Goal: Transaction & Acquisition: Book appointment/travel/reservation

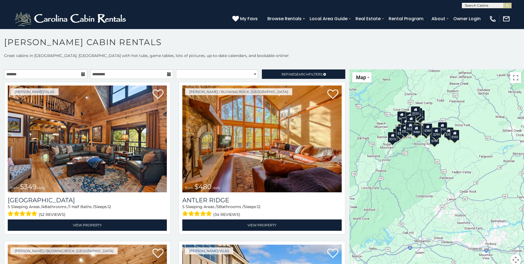
drag, startPoint x: 460, startPoint y: 196, endPoint x: 394, endPoint y: 159, distance: 75.8
click at [394, 159] on div "$349 $480 $315 $425 $355 $635 $930 $675 $400 $451 $330 $400 $485 $460 $395 $250…" at bounding box center [437, 170] width 175 height 202
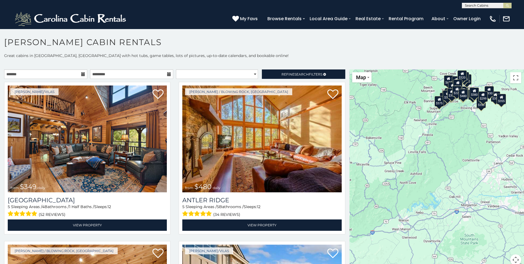
drag, startPoint x: 396, startPoint y: 184, endPoint x: 445, endPoint y: 146, distance: 61.7
click at [445, 146] on div "$349 $480 $315 $425 $355 $635 $930 $675 $400 $451 $330 $400 $485 $460 $395 $250…" at bounding box center [437, 170] width 175 height 202
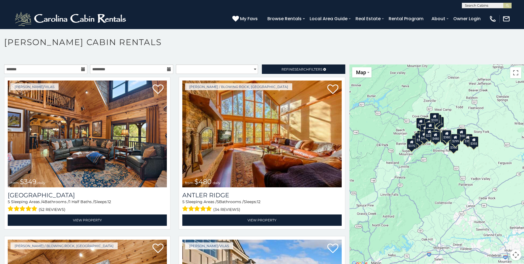
drag, startPoint x: 452, startPoint y: 148, endPoint x: 424, endPoint y: 196, distance: 55.7
click at [424, 196] on div "$349 $480 $315 $425 $355 $635 $930 $675 $400 $451 $330 $400 $485 $460 $395 $250…" at bounding box center [437, 165] width 175 height 202
click at [513, 256] on button "Map camera controls" at bounding box center [515, 254] width 11 height 11
click at [501, 253] on button "Zoom out" at bounding box center [502, 254] width 11 height 11
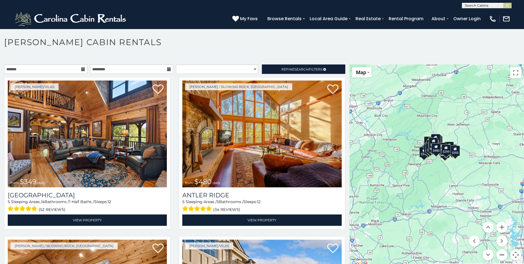
click at [501, 253] on button "Zoom out" at bounding box center [502, 254] width 11 height 11
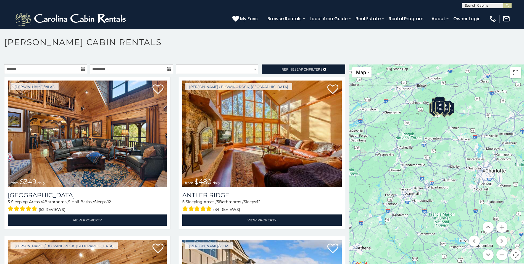
drag, startPoint x: 441, startPoint y: 221, endPoint x: 445, endPoint y: 171, distance: 50.7
click at [445, 171] on div "$349 $480 $315 $425 $355 $635 $930 $675 $400 $451 $330 $400 $485 $460 $395 $250…" at bounding box center [437, 165] width 175 height 202
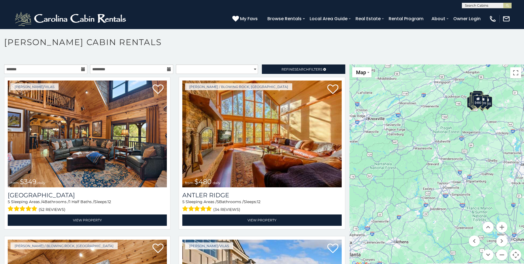
drag, startPoint x: 444, startPoint y: 191, endPoint x: 482, endPoint y: 188, distance: 38.5
click at [482, 188] on div "$349 $480 $315 $425 $355 $635 $930 $675 $400 $451 $330 $400 $485 $460 $395 $250…" at bounding box center [437, 165] width 175 height 202
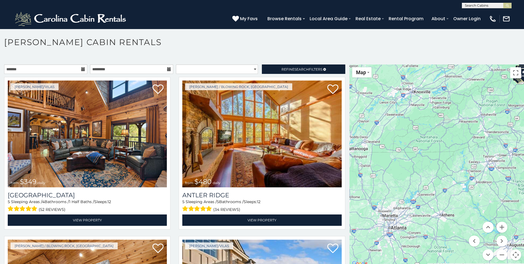
drag, startPoint x: 439, startPoint y: 172, endPoint x: 486, endPoint y: 142, distance: 55.3
click at [486, 142] on div "$349 $480 $315 $425 $355 $635 $930 $675 $400 $451 $330 $400 $485 $460 $395 $250…" at bounding box center [437, 165] width 175 height 202
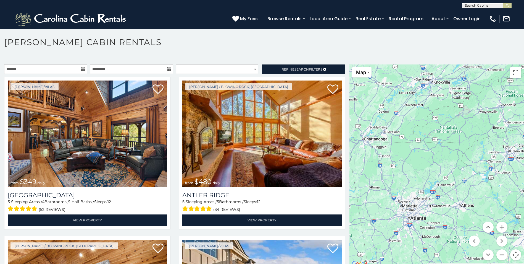
drag, startPoint x: 450, startPoint y: 163, endPoint x: 472, endPoint y: 151, distance: 24.8
click at [472, 151] on div "$349 $480 $315 $425 $355 $635 $930 $675 $400 $451 $330 $400 $485 $460 $395 $250…" at bounding box center [437, 165] width 175 height 202
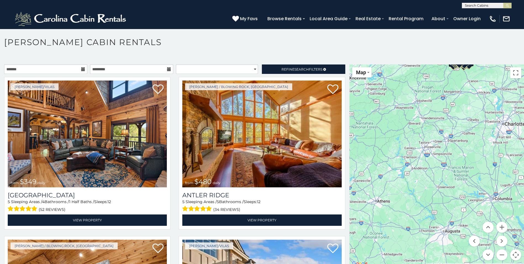
drag, startPoint x: 466, startPoint y: 135, endPoint x: 381, endPoint y: 134, distance: 86.0
click at [381, 134] on div "$349 $480 $315 $425 $355 $635 $930 $675 $400 $451 $330 $400 $485 $460 $395 $250…" at bounding box center [437, 165] width 175 height 202
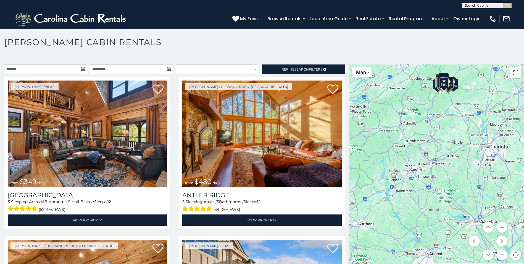
drag, startPoint x: 382, startPoint y: 144, endPoint x: 369, endPoint y: 164, distance: 23.8
click at [369, 164] on div "$349 $480 $315 $425 $355 $635 $930 $675 $400 $451 $330 $400 $485 $460 $395 $250…" at bounding box center [437, 165] width 175 height 202
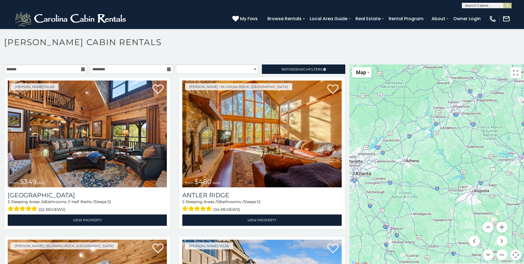
drag, startPoint x: 376, startPoint y: 169, endPoint x: 421, endPoint y: 103, distance: 79.9
click at [421, 103] on div "$349 $480 $315 $425 $355 $635 $930 $675 $400 $451 $330 $400 $485 $460 $395 $250…" at bounding box center [437, 165] width 175 height 202
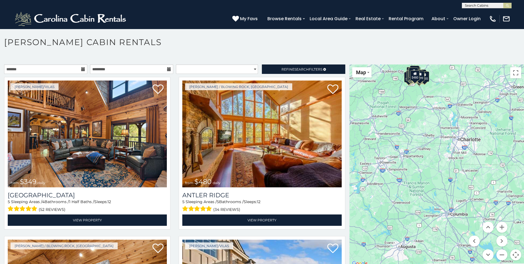
drag, startPoint x: 437, startPoint y: 140, endPoint x: 363, endPoint y: 199, distance: 95.4
click at [363, 199] on div "$349 $480 $315 $425 $355 $635 $930 $675 $400 $451 $330 $400 $485 $460 $395 $250…" at bounding box center [437, 165] width 175 height 202
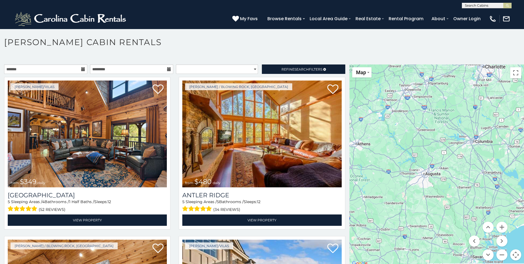
drag, startPoint x: 424, startPoint y: 174, endPoint x: 449, endPoint y: 100, distance: 78.6
click at [449, 100] on div "$349 $480 $315 $425 $355 $635 $930 $675 $400 $451 $330 $400 $485 $460 $395 $250…" at bounding box center [437, 165] width 175 height 202
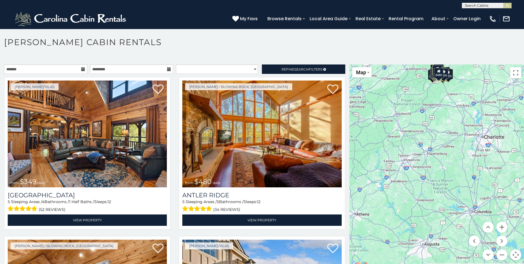
drag, startPoint x: 391, startPoint y: 140, endPoint x: 391, endPoint y: 211, distance: 70.7
click at [391, 211] on div "$349 $480 $315 $425 $355 $635 $930 $675 $400 $451 $330 $400 $485 $460 $395 $250…" at bounding box center [437, 165] width 175 height 202
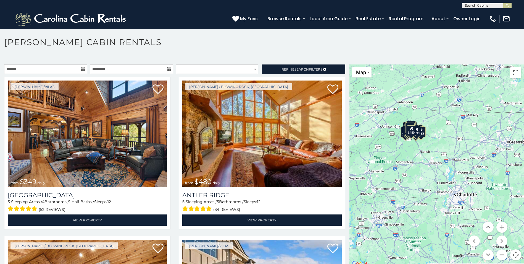
drag, startPoint x: 439, startPoint y: 129, endPoint x: 410, endPoint y: 189, distance: 66.3
click at [410, 189] on div "$349 $480 $315 $425 $355 $635 $930 $675 $400 $451 $330 $400 $485 $460 $395 $250…" at bounding box center [437, 165] width 175 height 202
click at [497, 224] on button "Zoom in" at bounding box center [502, 226] width 11 height 11
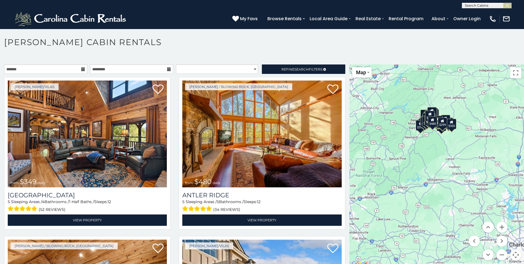
drag, startPoint x: 436, startPoint y: 168, endPoint x: 485, endPoint y: 188, distance: 53.6
click at [485, 188] on div "$349 $480 $315 $425 $355 $635 $930 $675 $400 $451 $330 $400 $485 $460 $395 $250…" at bounding box center [437, 165] width 175 height 202
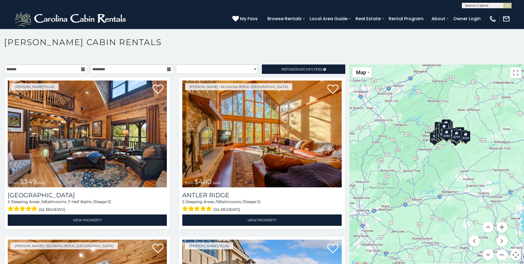
drag, startPoint x: 432, startPoint y: 151, endPoint x: 462, endPoint y: 178, distance: 41.1
click at [462, 178] on div "$349 $480 $315 $425 $355 $635 $930 $675 $400 $451 $330 $400 $485 $460 $395 $250…" at bounding box center [437, 165] width 175 height 202
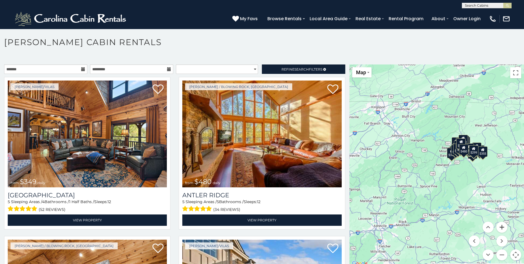
click at [498, 227] on button "Zoom in" at bounding box center [502, 226] width 11 height 11
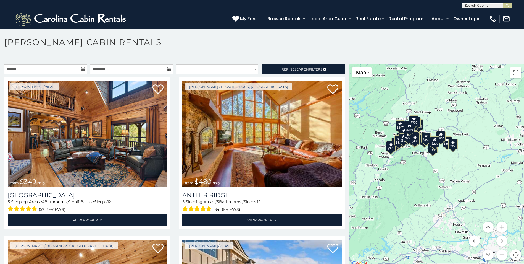
drag, startPoint x: 481, startPoint y: 181, endPoint x: 410, endPoint y: 181, distance: 70.7
click at [410, 181] on div "$349 $480 $315 $425 $355 $635 $930 $675 $400 $451 $330 $400 $485 $460 $395 $250…" at bounding box center [437, 165] width 175 height 202
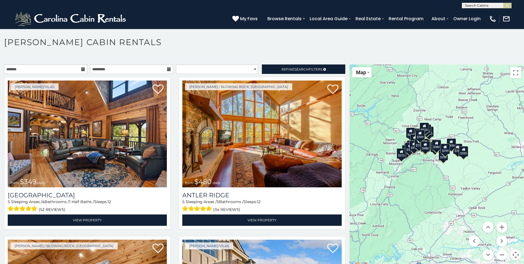
drag, startPoint x: 413, startPoint y: 174, endPoint x: 424, endPoint y: 182, distance: 13.3
click at [424, 182] on div "$349 $480 $315 $425 $355 $635 $930 $675 $400 $451 $330 $400 $485 $460 $395 $250…" at bounding box center [437, 165] width 175 height 202
click at [82, 69] on icon at bounding box center [83, 69] width 4 height 4
click at [57, 69] on input "text" at bounding box center [45, 68] width 83 height 9
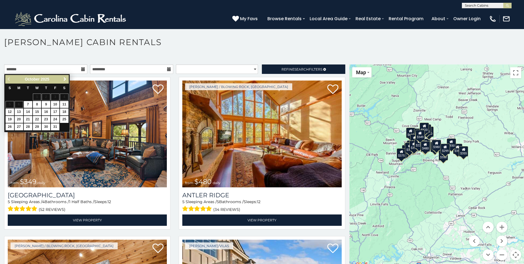
click at [64, 78] on span "Next" at bounding box center [65, 79] width 4 height 4
click at [10, 106] on link "4" at bounding box center [10, 104] width 9 height 7
type input "**********"
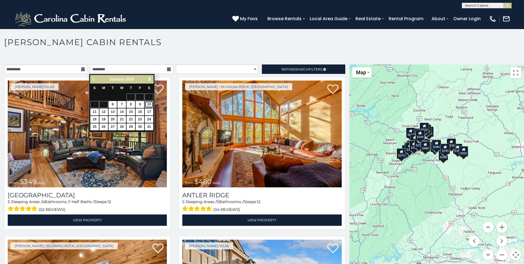
click at [150, 104] on link "10" at bounding box center [149, 104] width 9 height 7
type input "**********"
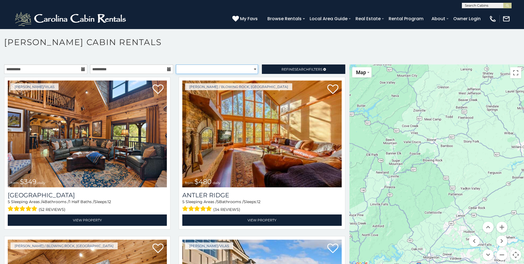
click at [208, 68] on select "**********" at bounding box center [217, 68] width 82 height 9
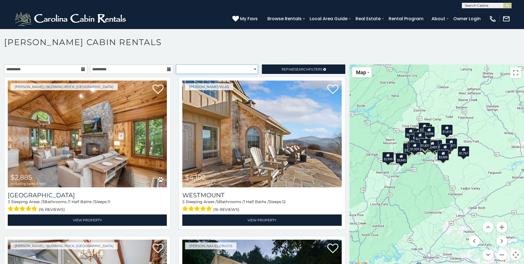
click at [208, 68] on select "**********" at bounding box center [217, 68] width 82 height 9
click at [286, 67] on span "Refine Search Filters" at bounding box center [302, 69] width 41 height 4
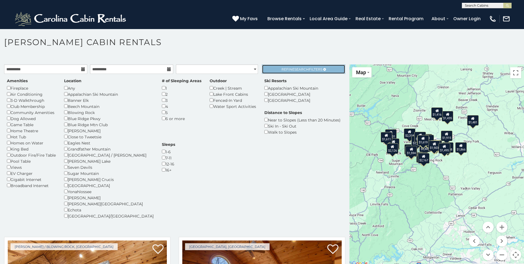
click at [282, 71] on span "Refine Search Filters" at bounding box center [302, 69] width 41 height 4
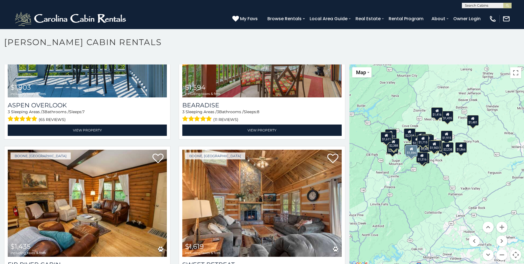
scroll to position [2017, 0]
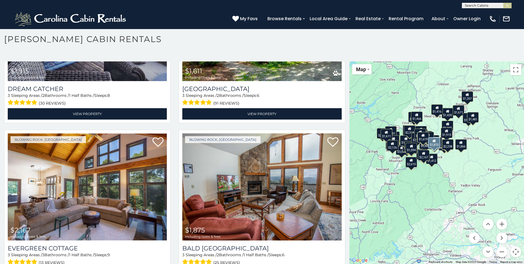
scroll to position [1370, 0]
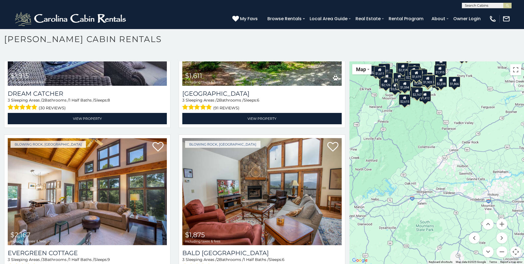
drag, startPoint x: 458, startPoint y: 201, endPoint x: 449, endPoint y: 137, distance: 65.3
click at [449, 137] on div "$2,885 $2,112 $2,173 $1,866 $2,318 $3,501 $2,388 $1,516 $1,743 $1,822 $1,480 $1…" at bounding box center [437, 162] width 175 height 202
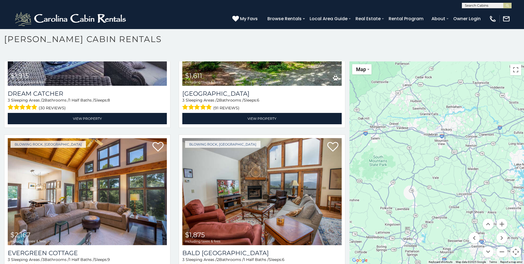
drag, startPoint x: 469, startPoint y: 166, endPoint x: 422, endPoint y: 99, distance: 81.3
click at [422, 99] on div "$2,885 $2,112 $2,173 $1,866 $2,318 $3,501 $2,388 $1,516 $1,743 $1,822 $1,480 $1…" at bounding box center [437, 162] width 175 height 202
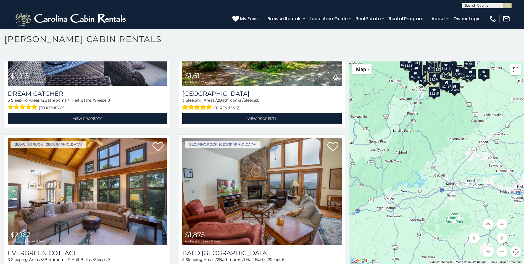
drag, startPoint x: 439, startPoint y: 155, endPoint x: 516, endPoint y: 209, distance: 94.0
click at [517, 213] on div "$2,885 $2,112 $2,173 $1,866 $2,318 $3,501 $2,388 $1,516 $1,743 $1,822 $1,480 $1…" at bounding box center [437, 162] width 175 height 202
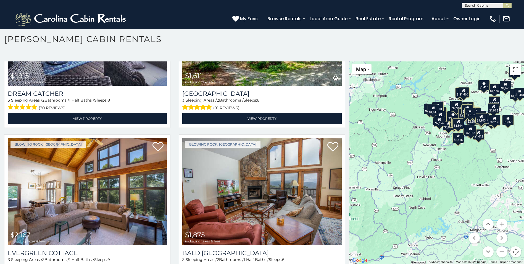
drag, startPoint x: 474, startPoint y: 141, endPoint x: 492, endPoint y: 185, distance: 47.4
click at [492, 185] on div "$2,885 $2,112 $2,173 $1,866 $2,318 $3,501 $2,388 $1,516 $1,743 $1,822 $1,480 $1…" at bounding box center [437, 162] width 175 height 202
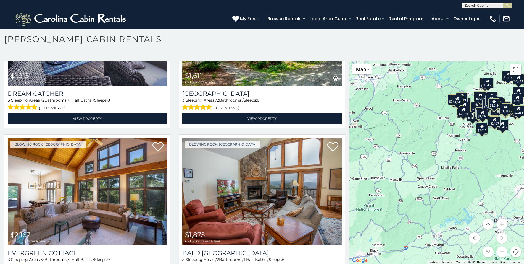
drag, startPoint x: 481, startPoint y: 175, endPoint x: 507, endPoint y: 162, distance: 28.9
click at [507, 162] on div "$2,885 $2,112 $2,173 $1,866 $2,318 $3,501 $2,388 $1,516 $1,743 $1,822 $1,480 $1…" at bounding box center [437, 162] width 175 height 202
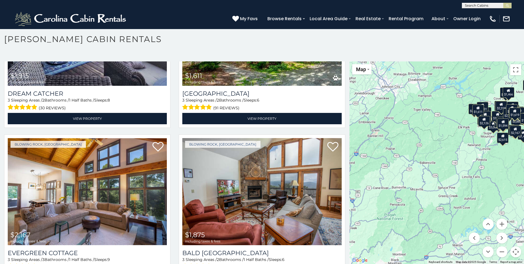
drag, startPoint x: 489, startPoint y: 153, endPoint x: 509, endPoint y: 164, distance: 23.4
click at [509, 164] on div "$2,885 $2,112 $2,173 $1,866 $2,318 $3,501 $2,388 $1,516 $1,743 $1,822 $1,480 $1…" at bounding box center [437, 162] width 175 height 202
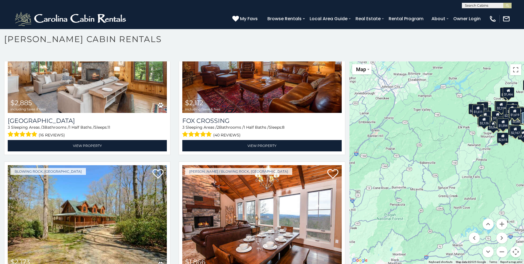
scroll to position [0, 0]
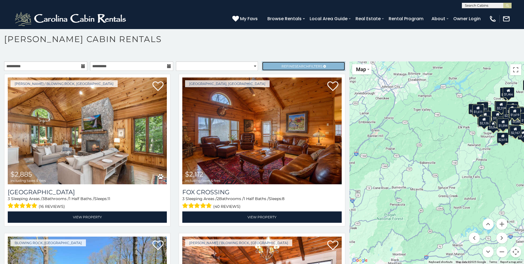
click at [291, 63] on link "Refine Search Filters" at bounding box center [303, 65] width 83 height 9
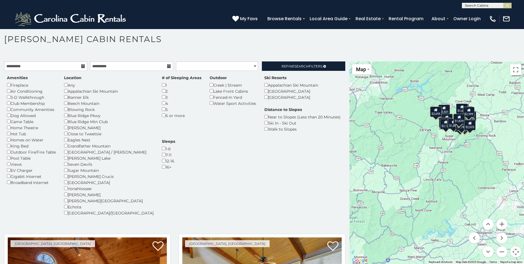
drag, startPoint x: 416, startPoint y: 204, endPoint x: 377, endPoint y: 206, distance: 39.3
click at [377, 206] on div "$2,112 $3,501 $1,880 $2,196 $2,318 $1,594 $2,388 $1,855 $1,749 $1,921 $1,949 $1…" at bounding box center [437, 162] width 175 height 202
click at [288, 65] on span "Refine Search Filters" at bounding box center [302, 66] width 41 height 4
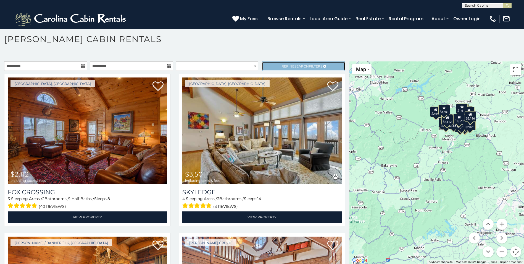
click at [299, 64] on span "Search" at bounding box center [302, 66] width 14 height 4
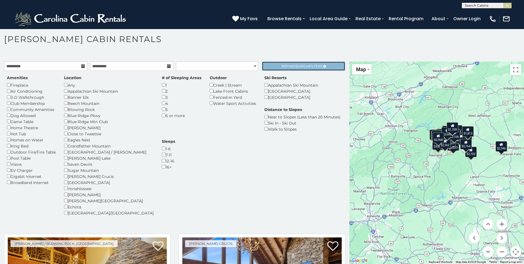
click at [298, 65] on span "Search" at bounding box center [302, 66] width 14 height 4
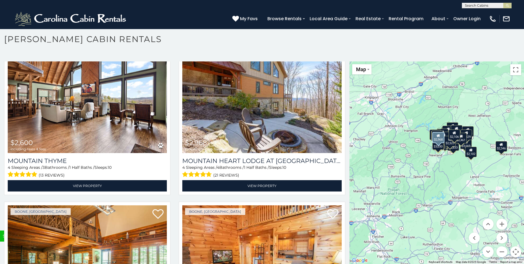
scroll to position [2128, 0]
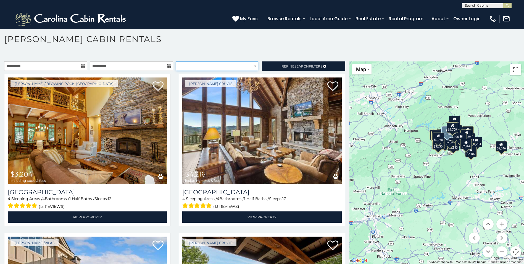
click at [228, 65] on select "**********" at bounding box center [217, 65] width 82 height 9
click at [232, 55] on p at bounding box center [262, 56] width 524 height 6
click at [295, 64] on span "Search" at bounding box center [302, 66] width 14 height 4
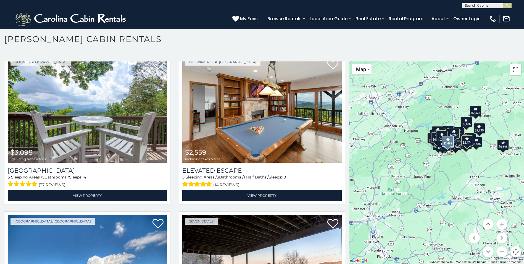
scroll to position [1934, 0]
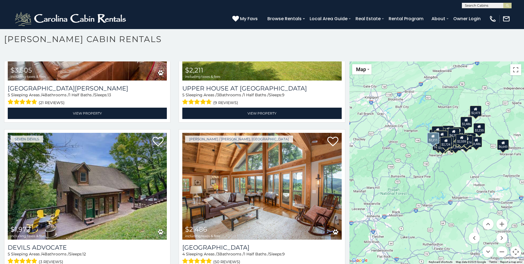
scroll to position [2331, 0]
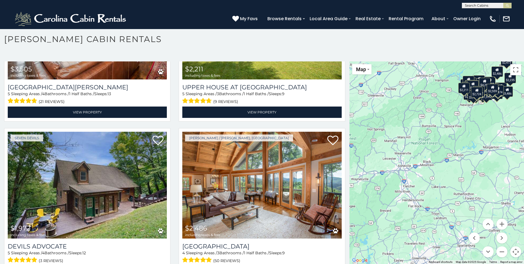
drag, startPoint x: 389, startPoint y: 172, endPoint x: 421, endPoint y: 120, distance: 60.8
click at [421, 120] on div "$6,643 $3,204 $5,515 $3,211 $4,131 $4,216 $8,952 $3,403 $2,885 $2,750 $6,013 $6…" at bounding box center [437, 162] width 175 height 202
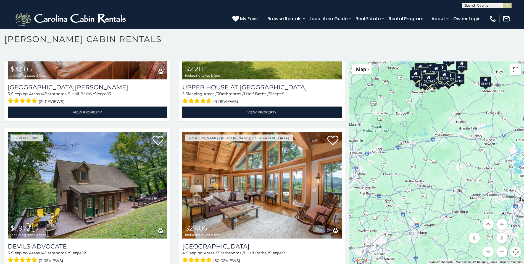
drag, startPoint x: 486, startPoint y: 132, endPoint x: 438, endPoint y: 119, distance: 49.7
click at [438, 119] on div "$6,643 $3,204 $5,515 $3,211 $4,131 $4,216 $8,952 $3,403 $2,885 $2,750 $6,013 $6…" at bounding box center [437, 162] width 175 height 202
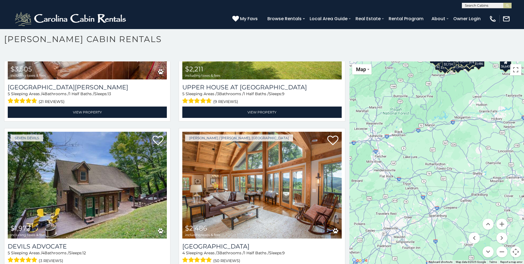
drag, startPoint x: 397, startPoint y: 126, endPoint x: 418, endPoint y: 108, distance: 27.4
click at [418, 108] on div "$6,643 $3,204 $5,515 $3,211 $4,131 $4,216 $8,952 $3,403 $2,885 $2,750 $6,013 $6…" at bounding box center [437, 162] width 175 height 202
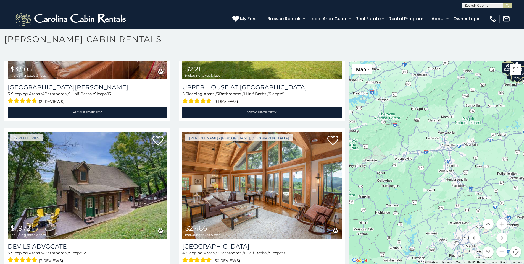
drag, startPoint x: 413, startPoint y: 113, endPoint x: 487, endPoint y: 122, distance: 74.7
click at [487, 122] on div "$6,643 $3,204 $5,515 $3,211 $4,131 $4,216 $8,952 $3,403 $2,885 $2,750 $6,013 $6…" at bounding box center [437, 162] width 175 height 202
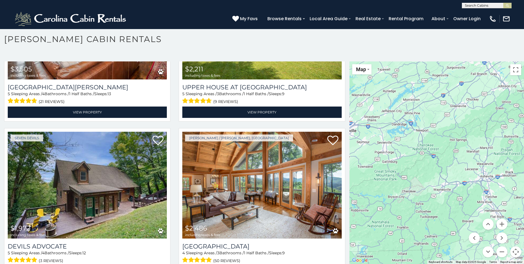
drag, startPoint x: 424, startPoint y: 119, endPoint x: 464, endPoint y: 150, distance: 50.9
click at [464, 150] on div "$6,643 $3,204 $5,515 $3,211 $4,131 $4,216 $8,952 $3,403 $2,885 $2,750 $6,013 $6…" at bounding box center [437, 162] width 175 height 202
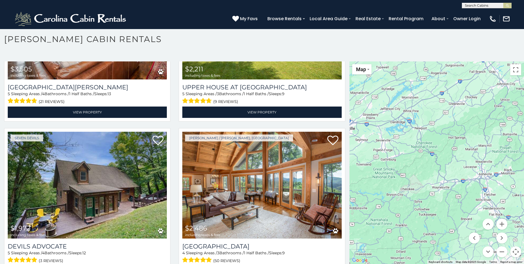
click at [456, 129] on div "$6,643 $3,204 $5,515 $3,211 $4,131 $4,216 $8,952 $3,403 $2,885 $2,750 $6,013 $6…" at bounding box center [437, 162] width 175 height 202
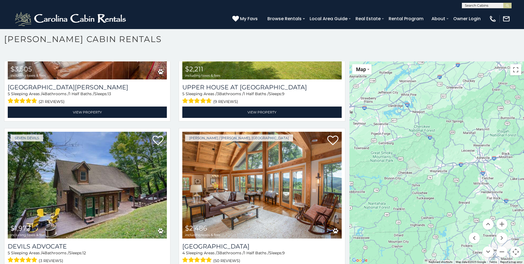
drag, startPoint x: 443, startPoint y: 147, endPoint x: 440, endPoint y: 130, distance: 17.5
click at [440, 130] on div "$6,643 $3,204 $5,515 $3,211 $4,131 $4,216 $8,952 $3,403 $2,885 $2,750 $6,013 $6…" at bounding box center [437, 162] width 175 height 202
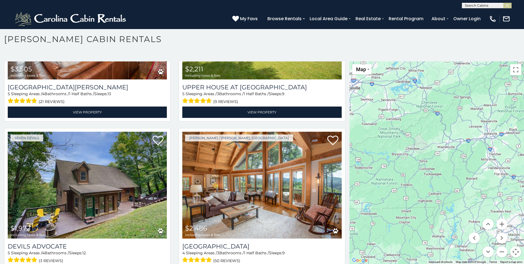
drag, startPoint x: 436, startPoint y: 144, endPoint x: 443, endPoint y: 120, distance: 25.4
click at [443, 120] on div "$6,643 $3,204 $5,515 $3,211 $4,131 $4,216 $8,952 $3,403 $2,885 $2,750 $6,013 $6…" at bounding box center [437, 162] width 175 height 202
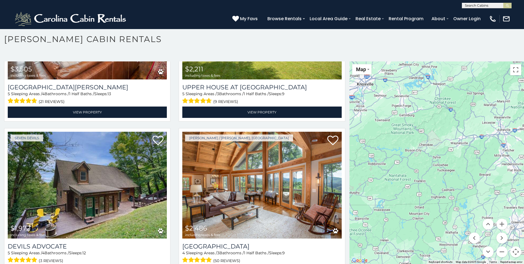
drag, startPoint x: 426, startPoint y: 127, endPoint x: 441, endPoint y: 123, distance: 15.2
click at [441, 123] on div "$6,643 $3,204 $5,515 $3,211 $4,131 $4,216 $8,952 $3,403 $2,885 $2,750 $6,013 $6…" at bounding box center [437, 162] width 175 height 202
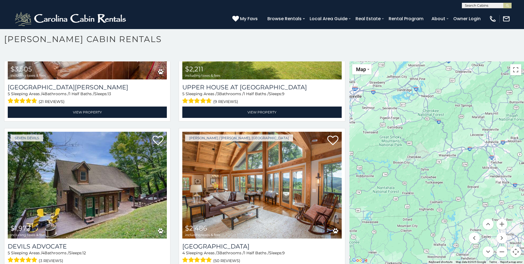
drag, startPoint x: 442, startPoint y: 123, endPoint x: 428, endPoint y: 137, distance: 19.7
click at [428, 137] on div "$6,643 $3,204 $5,515 $3,211 $4,131 $4,216 $8,952 $3,403 $2,885 $2,750 $6,013 $6…" at bounding box center [437, 162] width 175 height 202
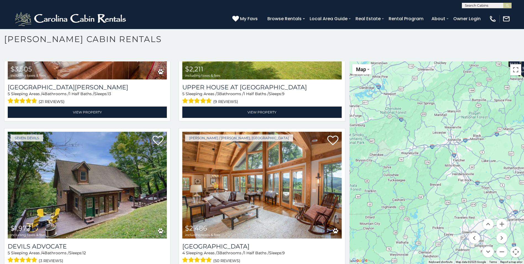
drag, startPoint x: 434, startPoint y: 136, endPoint x: 395, endPoint y: 134, distance: 39.0
click at [395, 134] on div "$6,643 $3,204 $5,515 $3,211 $4,131 $4,216 $8,952 $3,403 $2,885 $2,750 $6,013 $6…" at bounding box center [437, 162] width 175 height 202
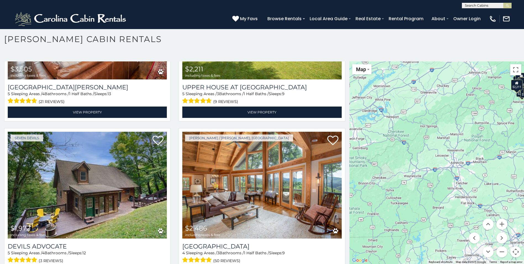
drag, startPoint x: 397, startPoint y: 132, endPoint x: 400, endPoint y: 156, distance: 23.9
click at [400, 156] on div "$6,643 $3,204 $5,515 $3,211 $4,131 $4,216 $8,952 $3,403 $2,885 $2,750 $6,013 $6…" at bounding box center [437, 162] width 175 height 202
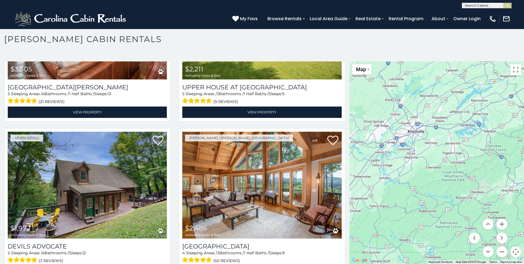
drag, startPoint x: 402, startPoint y: 127, endPoint x: 500, endPoint y: 143, distance: 98.7
click at [500, 143] on div "$6,643 $3,204 $5,515 $3,211 $4,131 $4,216 $8,952 $3,403 $2,885 $2,750 $6,013 $6…" at bounding box center [437, 162] width 175 height 202
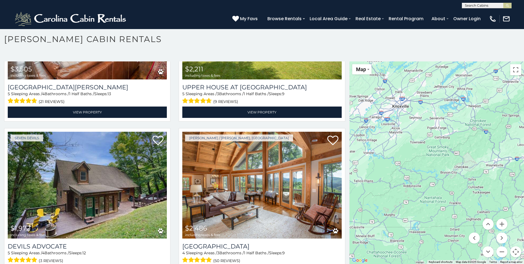
drag, startPoint x: 490, startPoint y: 175, endPoint x: 474, endPoint y: 150, distance: 30.1
click at [474, 150] on div "$6,643 $3,204 $5,515 $3,211 $4,131 $4,216 $8,952 $3,403 $2,885 $2,750 $6,013 $6…" at bounding box center [437, 162] width 175 height 202
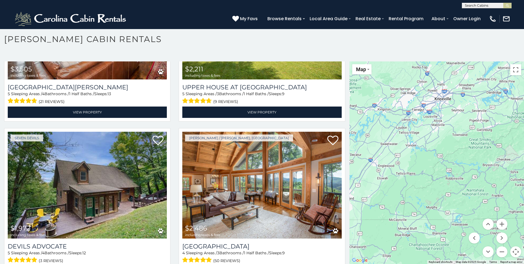
drag, startPoint x: 372, startPoint y: 214, endPoint x: 416, endPoint y: 206, distance: 44.1
click at [416, 206] on div "$6,643 $3,204 $5,515 $3,211 $4,131 $4,216 $8,952 $3,403 $2,885 $2,750 $6,013 $6…" at bounding box center [437, 162] width 175 height 202
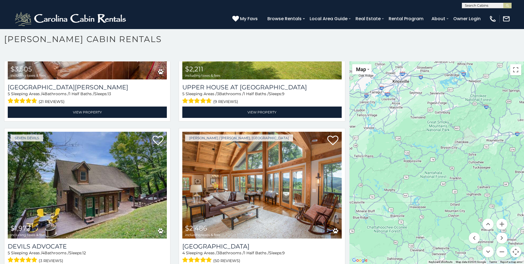
drag, startPoint x: 462, startPoint y: 202, endPoint x: 419, endPoint y: 185, distance: 46.2
click at [419, 185] on div "$6,643 $3,204 $5,515 $3,211 $4,131 $4,216 $8,952 $3,403 $2,885 $2,750 $6,013 $6…" at bounding box center [437, 162] width 175 height 202
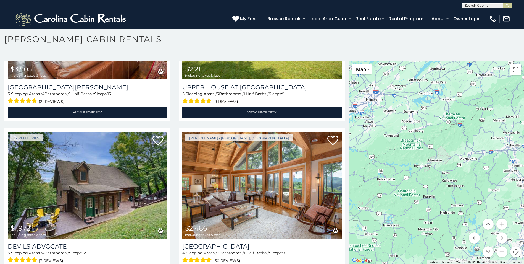
drag, startPoint x: 419, startPoint y: 183, endPoint x: 394, endPoint y: 201, distance: 31.5
click at [394, 201] on div "$6,643 $3,204 $5,515 $3,211 $4,131 $4,216 $8,952 $3,403 $2,885 $2,750 $6,013 $6…" at bounding box center [437, 162] width 175 height 202
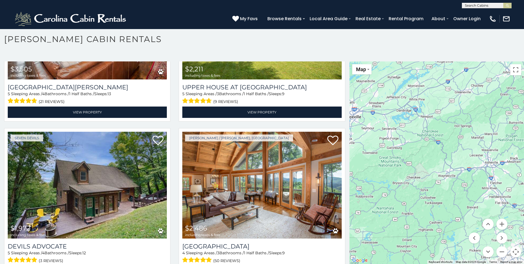
drag, startPoint x: 422, startPoint y: 176, endPoint x: 400, endPoint y: 194, distance: 28.1
click at [400, 194] on div "$6,643 $3,204 $5,515 $3,211 $4,131 $4,216 $8,952 $3,403 $2,885 $2,750 $6,013 $6…" at bounding box center [437, 162] width 175 height 202
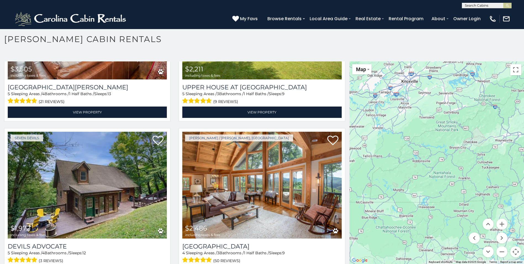
drag, startPoint x: 421, startPoint y: 157, endPoint x: 479, endPoint y: 122, distance: 67.5
click at [479, 122] on div "$6,643 $3,204 $5,515 $3,211 $4,131 $4,216 $8,952 $3,403 $2,885 $2,750 $6,013 $6…" at bounding box center [437, 162] width 175 height 202
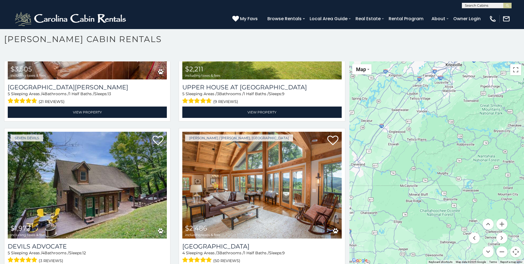
drag, startPoint x: 411, startPoint y: 169, endPoint x: 457, endPoint y: 153, distance: 48.6
click at [457, 153] on div "$6,643 $3,204 $5,515 $3,211 $4,131 $4,216 $8,952 $3,403 $2,885 $2,750 $6,013 $6…" at bounding box center [437, 162] width 175 height 202
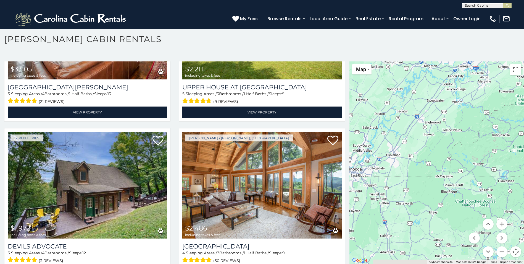
drag, startPoint x: 444, startPoint y: 155, endPoint x: 484, endPoint y: 145, distance: 41.4
click at [484, 145] on div "$6,643 $3,204 $5,515 $3,211 $4,131 $4,216 $8,952 $3,403 $2,885 $2,750 $6,013 $6…" at bounding box center [437, 162] width 175 height 202
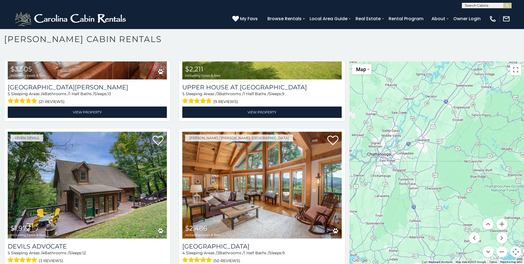
drag, startPoint x: 433, startPoint y: 150, endPoint x: 461, endPoint y: 135, distance: 31.3
click at [461, 135] on div "$6,643 $3,204 $5,515 $3,211 $4,131 $4,216 $8,952 $3,403 $2,885 $2,750 $6,013 $6…" at bounding box center [437, 162] width 175 height 202
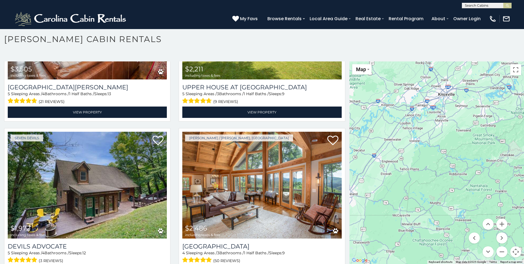
drag, startPoint x: 461, startPoint y: 135, endPoint x: 388, endPoint y: 190, distance: 91.7
click at [388, 190] on div "$6,643 $3,204 $5,515 $3,211 $4,131 $4,216 $8,952 $3,403 $2,885 $2,750 $6,013 $6…" at bounding box center [437, 162] width 175 height 202
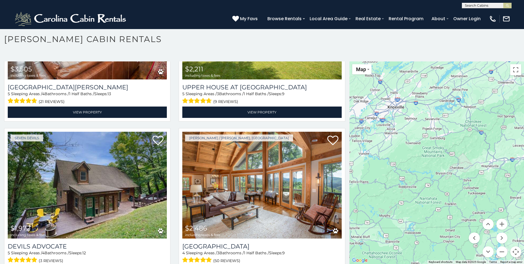
drag, startPoint x: 433, startPoint y: 145, endPoint x: 380, endPoint y: 158, distance: 54.8
click at [380, 158] on div "$6,643 $3,204 $5,515 $3,211 $4,131 $4,216 $8,952 $3,403 $2,885 $2,750 $6,013 $6…" at bounding box center [437, 162] width 175 height 202
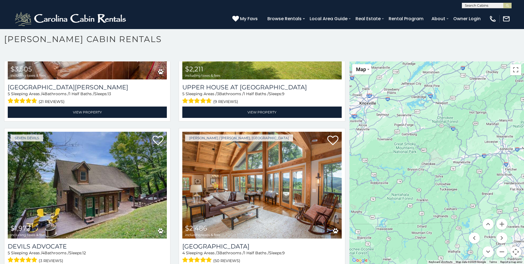
drag, startPoint x: 428, startPoint y: 152, endPoint x: 400, endPoint y: 148, distance: 29.0
click at [400, 148] on div "$6,643 $3,204 $5,515 $3,211 $4,131 $4,216 $8,952 $3,403 $2,885 $2,750 $6,013 $6…" at bounding box center [437, 162] width 175 height 202
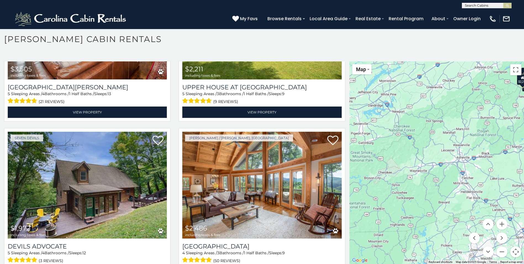
drag, startPoint x: 442, startPoint y: 149, endPoint x: 397, endPoint y: 158, distance: 45.6
click at [397, 158] on div "$6,643 $3,204 $5,515 $3,211 $4,131 $4,216 $8,952 $3,403 $2,885 $2,750 $6,013 $6…" at bounding box center [437, 162] width 175 height 202
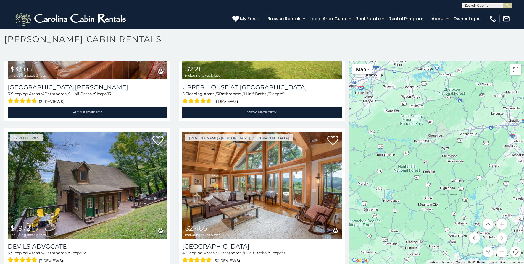
drag, startPoint x: 397, startPoint y: 158, endPoint x: 449, endPoint y: 120, distance: 63.9
click at [449, 120] on div "$6,643 $3,204 $5,515 $3,211 $4,131 $4,216 $8,952 $3,403 $2,885 $2,750 $6,013 $6…" at bounding box center [437, 162] width 175 height 202
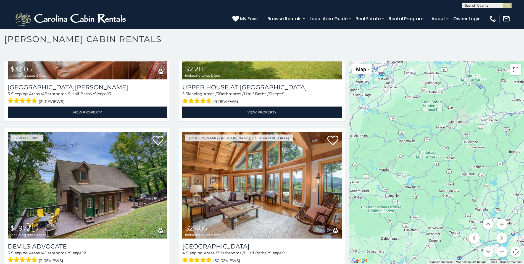
drag, startPoint x: 432, startPoint y: 149, endPoint x: 454, endPoint y: 135, distance: 25.5
click at [454, 135] on div "$6,643 $3,204 $5,515 $3,211 $4,131 $4,216 $8,952 $3,403 $2,885 $2,750 $6,013 $6…" at bounding box center [437, 162] width 175 height 202
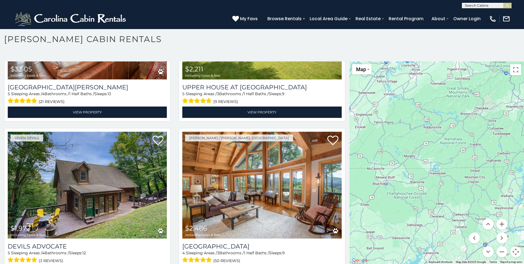
drag, startPoint x: 428, startPoint y: 151, endPoint x: 454, endPoint y: 138, distance: 29.5
click at [454, 138] on div "$6,643 $3,204 $5,515 $3,211 $4,131 $4,216 $8,952 $3,403 $2,885 $2,750 $6,013 $6…" at bounding box center [437, 162] width 175 height 202
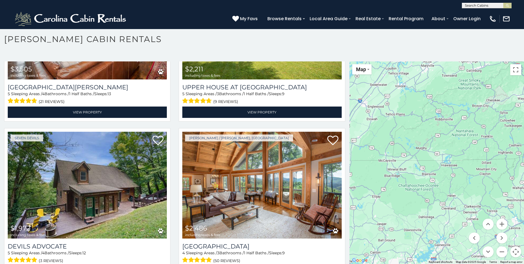
drag, startPoint x: 439, startPoint y: 152, endPoint x: 452, endPoint y: 143, distance: 15.5
click at [452, 143] on div "$6,643 $3,204 $5,515 $3,211 $4,131 $4,216 $8,952 $3,403 $2,885 $2,750 $6,013 $6…" at bounding box center [437, 162] width 175 height 202
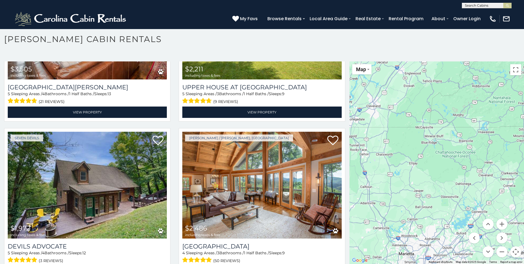
drag, startPoint x: 452, startPoint y: 143, endPoint x: 490, endPoint y: 110, distance: 50.3
click at [490, 110] on div "$6,643 $3,204 $5,515 $3,211 $4,131 $4,216 $8,952 $3,403 $2,885 $2,750 $6,013 $6…" at bounding box center [437, 162] width 175 height 202
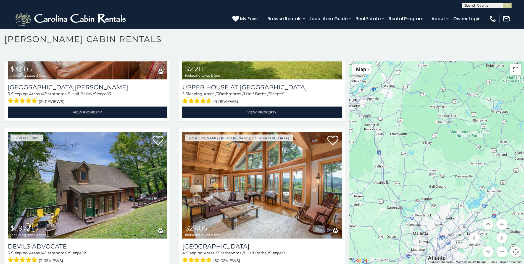
drag, startPoint x: 456, startPoint y: 159, endPoint x: 471, endPoint y: 138, distance: 25.4
click at [471, 138] on div "$6,643 $3,204 $5,515 $3,211 $4,131 $4,216 $8,952 $3,403 $2,885 $2,750 $6,013 $6…" at bounding box center [437, 162] width 175 height 202
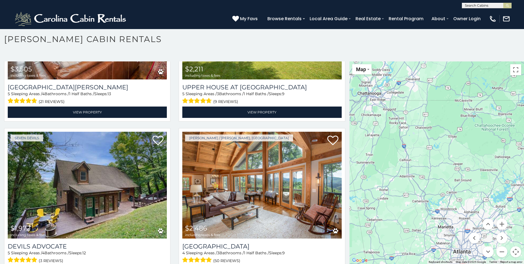
drag, startPoint x: 462, startPoint y: 144, endPoint x: 488, endPoint y: 138, distance: 27.3
click at [488, 138] on div "$6,643 $3,204 $5,515 $3,211 $4,131 $4,216 $8,952 $3,403 $2,885 $2,750 $6,013 $6…" at bounding box center [437, 162] width 175 height 202
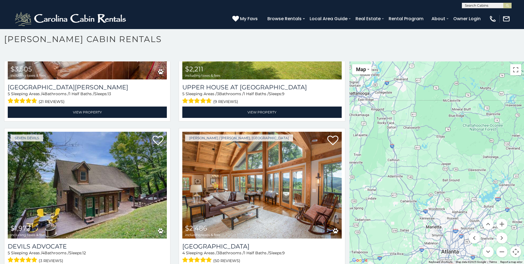
drag, startPoint x: 474, startPoint y: 167, endPoint x: 462, endPoint y: 167, distance: 12.7
click at [462, 167] on div "$6,643 $3,204 $5,515 $3,211 $4,131 $4,216 $8,952 $3,403 $2,885 $2,750 $6,013 $6…" at bounding box center [437, 162] width 175 height 202
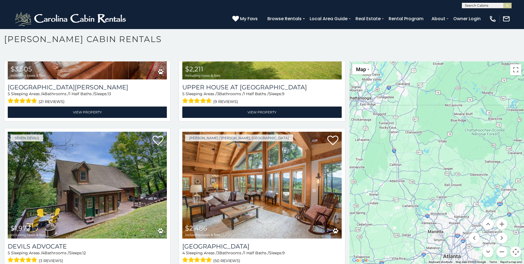
drag, startPoint x: 457, startPoint y: 123, endPoint x: 459, endPoint y: 128, distance: 5.9
click at [459, 128] on div "$6,643 $3,204 $5,515 $3,211 $4,131 $4,216 $8,952 $3,403 $2,885 $2,750 $6,013 $6…" at bounding box center [437, 162] width 175 height 202
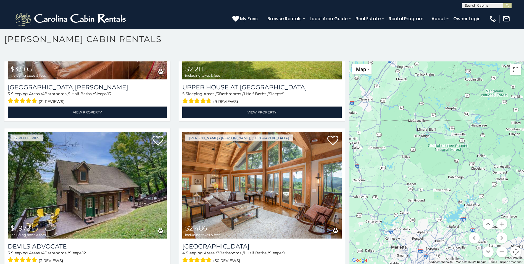
drag, startPoint x: 461, startPoint y: 141, endPoint x: 424, endPoint y: 156, distance: 40.7
click at [424, 156] on div "$6,643 $3,204 $5,515 $3,211 $4,131 $4,216 $8,952 $3,403 $2,885 $2,750 $6,013 $6…" at bounding box center [437, 162] width 175 height 202
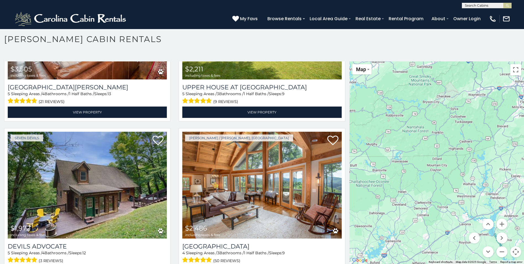
drag, startPoint x: 408, startPoint y: 165, endPoint x: 350, endPoint y: 191, distance: 64.1
click at [350, 191] on div "$6,643 $3,204 $5,515 $3,211 $4,131 $4,216 $8,952 $3,403 $2,885 $2,750 $6,013 $6…" at bounding box center [437, 162] width 175 height 202
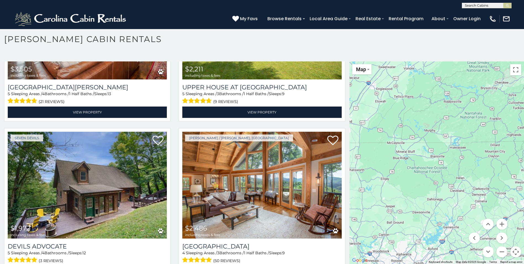
drag, startPoint x: 355, startPoint y: 188, endPoint x: 419, endPoint y: 172, distance: 66.3
click at [419, 172] on div "$6,643 $3,204 $5,515 $3,211 $4,131 $4,216 $8,952 $3,403 $2,885 $2,750 $6,013 $6…" at bounding box center [437, 162] width 175 height 202
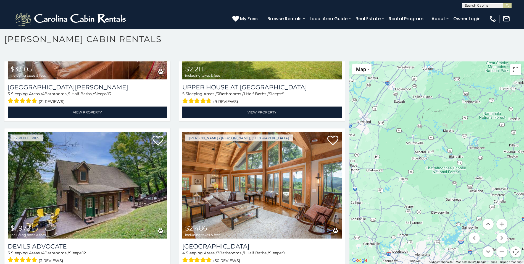
drag, startPoint x: 408, startPoint y: 182, endPoint x: 427, endPoint y: 183, distance: 19.3
click at [427, 183] on div "$6,643 $3,204 $5,515 $3,211 $4,131 $4,216 $8,952 $3,403 $2,885 $2,750 $6,013 $6…" at bounding box center [437, 162] width 175 height 202
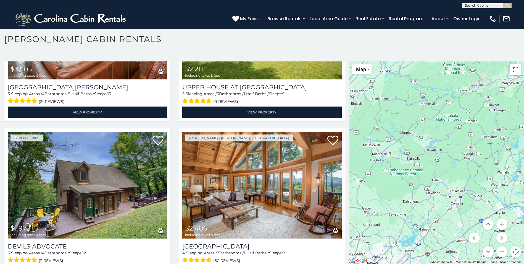
drag, startPoint x: 431, startPoint y: 182, endPoint x: 387, endPoint y: 184, distance: 43.4
click at [387, 184] on div "$6,643 $3,204 $5,515 $3,211 $4,131 $4,216 $8,952 $3,403 $2,885 $2,750 $6,013 $6…" at bounding box center [437, 162] width 175 height 202
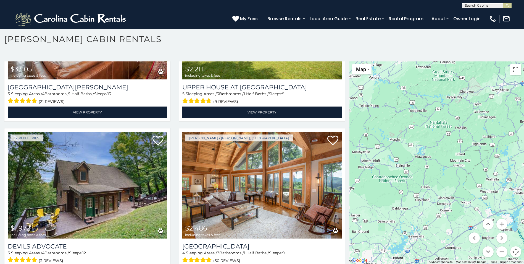
drag, startPoint x: 447, startPoint y: 161, endPoint x: 440, endPoint y: 166, distance: 8.1
click at [440, 166] on div "$6,643 $3,204 $5,515 $3,211 $4,131 $4,216 $8,952 $3,403 $2,885 $2,750 $6,013 $6…" at bounding box center [437, 162] width 175 height 202
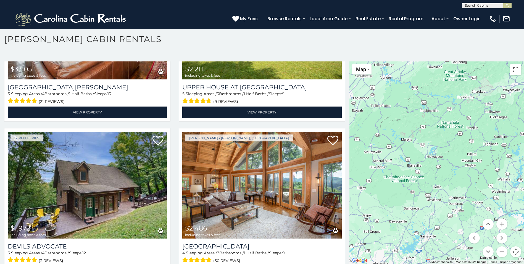
drag, startPoint x: 436, startPoint y: 159, endPoint x: 448, endPoint y: 159, distance: 12.7
click at [448, 159] on div "$6,643 $3,204 $5,515 $3,211 $4,131 $4,216 $8,952 $3,403 $2,885 $2,750 $6,013 $6…" at bounding box center [437, 162] width 175 height 202
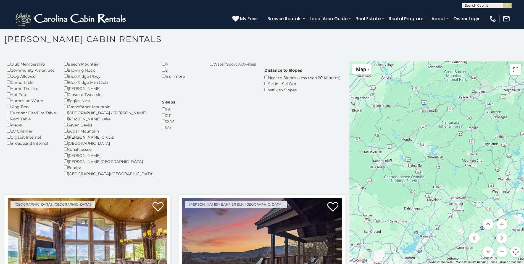
scroll to position [0, 0]
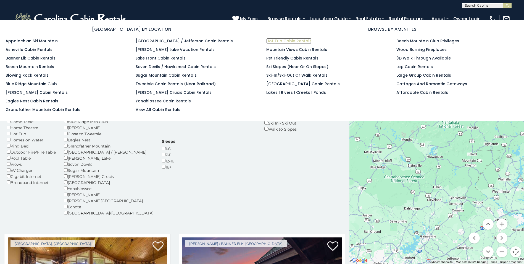
click at [296, 42] on link "Hot Tub Cabin Rentals" at bounding box center [288, 41] width 45 height 6
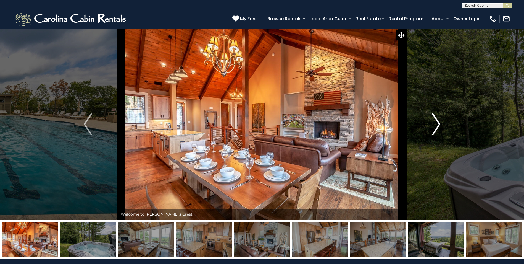
click at [436, 124] on img "Next" at bounding box center [436, 124] width 8 height 22
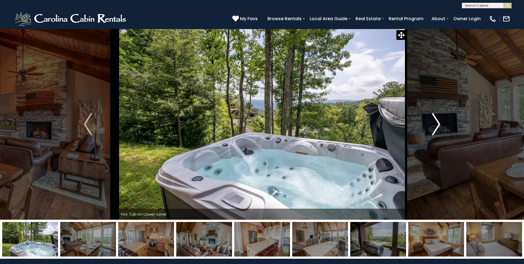
click at [436, 124] on img "Next" at bounding box center [436, 124] width 8 height 22
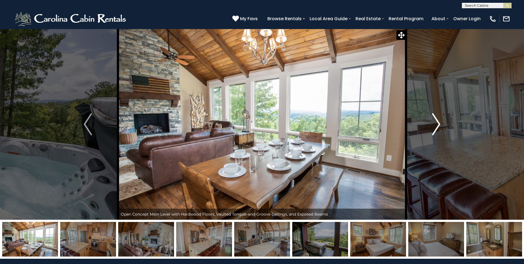
click at [436, 124] on img "Next" at bounding box center [436, 124] width 8 height 22
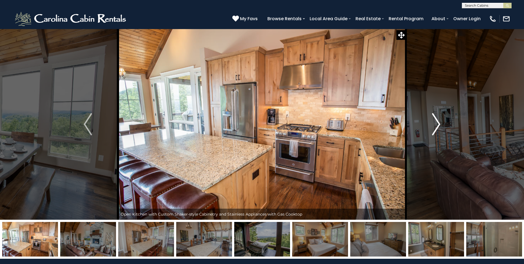
click at [436, 124] on img "Next" at bounding box center [436, 124] width 8 height 22
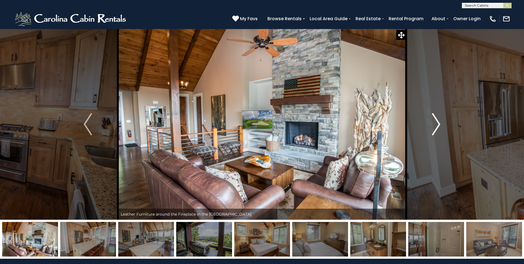
click at [436, 124] on img "Next" at bounding box center [436, 124] width 8 height 22
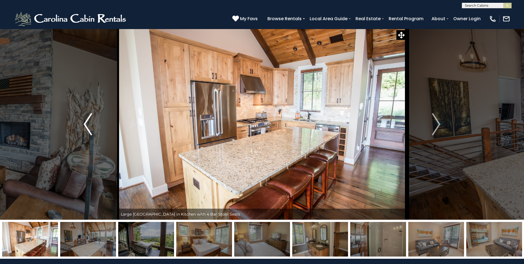
click at [84, 123] on img "Previous" at bounding box center [88, 124] width 8 height 22
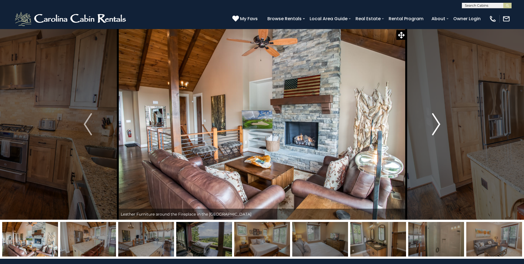
click at [437, 123] on img "Next" at bounding box center [436, 124] width 8 height 22
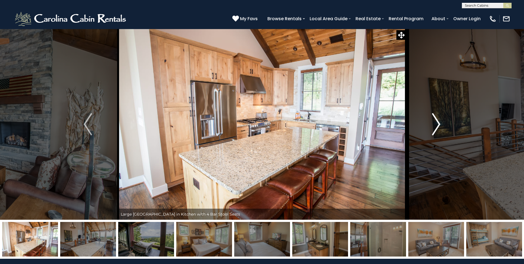
click at [436, 123] on img "Next" at bounding box center [436, 124] width 8 height 22
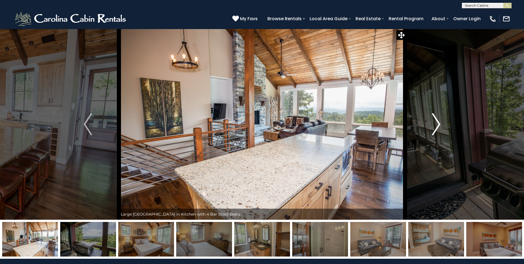
click at [436, 123] on img "Next" at bounding box center [436, 124] width 8 height 22
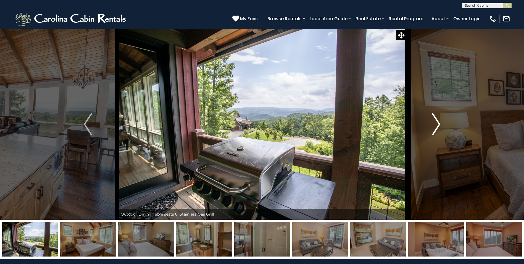
click at [436, 123] on img "Next" at bounding box center [436, 124] width 8 height 22
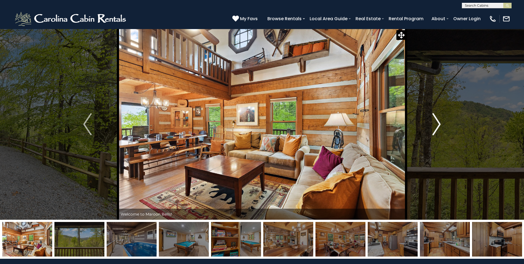
click at [435, 122] on img "Next" at bounding box center [436, 124] width 8 height 22
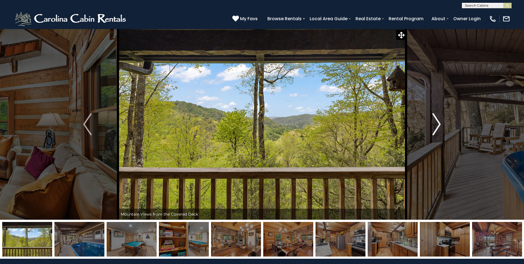
click at [435, 122] on img "Next" at bounding box center [436, 124] width 8 height 22
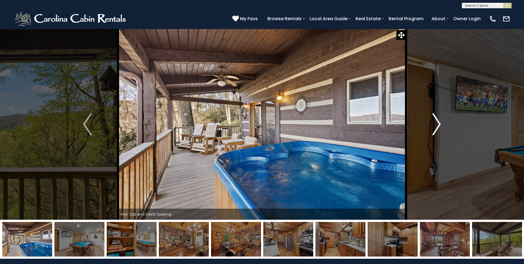
click at [435, 122] on img "Next" at bounding box center [436, 124] width 8 height 22
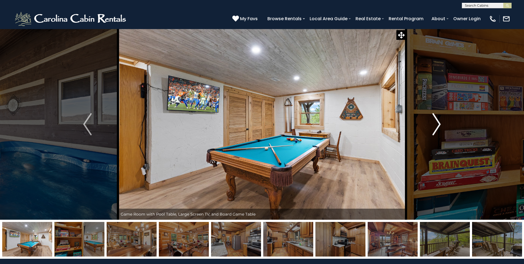
click at [435, 122] on img "Next" at bounding box center [436, 124] width 8 height 22
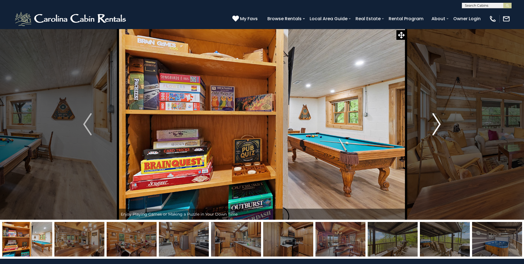
click at [435, 122] on img "Next" at bounding box center [436, 124] width 8 height 22
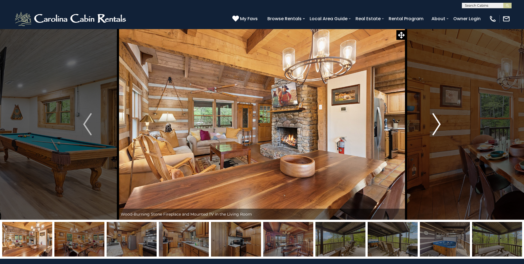
click at [435, 122] on img "Next" at bounding box center [436, 124] width 8 height 22
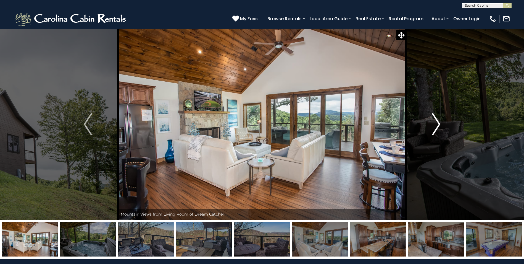
click at [436, 123] on img "Next" at bounding box center [436, 124] width 8 height 22
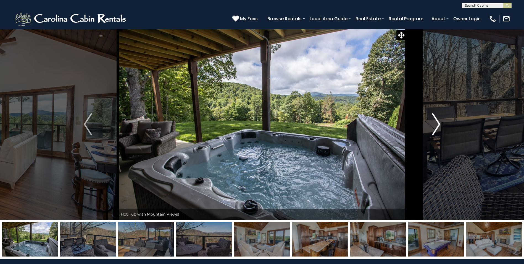
click at [436, 123] on img "Next" at bounding box center [436, 124] width 8 height 22
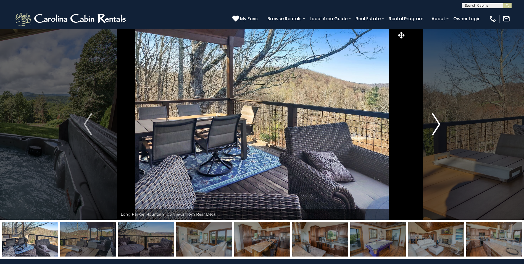
click at [436, 123] on img "Next" at bounding box center [436, 124] width 8 height 22
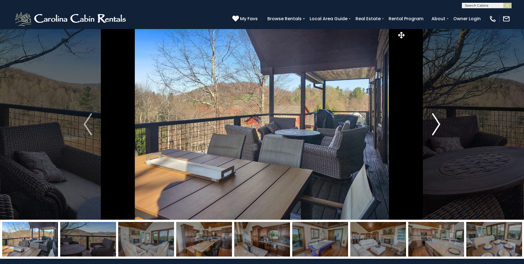
click at [436, 123] on img "Next" at bounding box center [436, 124] width 8 height 22
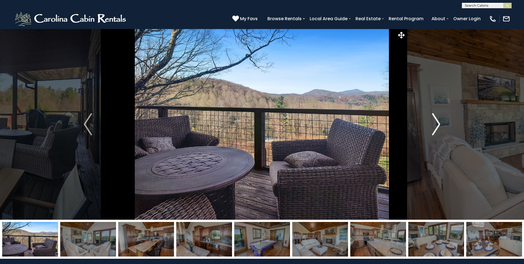
click at [436, 123] on img "Next" at bounding box center [436, 124] width 8 height 22
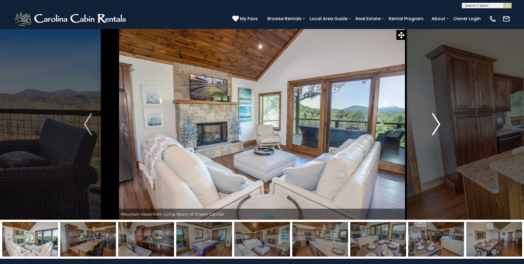
click at [436, 123] on img "Next" at bounding box center [436, 124] width 8 height 22
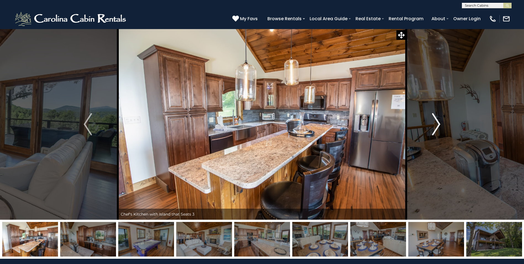
click at [436, 123] on img "Next" at bounding box center [436, 124] width 8 height 22
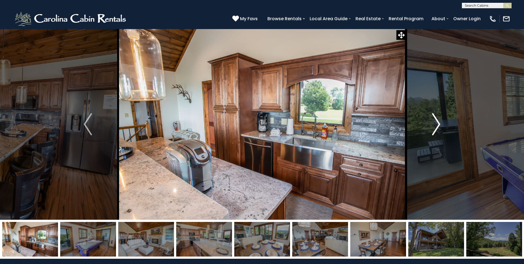
click at [436, 123] on img "Next" at bounding box center [436, 124] width 8 height 22
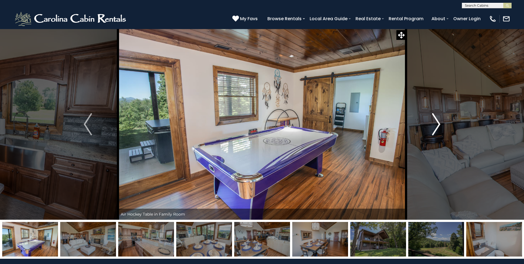
click at [436, 123] on img "Next" at bounding box center [436, 124] width 8 height 22
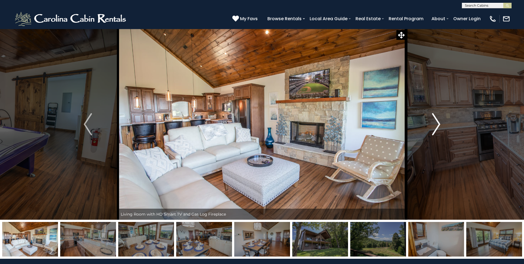
click at [436, 123] on img "Next" at bounding box center [436, 124] width 8 height 22
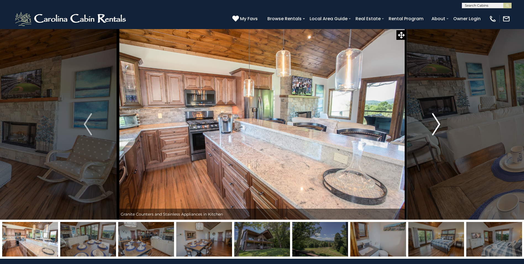
click at [436, 123] on img "Next" at bounding box center [436, 124] width 8 height 22
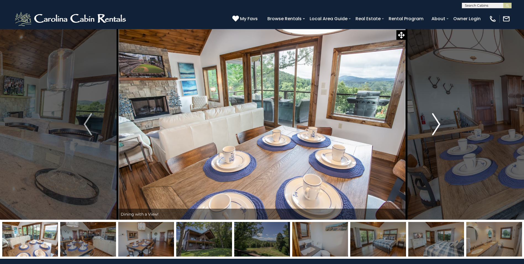
click at [436, 123] on img "Next" at bounding box center [436, 124] width 8 height 22
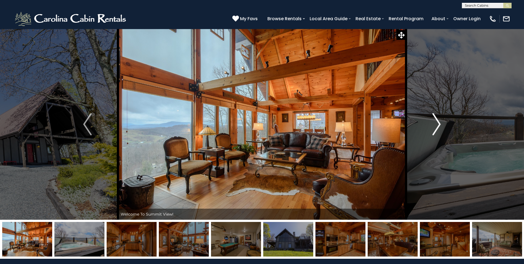
click at [433, 121] on img "Next" at bounding box center [436, 124] width 8 height 22
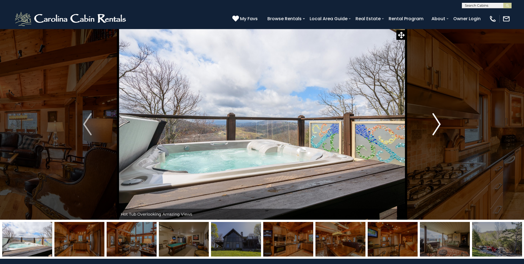
click at [433, 121] on img "Next" at bounding box center [436, 124] width 8 height 22
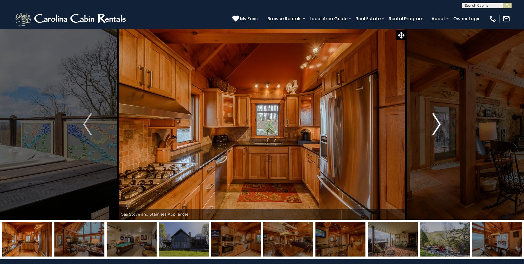
click at [433, 121] on img "Next" at bounding box center [436, 124] width 8 height 22
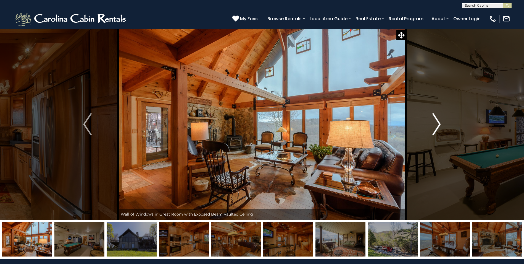
click at [433, 121] on img "Next" at bounding box center [436, 124] width 8 height 22
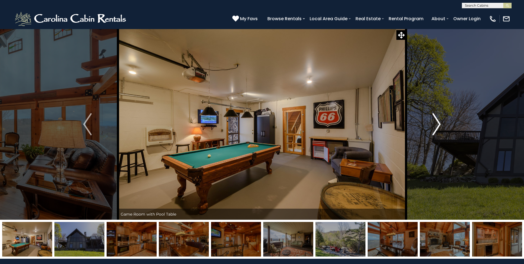
click at [433, 121] on img "Next" at bounding box center [436, 124] width 8 height 22
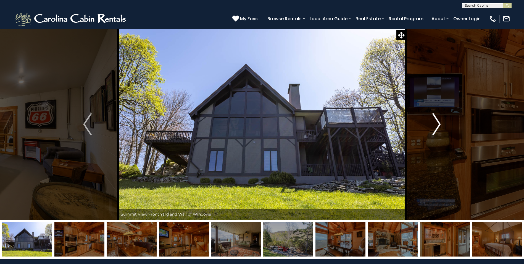
click at [433, 121] on img "Next" at bounding box center [436, 124] width 8 height 22
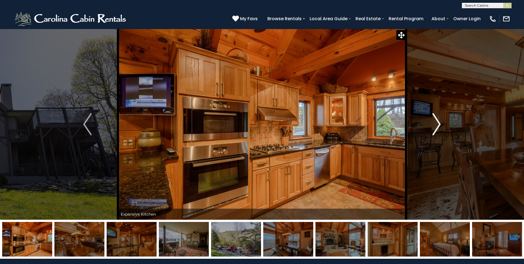
click at [433, 121] on img "Next" at bounding box center [436, 124] width 8 height 22
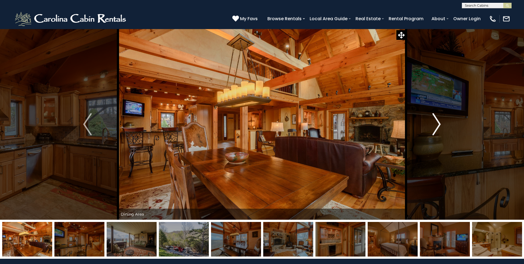
click at [433, 121] on img "Next" at bounding box center [436, 124] width 8 height 22
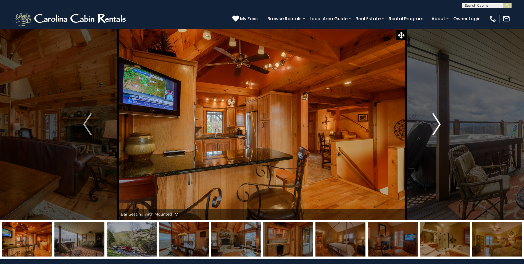
click at [433, 121] on img "Next" at bounding box center [436, 124] width 8 height 22
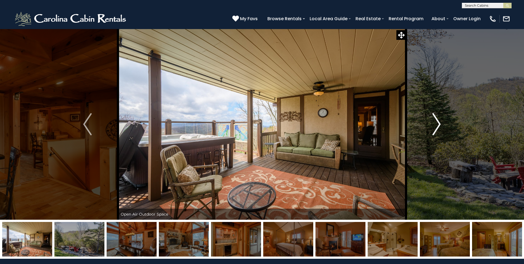
click at [433, 121] on img "Next" at bounding box center [436, 124] width 8 height 22
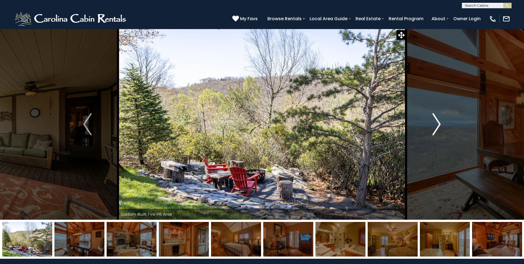
click at [433, 121] on img "Next" at bounding box center [436, 124] width 8 height 22
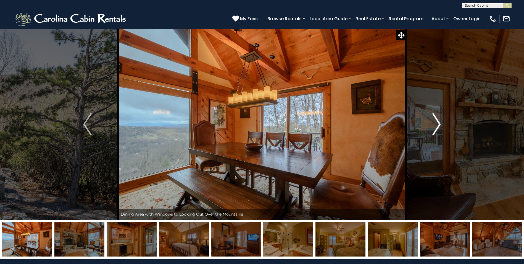
click at [433, 121] on img "Next" at bounding box center [436, 124] width 8 height 22
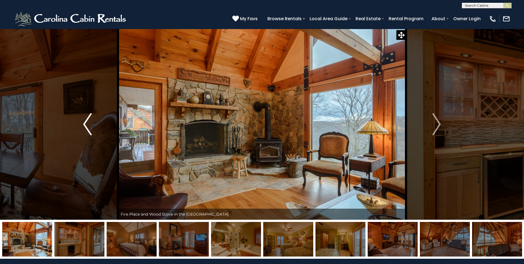
click at [88, 127] on img "Previous" at bounding box center [87, 124] width 8 height 22
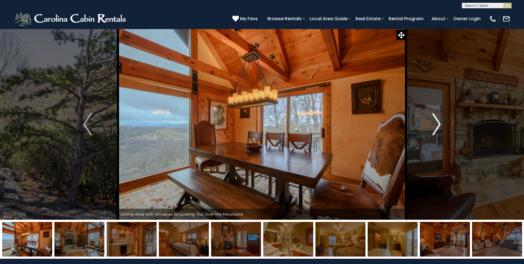
click at [434, 122] on img "Next" at bounding box center [436, 124] width 8 height 22
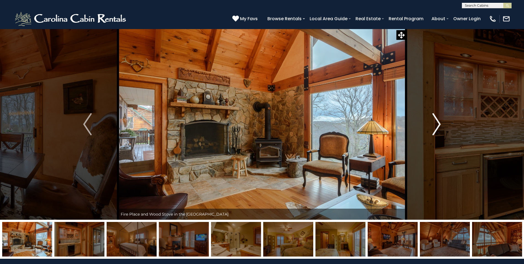
click at [434, 122] on img "Next" at bounding box center [436, 124] width 8 height 22
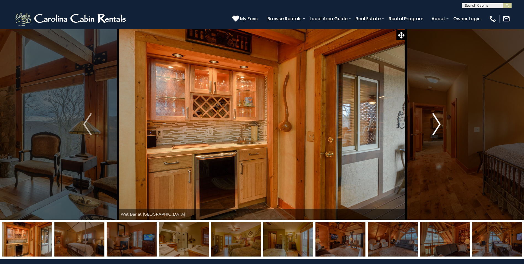
click at [434, 122] on img "Next" at bounding box center [436, 124] width 8 height 22
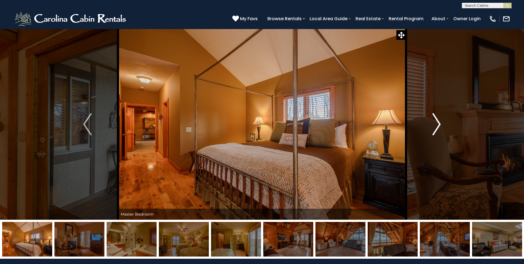
click at [434, 122] on img "Next" at bounding box center [436, 124] width 8 height 22
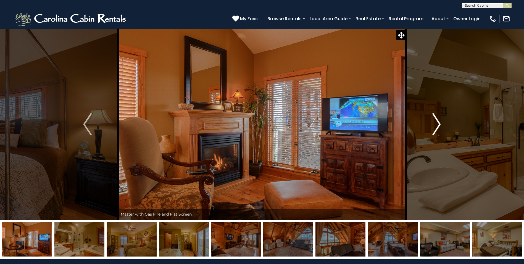
click at [434, 122] on img "Next" at bounding box center [436, 124] width 8 height 22
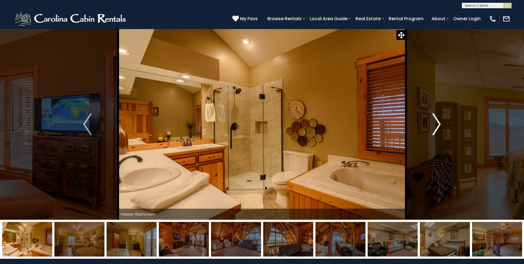
click at [434, 122] on img "Next" at bounding box center [436, 124] width 8 height 22
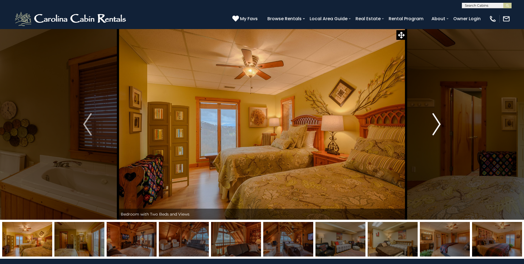
click at [434, 122] on img "Next" at bounding box center [436, 124] width 8 height 22
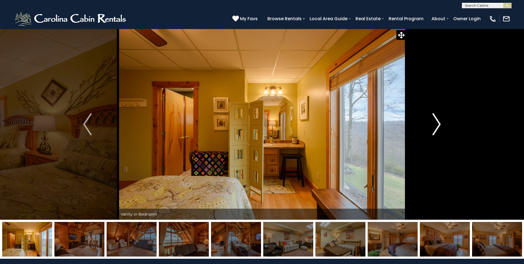
click at [434, 122] on img "Next" at bounding box center [436, 124] width 8 height 22
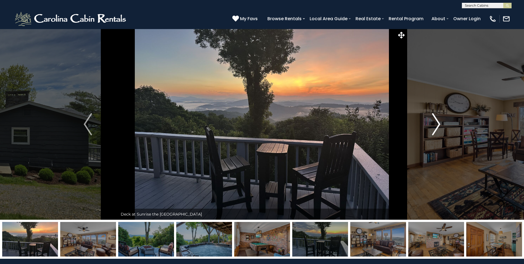
click at [435, 122] on img "Next" at bounding box center [436, 124] width 8 height 22
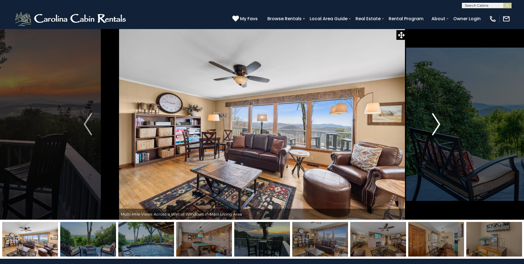
click at [435, 122] on img "Next" at bounding box center [436, 124] width 8 height 22
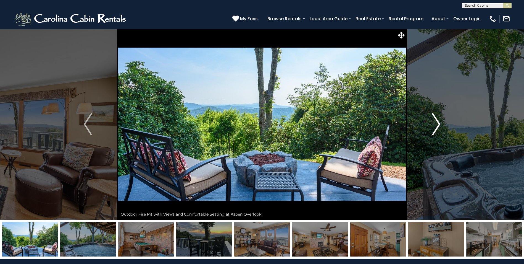
click at [435, 122] on img "Next" at bounding box center [436, 124] width 8 height 22
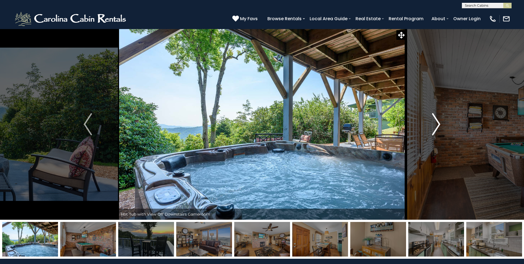
click at [435, 122] on img "Next" at bounding box center [436, 124] width 8 height 22
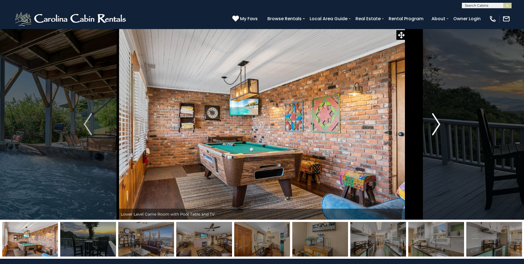
click at [435, 122] on img "Next" at bounding box center [436, 124] width 8 height 22
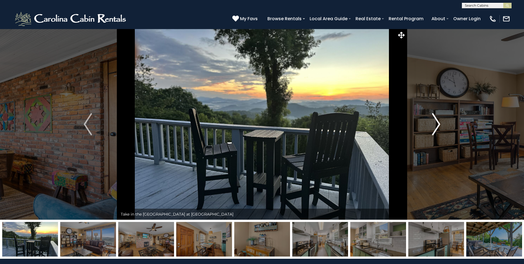
click at [435, 122] on img "Next" at bounding box center [436, 124] width 8 height 22
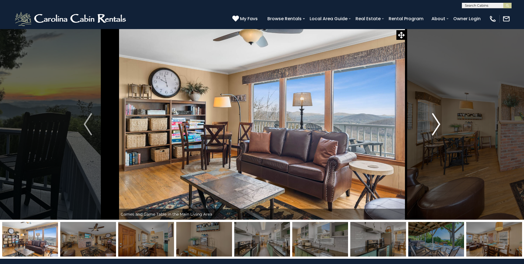
click at [435, 122] on img "Next" at bounding box center [436, 124] width 8 height 22
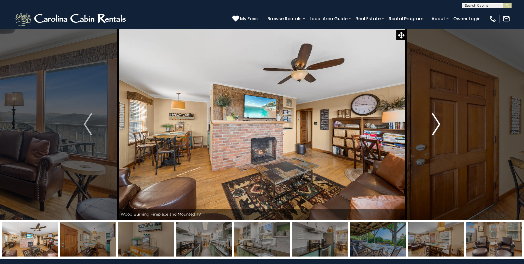
click at [435, 122] on img "Next" at bounding box center [436, 124] width 8 height 22
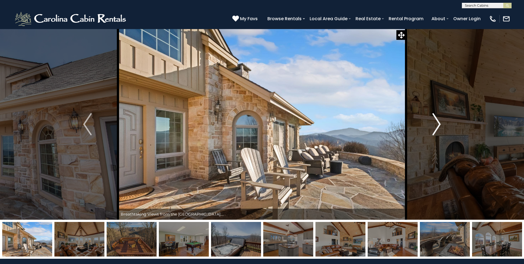
click at [437, 125] on img "Next" at bounding box center [436, 124] width 8 height 22
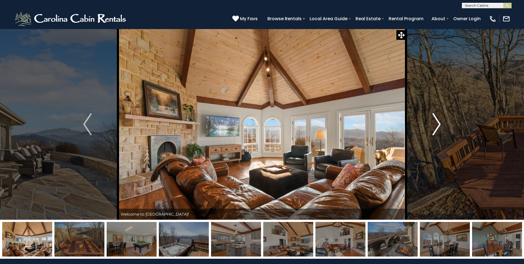
click at [437, 125] on img "Next" at bounding box center [436, 124] width 8 height 22
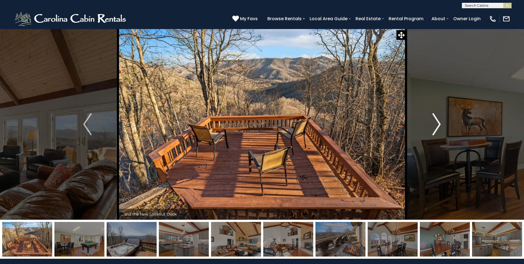
click at [437, 125] on img "Next" at bounding box center [436, 124] width 8 height 22
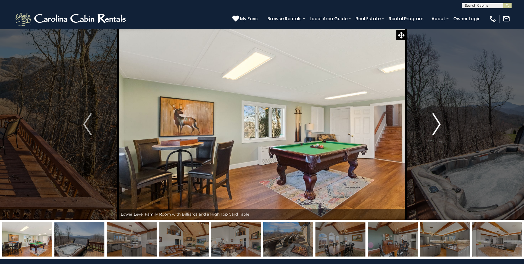
click at [437, 125] on img "Next" at bounding box center [436, 124] width 8 height 22
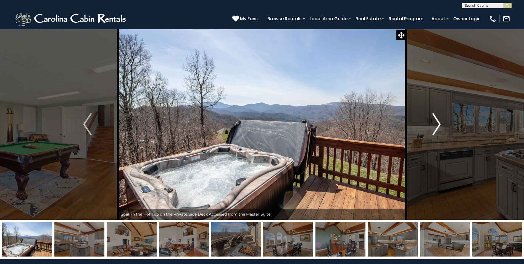
click at [437, 125] on img "Next" at bounding box center [436, 124] width 8 height 22
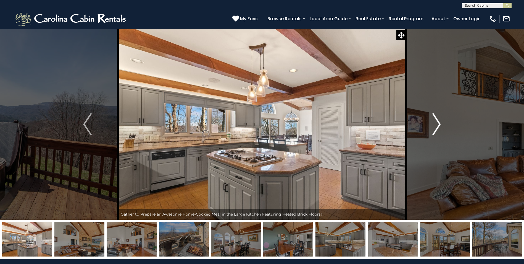
click at [437, 125] on img "Next" at bounding box center [436, 124] width 8 height 22
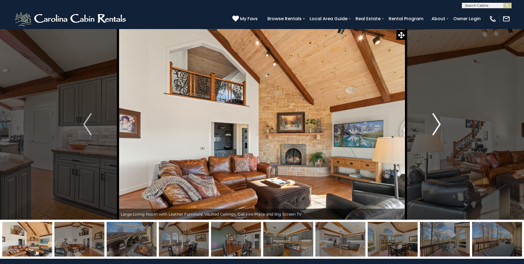
click at [437, 125] on img "Next" at bounding box center [436, 124] width 8 height 22
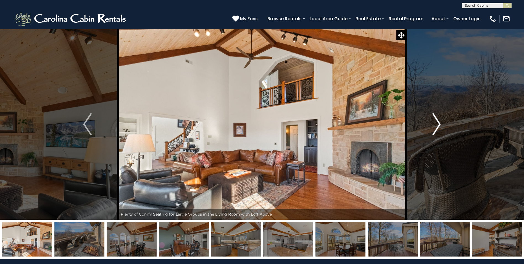
click at [437, 125] on img "Next" at bounding box center [436, 124] width 8 height 22
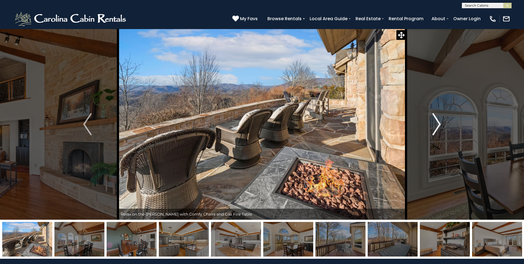
click at [437, 125] on img "Next" at bounding box center [436, 124] width 8 height 22
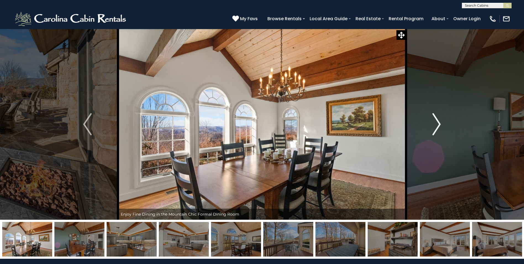
click at [437, 125] on img "Next" at bounding box center [436, 124] width 8 height 22
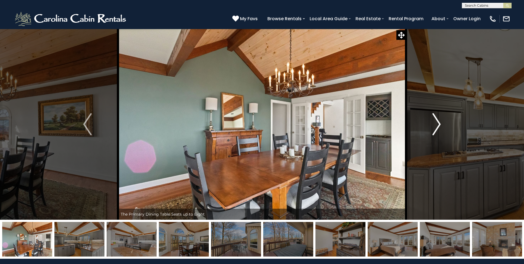
click at [437, 125] on img "Next" at bounding box center [436, 124] width 8 height 22
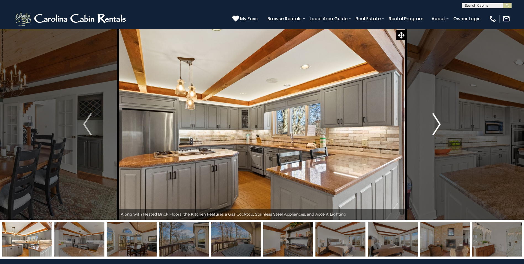
click at [437, 125] on img "Next" at bounding box center [436, 124] width 8 height 22
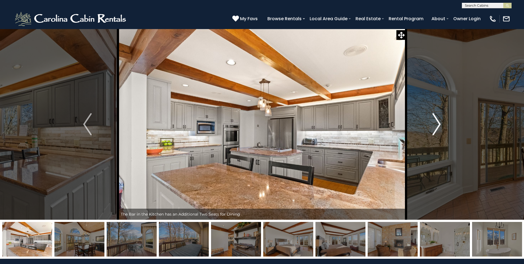
click at [437, 125] on img "Next" at bounding box center [436, 124] width 8 height 22
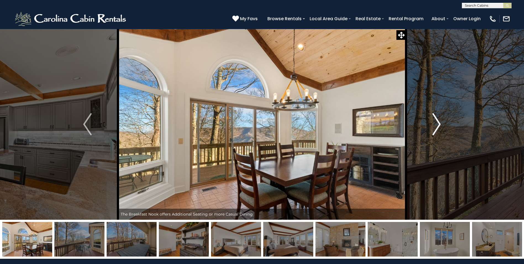
click at [437, 125] on img "Next" at bounding box center [436, 124] width 8 height 22
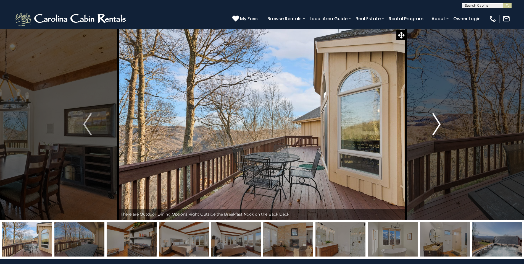
click at [437, 125] on img "Next" at bounding box center [436, 124] width 8 height 22
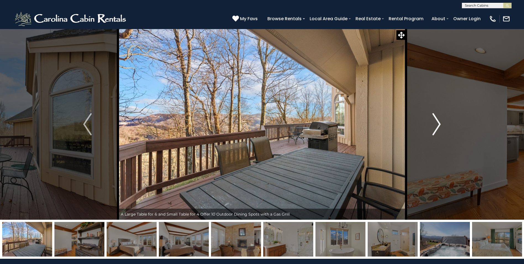
click at [437, 125] on img "Next" at bounding box center [436, 124] width 8 height 22
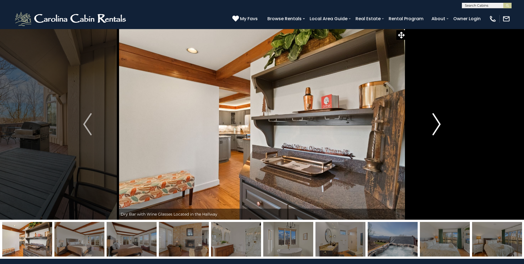
click at [437, 125] on img "Next" at bounding box center [436, 124] width 8 height 22
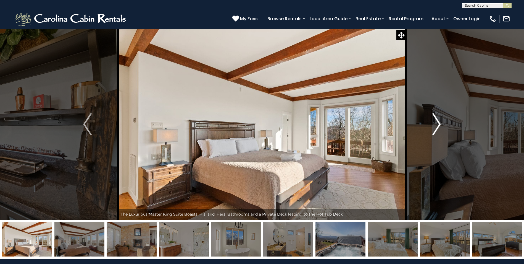
click at [437, 125] on img "Next" at bounding box center [436, 124] width 8 height 22
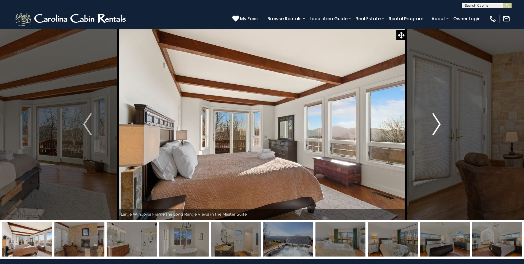
click at [437, 125] on img "Next" at bounding box center [436, 124] width 8 height 22
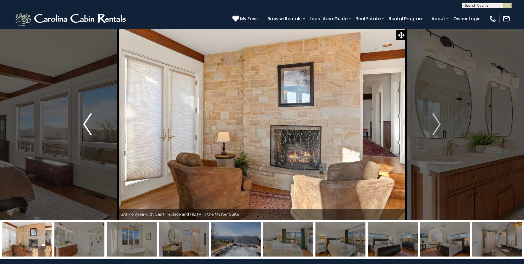
click at [89, 126] on img "Previous" at bounding box center [87, 124] width 8 height 22
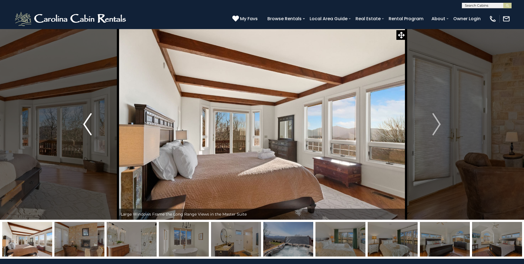
click at [89, 126] on img "Previous" at bounding box center [87, 124] width 8 height 22
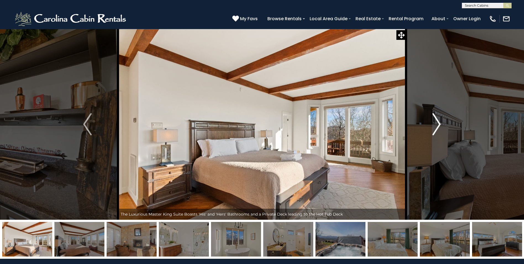
click at [438, 125] on img "Next" at bounding box center [436, 124] width 8 height 22
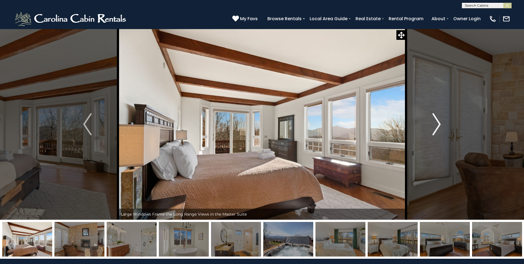
click at [438, 125] on img "Next" at bounding box center [436, 124] width 8 height 22
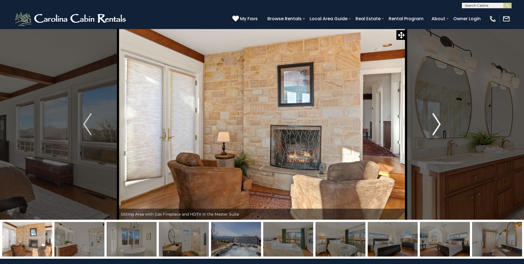
click at [439, 124] on img "Next" at bounding box center [436, 124] width 8 height 22
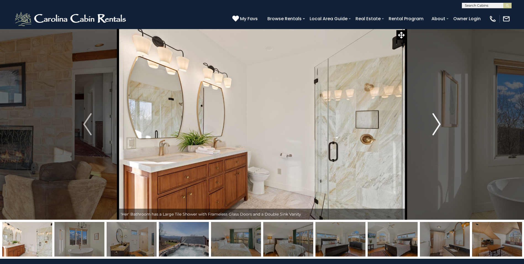
click at [439, 124] on img "Next" at bounding box center [436, 124] width 8 height 22
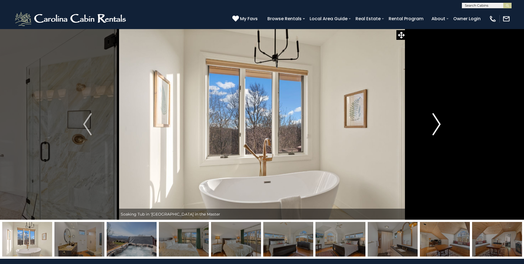
click at [439, 124] on img "Next" at bounding box center [436, 124] width 8 height 22
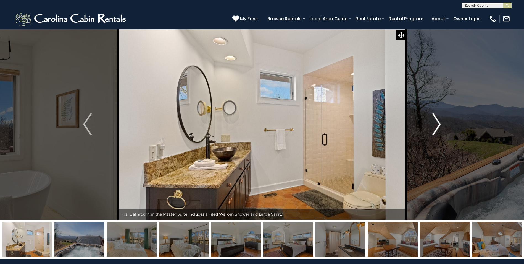
click at [439, 124] on img "Next" at bounding box center [436, 124] width 8 height 22
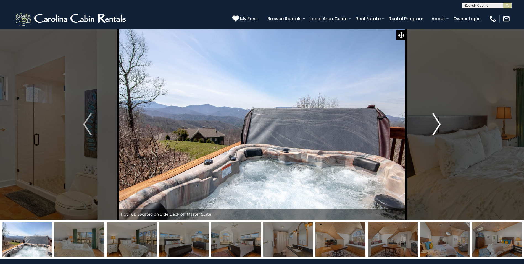
click at [439, 124] on img "Next" at bounding box center [436, 124] width 8 height 22
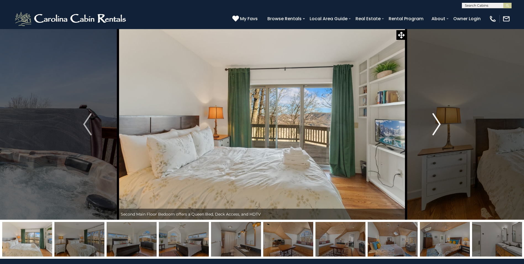
click at [439, 124] on img "Next" at bounding box center [436, 124] width 8 height 22
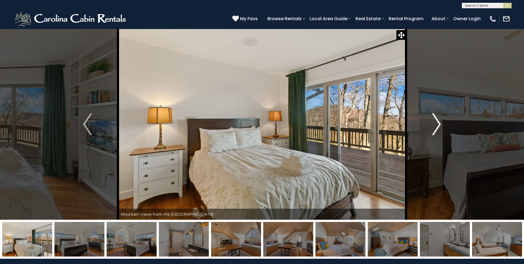
click at [439, 124] on img "Next" at bounding box center [436, 124] width 8 height 22
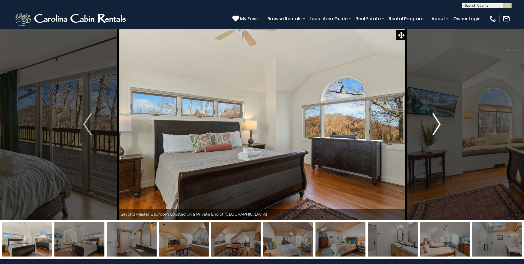
click at [439, 124] on img "Next" at bounding box center [436, 124] width 8 height 22
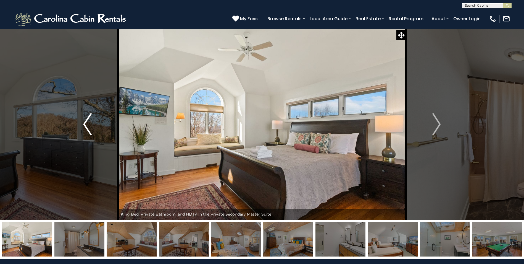
click at [92, 125] on button "Previous" at bounding box center [87, 124] width 61 height 191
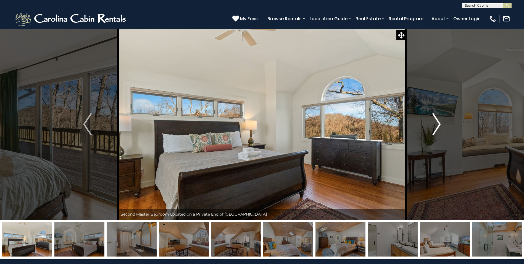
click at [436, 121] on img "Next" at bounding box center [436, 124] width 8 height 22
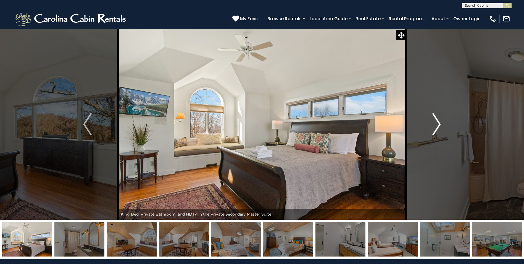
click at [436, 121] on img "Next" at bounding box center [436, 124] width 8 height 22
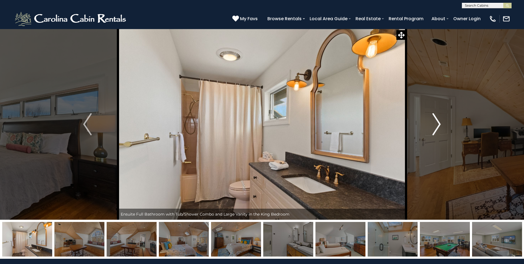
click at [436, 121] on img "Next" at bounding box center [436, 124] width 8 height 22
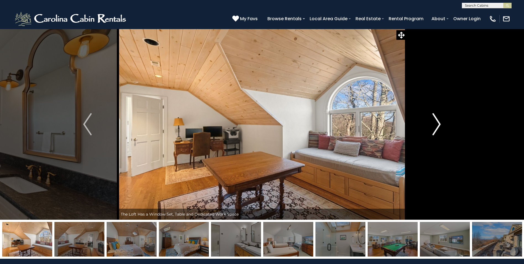
click at [436, 121] on img "Next" at bounding box center [436, 124] width 8 height 22
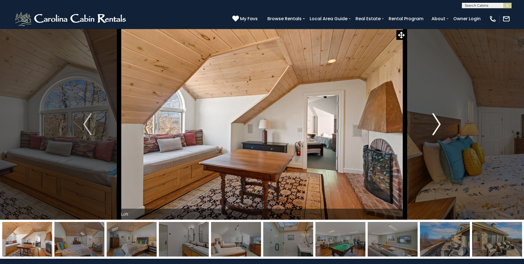
click at [436, 121] on img "Next" at bounding box center [436, 124] width 8 height 22
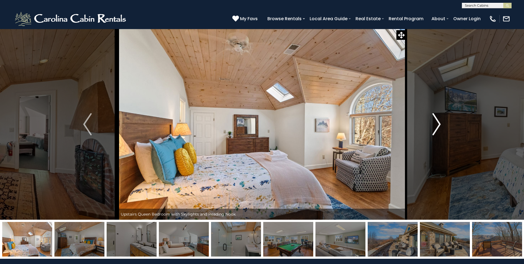
click at [436, 121] on img "Next" at bounding box center [436, 124] width 8 height 22
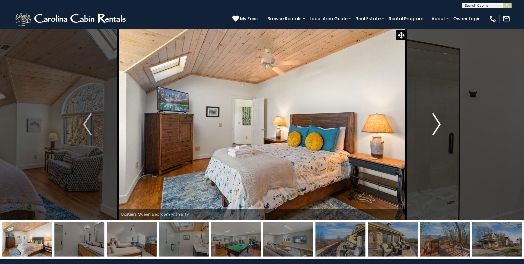
click at [436, 121] on img "Next" at bounding box center [436, 124] width 8 height 22
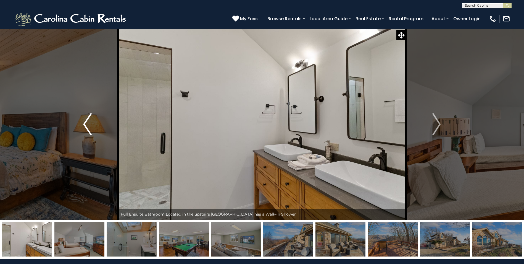
click at [84, 124] on img "Previous" at bounding box center [87, 124] width 8 height 22
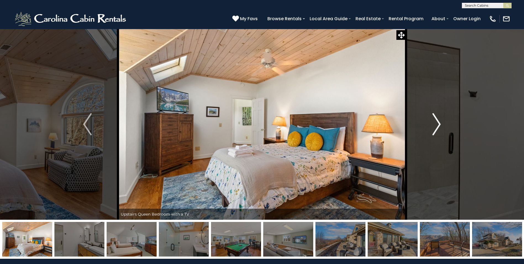
click at [434, 119] on img "Next" at bounding box center [436, 124] width 8 height 22
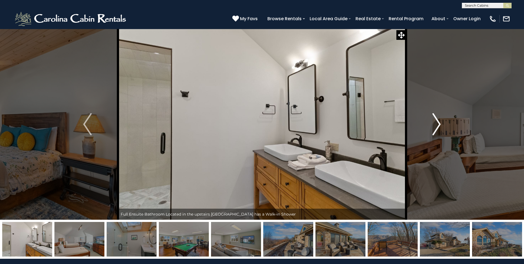
click at [434, 119] on img "Next" at bounding box center [436, 124] width 8 height 22
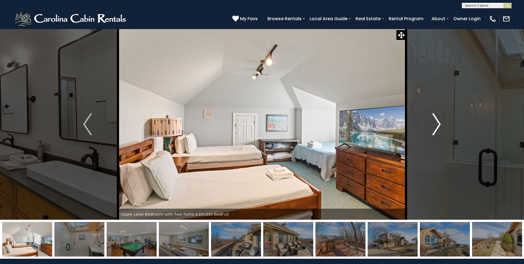
click at [434, 119] on img "Next" at bounding box center [436, 124] width 8 height 22
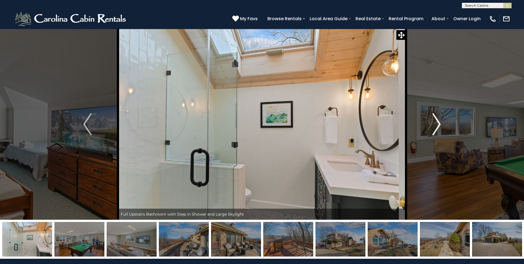
click at [434, 119] on img "Next" at bounding box center [436, 124] width 8 height 22
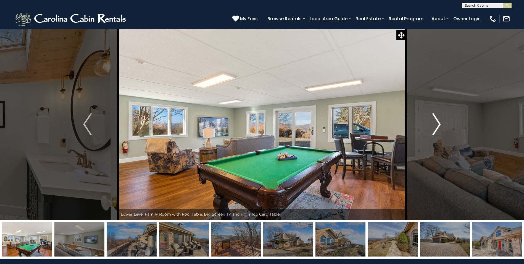
click at [434, 119] on img "Next" at bounding box center [436, 124] width 8 height 22
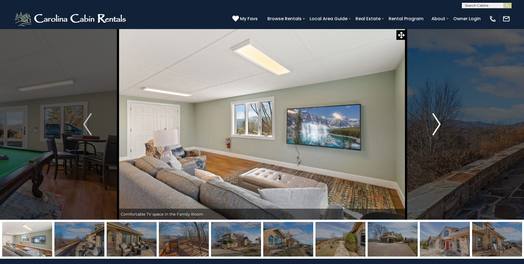
click at [434, 119] on img "Next" at bounding box center [436, 124] width 8 height 22
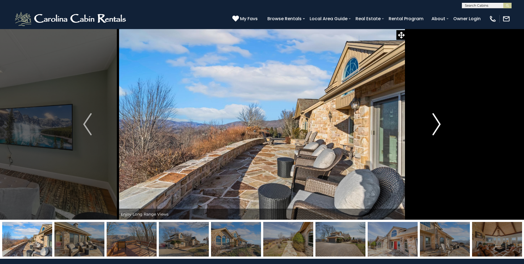
click at [434, 119] on img "Next" at bounding box center [436, 124] width 8 height 22
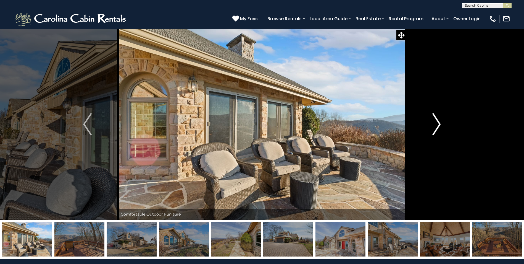
click at [434, 119] on img "Next" at bounding box center [436, 124] width 8 height 22
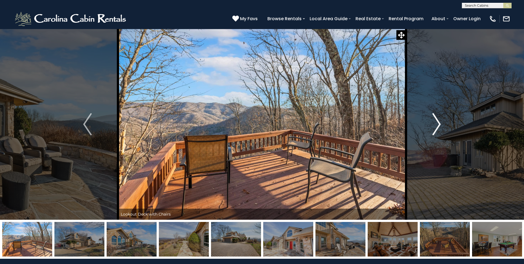
click at [434, 119] on img "Next" at bounding box center [436, 124] width 8 height 22
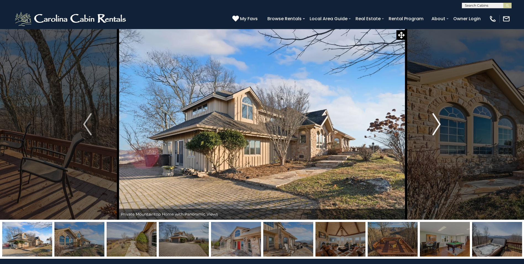
click at [434, 119] on img "Next" at bounding box center [436, 124] width 8 height 22
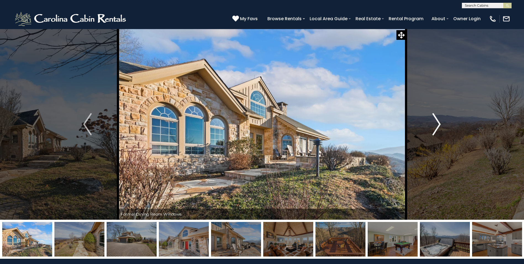
click at [434, 119] on img "Next" at bounding box center [436, 124] width 8 height 22
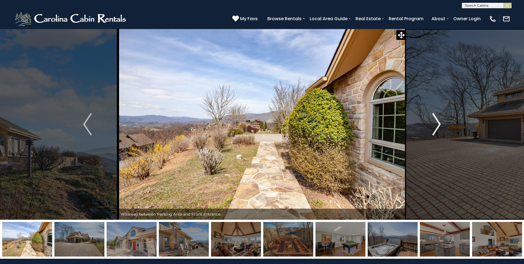
click at [434, 119] on img "Next" at bounding box center [436, 124] width 8 height 22
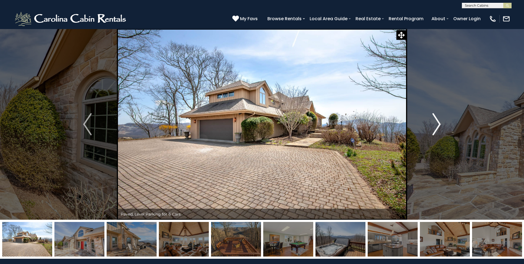
click at [434, 119] on img "Next" at bounding box center [436, 124] width 8 height 22
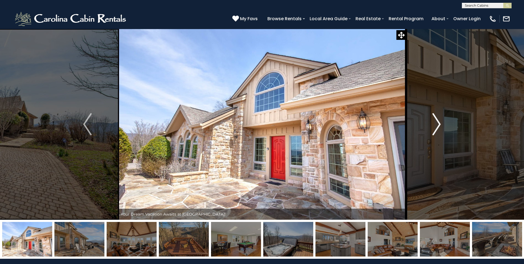
click at [434, 119] on img "Next" at bounding box center [436, 124] width 8 height 22
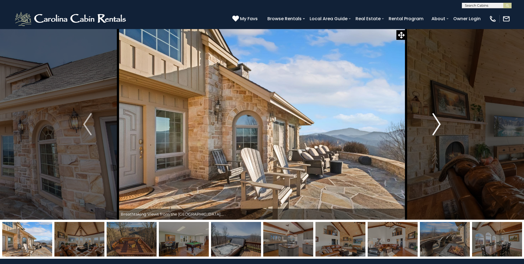
click at [434, 119] on img "Next" at bounding box center [436, 124] width 8 height 22
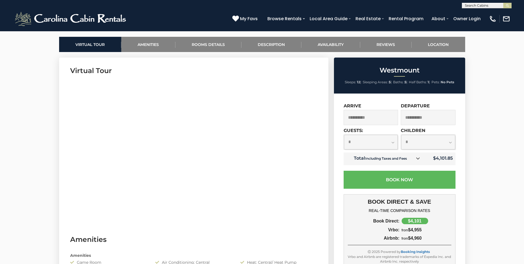
scroll to position [249, 0]
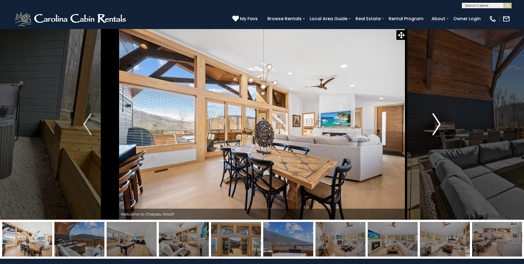
click at [436, 128] on img "Next" at bounding box center [436, 124] width 8 height 22
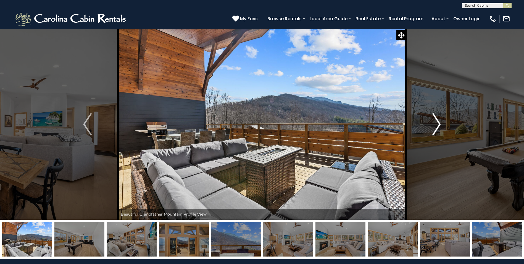
click at [436, 128] on img "Next" at bounding box center [436, 124] width 8 height 22
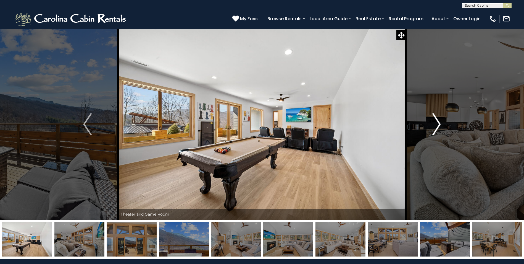
click at [436, 128] on img "Next" at bounding box center [436, 124] width 8 height 22
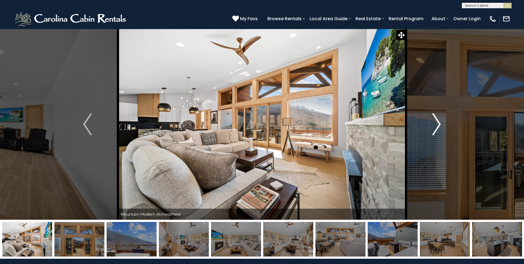
click at [436, 128] on img "Next" at bounding box center [436, 124] width 8 height 22
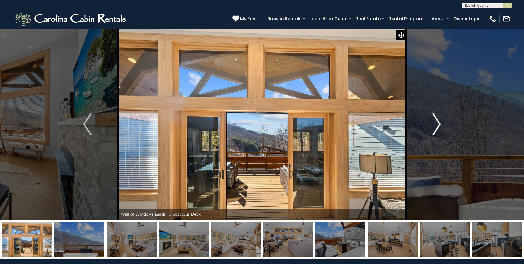
click at [436, 128] on img "Next" at bounding box center [436, 124] width 8 height 22
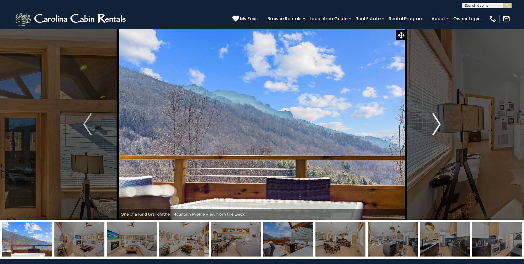
click at [436, 128] on img "Next" at bounding box center [436, 124] width 8 height 22
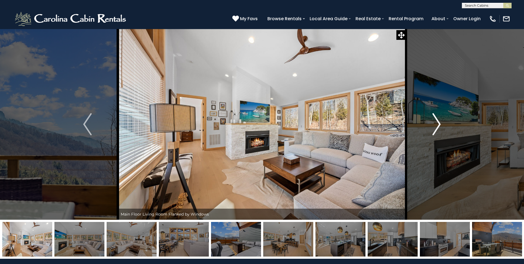
click at [436, 128] on img "Next" at bounding box center [436, 124] width 8 height 22
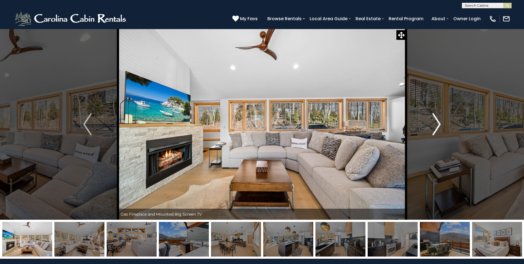
click at [436, 128] on img "Next" at bounding box center [436, 124] width 8 height 22
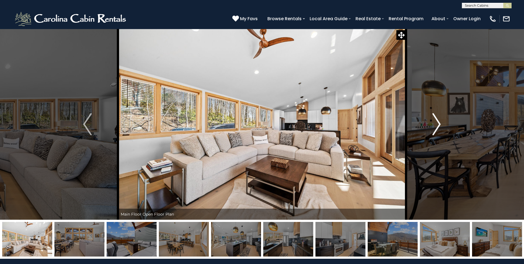
click at [436, 128] on img "Next" at bounding box center [436, 124] width 8 height 22
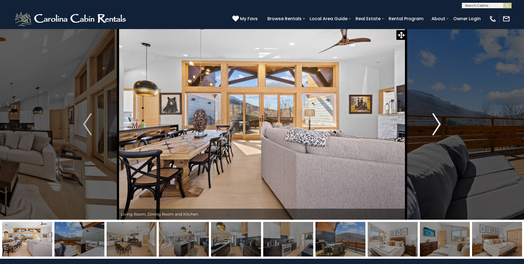
click at [436, 128] on img "Next" at bounding box center [436, 124] width 8 height 22
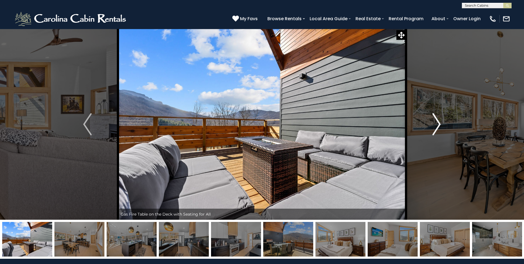
click at [436, 128] on img "Next" at bounding box center [436, 124] width 8 height 22
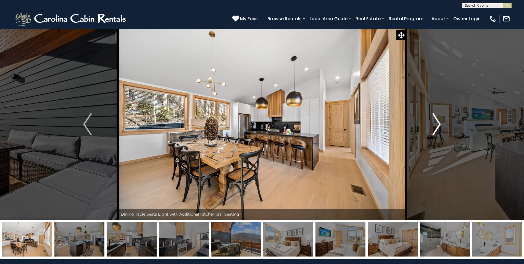
click at [436, 128] on img "Next" at bounding box center [436, 124] width 8 height 22
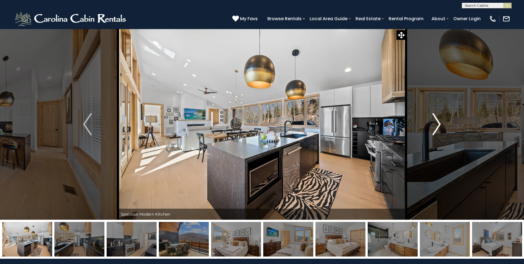
click at [436, 128] on img "Next" at bounding box center [436, 124] width 8 height 22
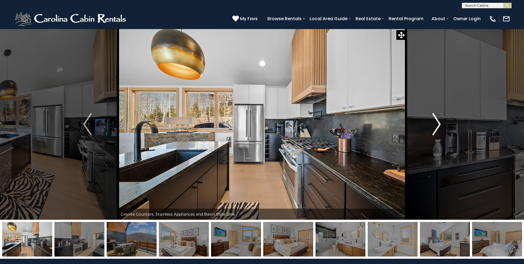
click at [436, 128] on img "Next" at bounding box center [436, 124] width 8 height 22
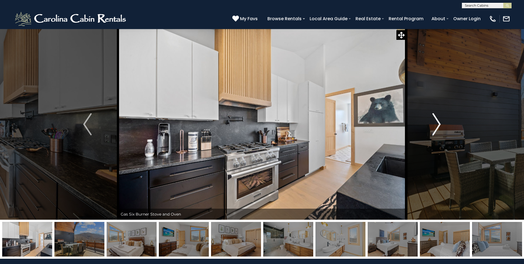
click at [436, 128] on img "Next" at bounding box center [436, 124] width 8 height 22
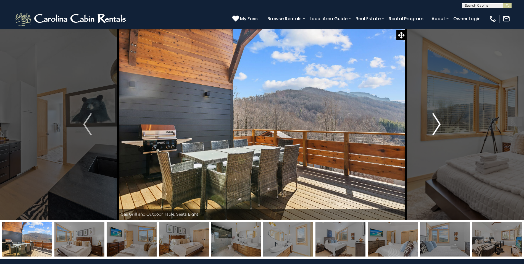
click at [436, 128] on img "Next" at bounding box center [436, 124] width 8 height 22
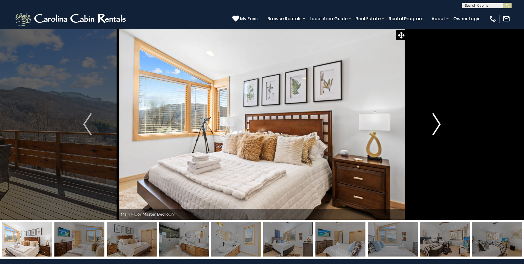
click at [436, 128] on img "Next" at bounding box center [436, 124] width 8 height 22
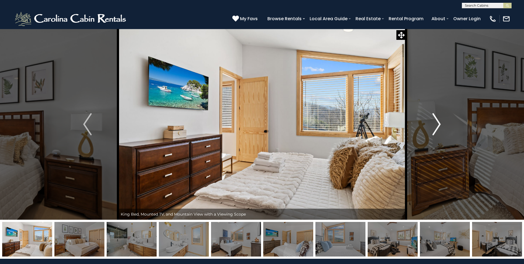
click at [436, 128] on img "Next" at bounding box center [436, 124] width 8 height 22
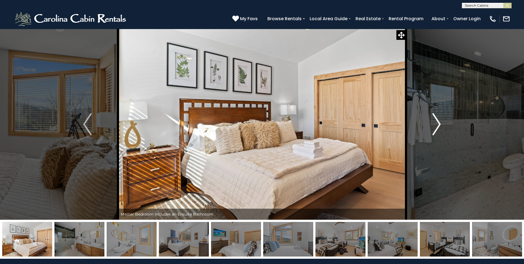
click at [436, 128] on img "Next" at bounding box center [436, 124] width 8 height 22
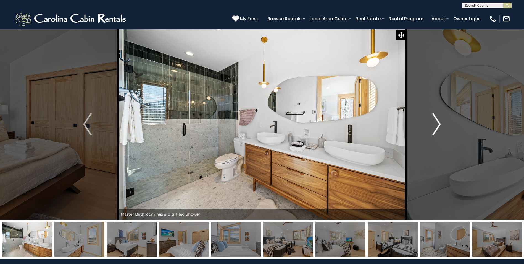
click at [436, 128] on img "Next" at bounding box center [436, 124] width 8 height 22
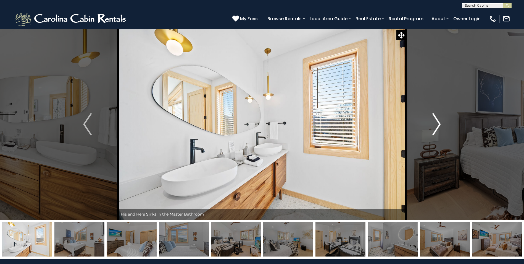
click at [436, 128] on img "Next" at bounding box center [436, 124] width 8 height 22
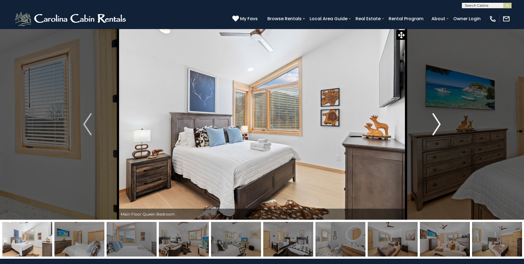
click at [436, 128] on img "Next" at bounding box center [436, 124] width 8 height 22
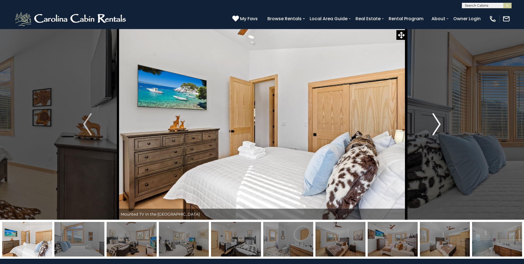
click at [436, 128] on img "Next" at bounding box center [436, 124] width 8 height 22
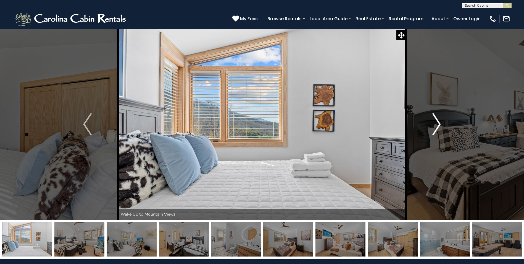
click at [436, 128] on img "Next" at bounding box center [436, 124] width 8 height 22
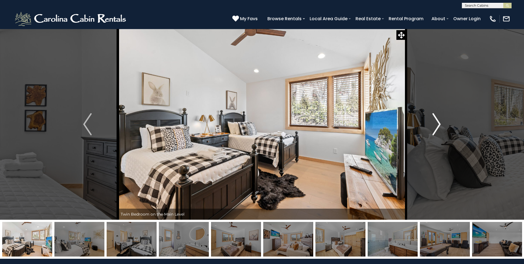
click at [436, 128] on img "Next" at bounding box center [436, 124] width 8 height 22
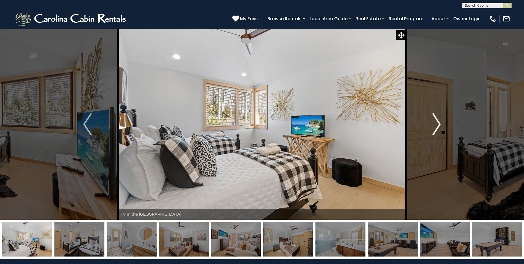
click at [436, 128] on img "Next" at bounding box center [436, 124] width 8 height 22
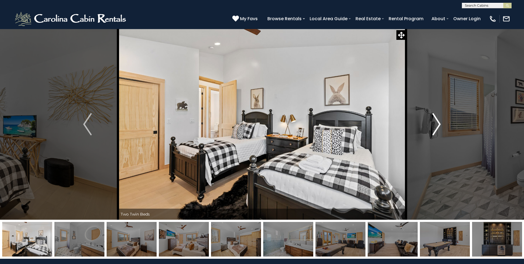
click at [436, 128] on img "Next" at bounding box center [436, 124] width 8 height 22
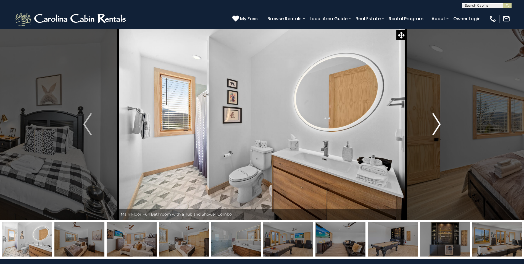
click at [436, 128] on img "Next" at bounding box center [436, 124] width 8 height 22
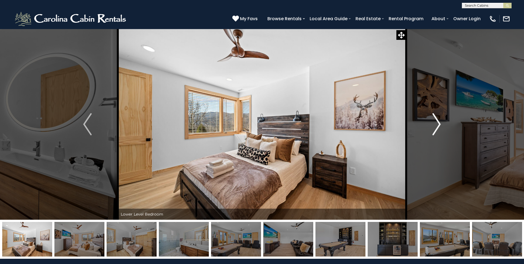
click at [436, 128] on img "Next" at bounding box center [436, 124] width 8 height 22
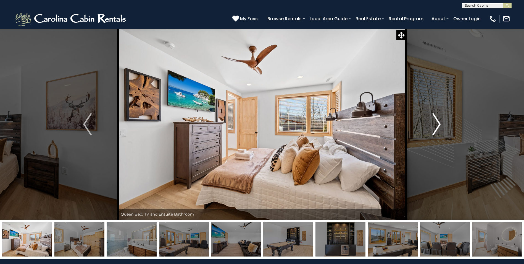
click at [436, 128] on img "Next" at bounding box center [436, 124] width 8 height 22
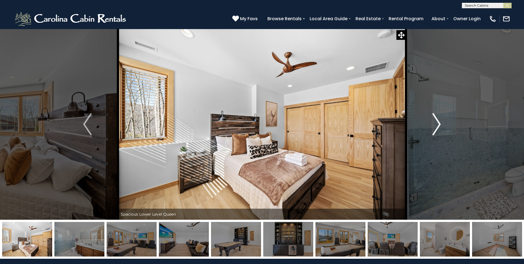
click at [436, 128] on img "Next" at bounding box center [436, 124] width 8 height 22
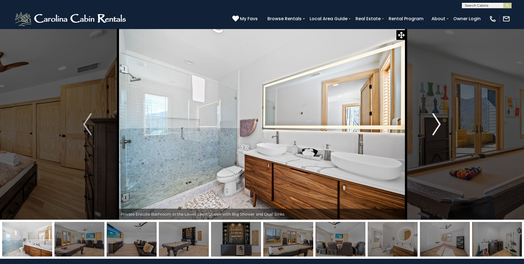
click at [436, 128] on img "Next" at bounding box center [436, 124] width 8 height 22
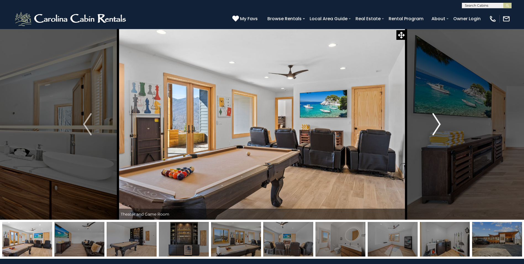
click at [436, 128] on img "Next" at bounding box center [436, 124] width 8 height 22
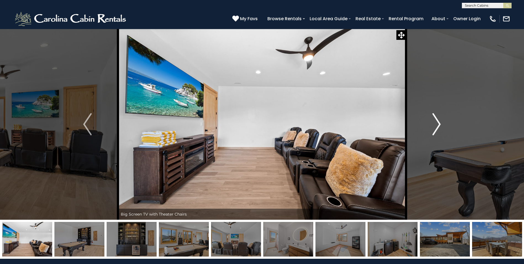
click at [436, 128] on img "Next" at bounding box center [436, 124] width 8 height 22
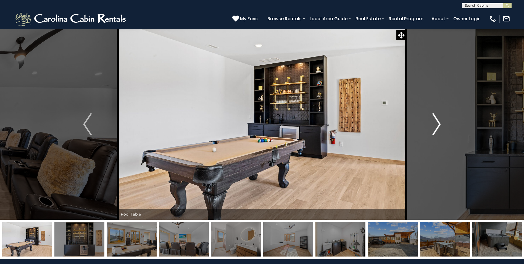
click at [436, 128] on img "Next" at bounding box center [436, 124] width 8 height 22
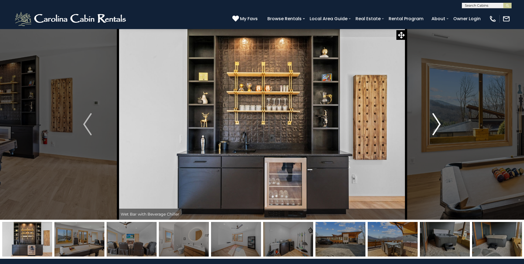
click at [436, 128] on img "Next" at bounding box center [436, 124] width 8 height 22
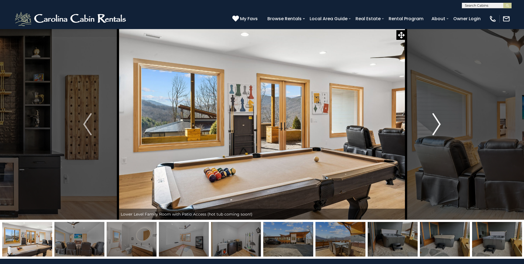
click at [436, 128] on img "Next" at bounding box center [436, 124] width 8 height 22
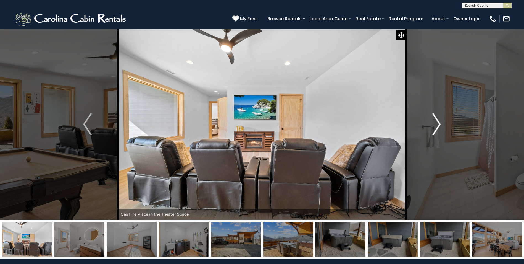
click at [436, 128] on img "Next" at bounding box center [436, 124] width 8 height 22
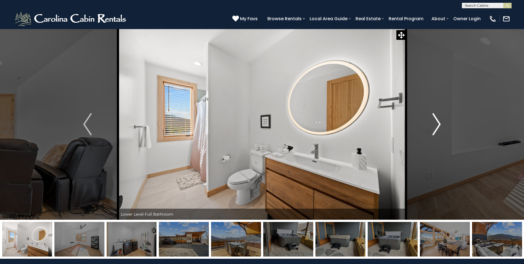
click at [436, 128] on img "Next" at bounding box center [436, 124] width 8 height 22
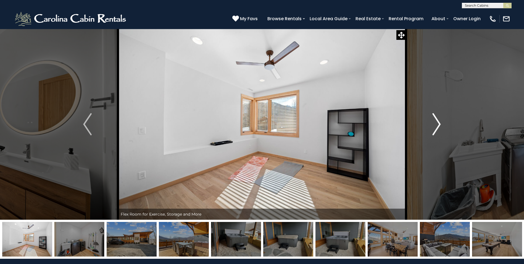
click at [436, 128] on img "Next" at bounding box center [436, 124] width 8 height 22
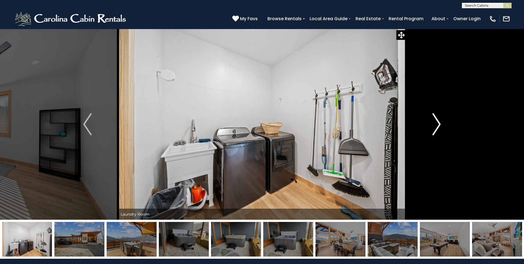
click at [436, 128] on img "Next" at bounding box center [436, 124] width 8 height 22
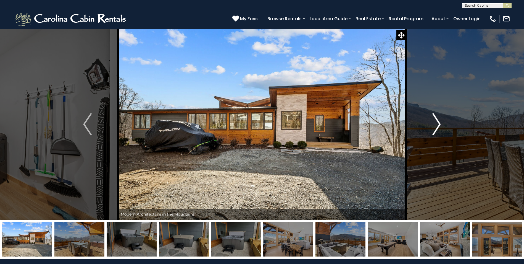
click at [436, 128] on img "Next" at bounding box center [436, 124] width 8 height 22
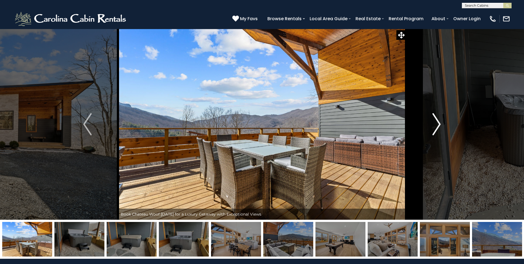
click at [436, 128] on img "Next" at bounding box center [436, 124] width 8 height 22
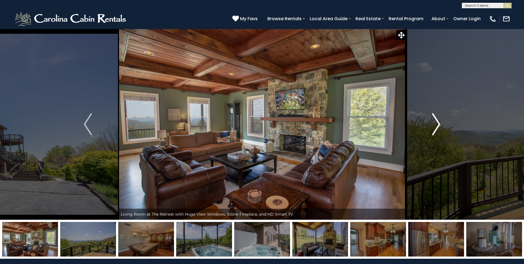
click at [435, 119] on img "Next" at bounding box center [436, 124] width 8 height 22
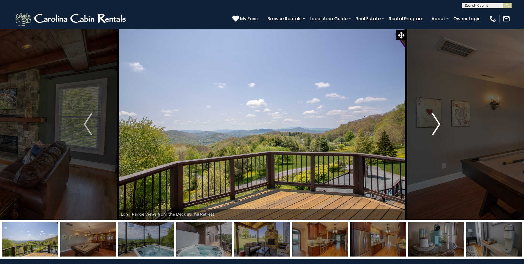
click at [435, 119] on img "Next" at bounding box center [436, 124] width 8 height 22
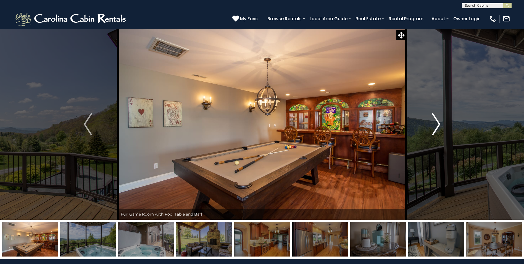
click at [435, 119] on img "Next" at bounding box center [436, 124] width 8 height 22
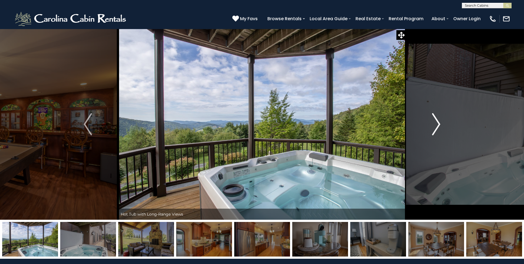
click at [435, 119] on img "Next" at bounding box center [436, 124] width 8 height 22
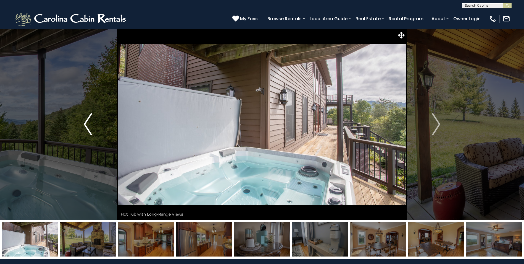
click at [85, 126] on img "Previous" at bounding box center [88, 124] width 8 height 22
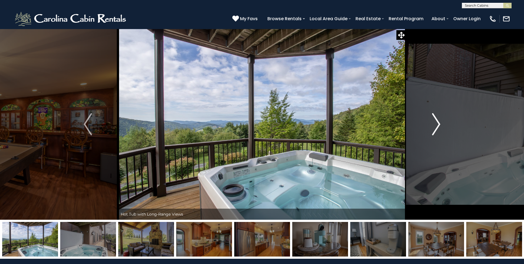
click at [435, 117] on img "Next" at bounding box center [436, 124] width 8 height 22
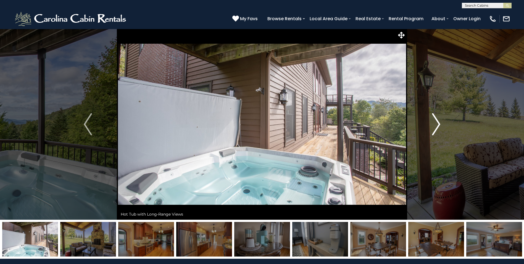
click at [435, 117] on img "Next" at bounding box center [436, 124] width 8 height 22
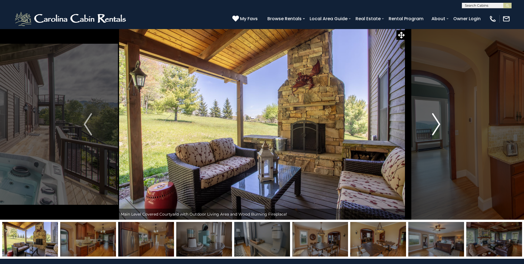
click at [435, 117] on img "Next" at bounding box center [436, 124] width 8 height 22
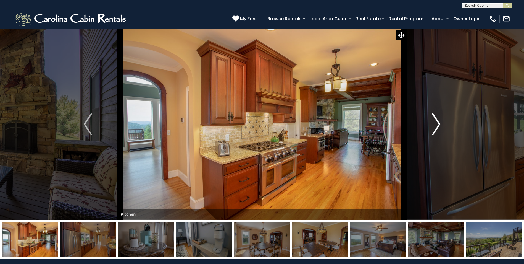
click at [435, 117] on img "Next" at bounding box center [436, 124] width 8 height 22
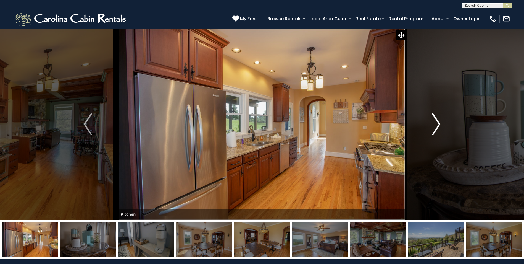
click at [435, 117] on img "Next" at bounding box center [436, 124] width 8 height 22
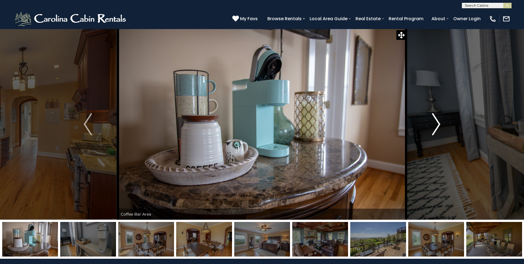
click at [435, 117] on img "Next" at bounding box center [436, 124] width 8 height 22
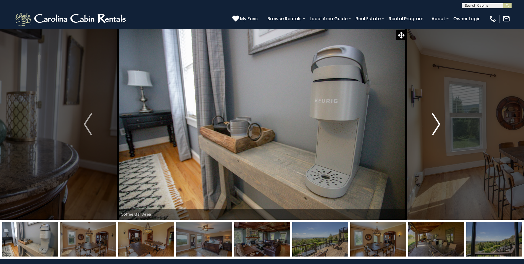
click at [435, 117] on img "Next" at bounding box center [436, 124] width 8 height 22
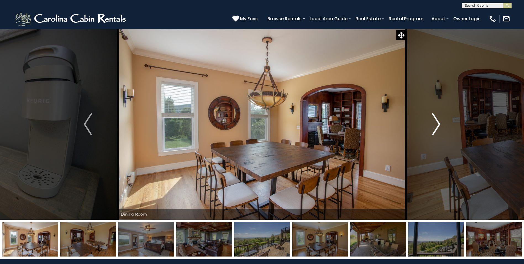
click at [437, 123] on img "Next" at bounding box center [436, 124] width 8 height 22
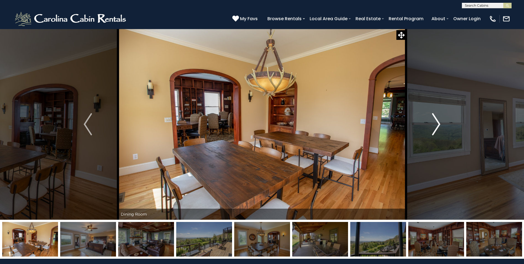
click at [437, 123] on img "Next" at bounding box center [436, 124] width 8 height 22
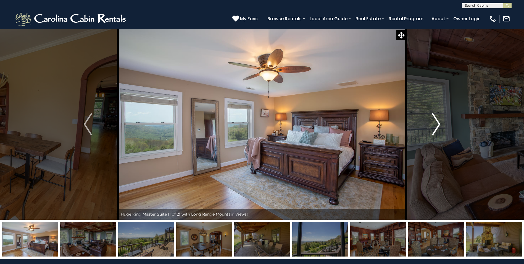
click at [438, 122] on img "Next" at bounding box center [436, 124] width 8 height 22
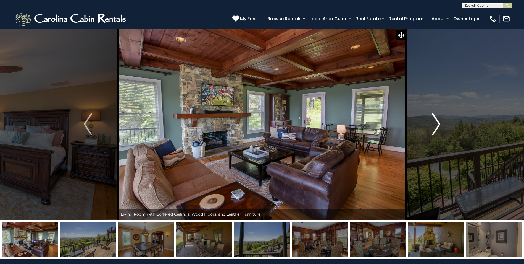
click at [438, 122] on img "Next" at bounding box center [436, 124] width 8 height 22
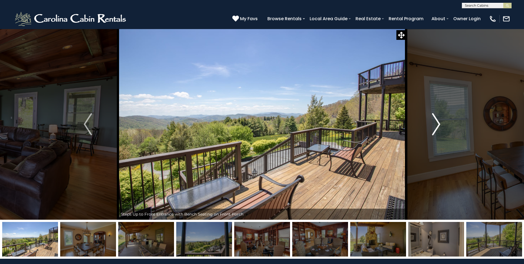
click at [438, 122] on img "Next" at bounding box center [436, 124] width 8 height 22
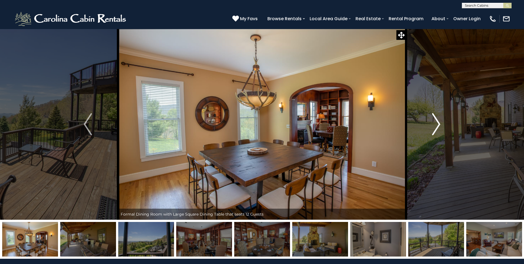
click at [438, 122] on img "Next" at bounding box center [436, 124] width 8 height 22
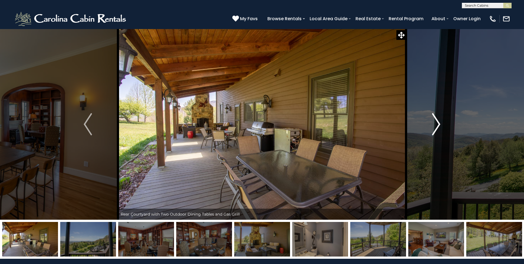
click at [438, 122] on img "Next" at bounding box center [436, 124] width 8 height 22
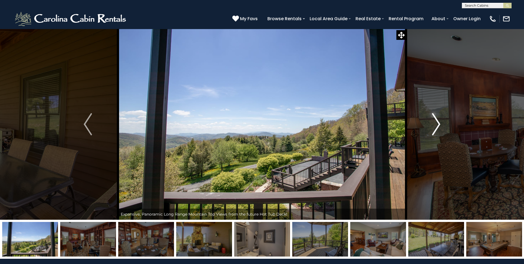
click at [438, 122] on img "Next" at bounding box center [436, 124] width 8 height 22
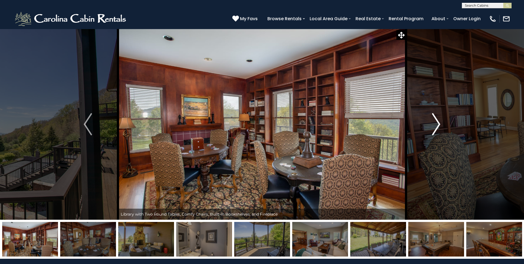
click at [438, 122] on img "Next" at bounding box center [436, 124] width 8 height 22
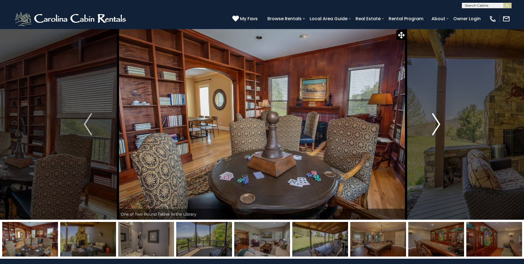
click at [438, 122] on img "Next" at bounding box center [436, 124] width 8 height 22
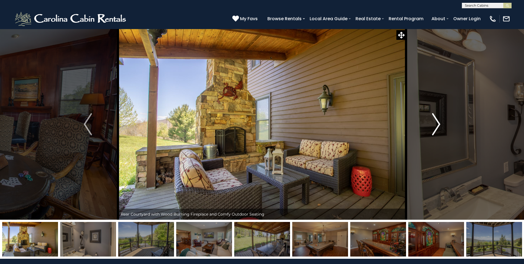
click at [438, 122] on img "Next" at bounding box center [436, 124] width 8 height 22
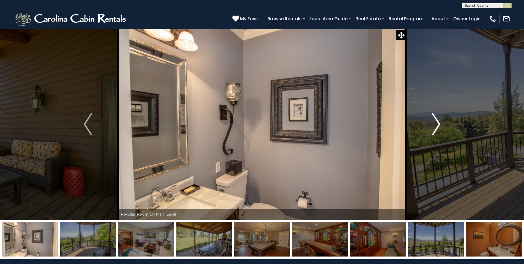
click at [438, 122] on img "Next" at bounding box center [436, 124] width 8 height 22
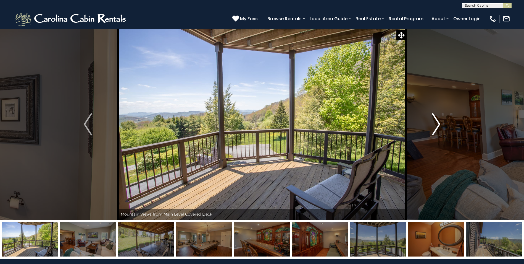
click at [438, 122] on img "Next" at bounding box center [436, 124] width 8 height 22
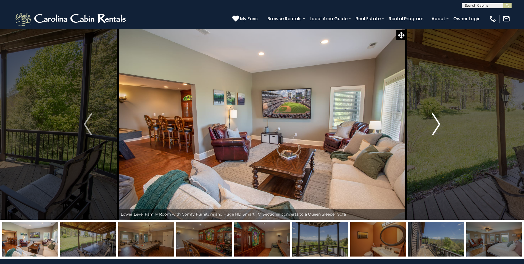
click at [438, 122] on img "Next" at bounding box center [436, 124] width 8 height 22
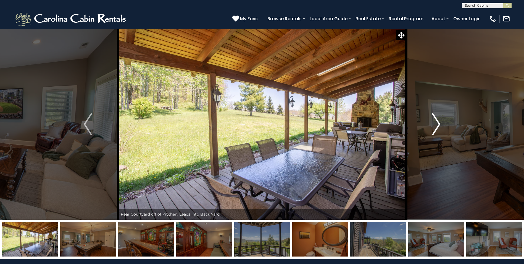
click at [438, 122] on img "Next" at bounding box center [436, 124] width 8 height 22
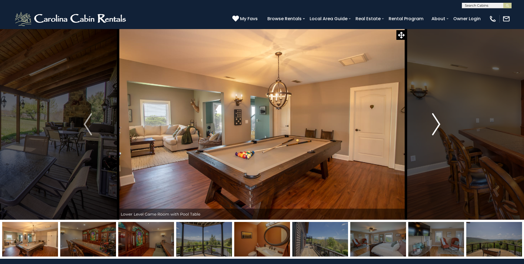
click at [438, 122] on img "Next" at bounding box center [436, 124] width 8 height 22
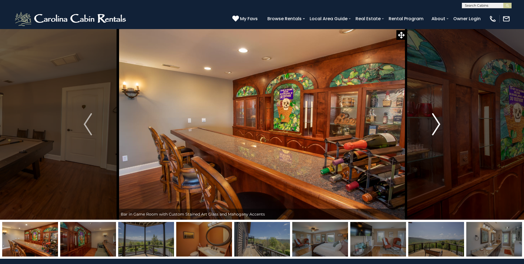
click at [438, 122] on img "Next" at bounding box center [436, 124] width 8 height 22
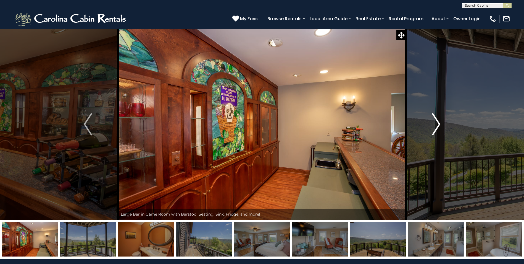
click at [438, 122] on img "Next" at bounding box center [436, 124] width 8 height 22
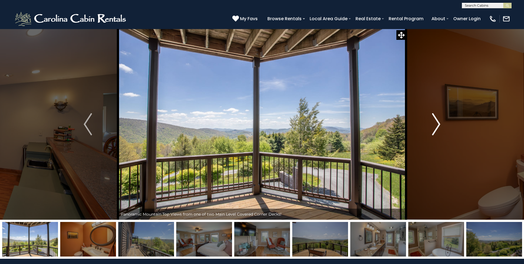
click at [438, 122] on img "Next" at bounding box center [436, 124] width 8 height 22
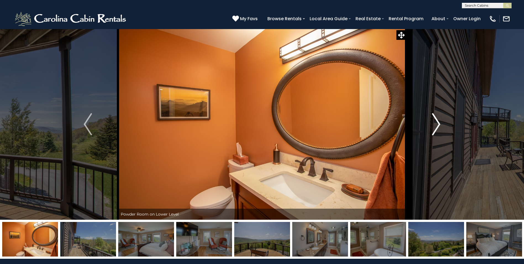
click at [438, 122] on img "Next" at bounding box center [436, 124] width 8 height 22
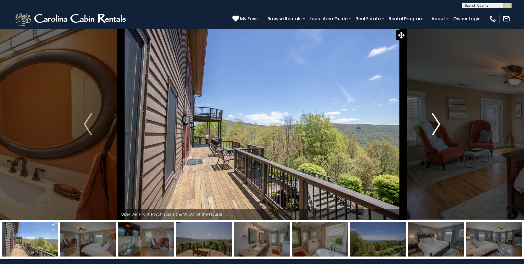
click at [438, 122] on img "Next" at bounding box center [436, 124] width 8 height 22
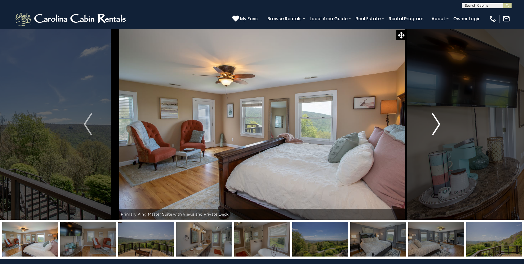
click at [438, 122] on img "Next" at bounding box center [436, 124] width 8 height 22
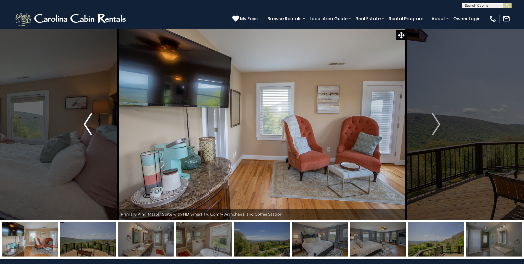
click at [89, 126] on img "Previous" at bounding box center [88, 124] width 8 height 22
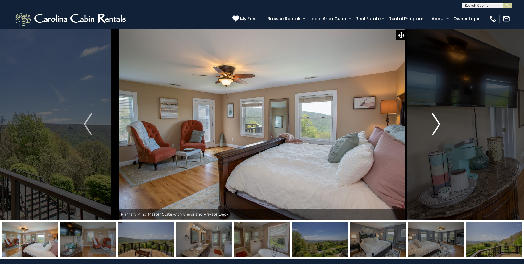
click at [436, 119] on img "Next" at bounding box center [436, 124] width 8 height 22
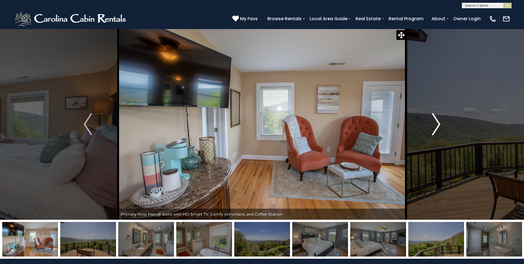
click at [436, 119] on img "Next" at bounding box center [436, 124] width 8 height 22
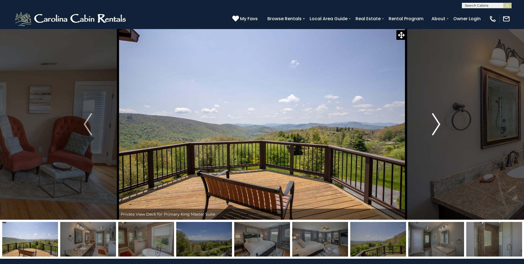
click at [436, 119] on img "Next" at bounding box center [436, 124] width 8 height 22
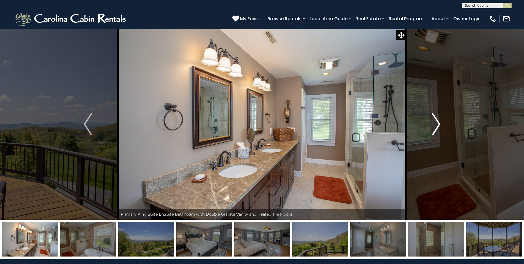
click at [436, 119] on img "Next" at bounding box center [436, 124] width 8 height 22
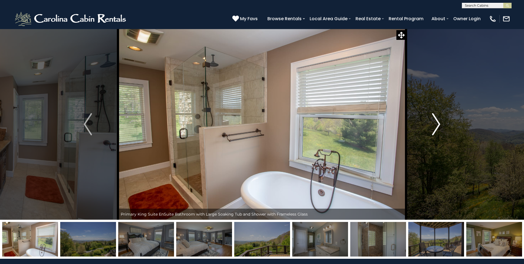
click at [436, 119] on img "Next" at bounding box center [436, 124] width 8 height 22
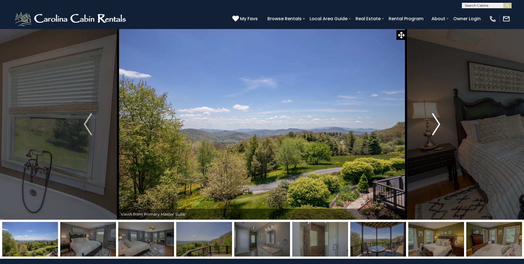
click at [436, 119] on img "Next" at bounding box center [436, 124] width 8 height 22
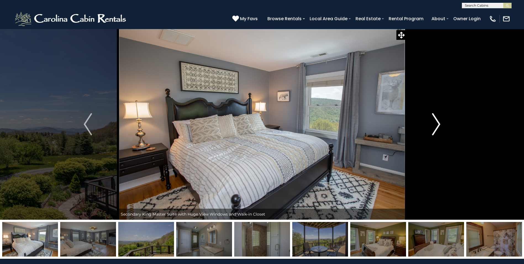
click at [436, 119] on img "Next" at bounding box center [436, 124] width 8 height 22
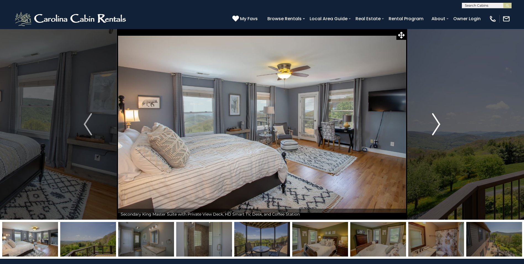
click at [436, 119] on img "Next" at bounding box center [436, 124] width 8 height 22
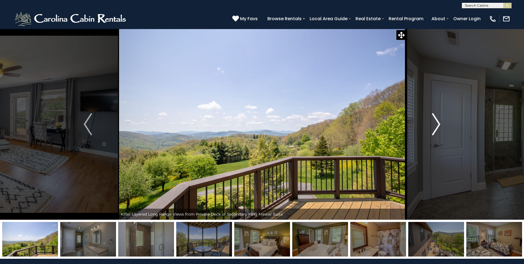
click at [436, 119] on img "Next" at bounding box center [436, 124] width 8 height 22
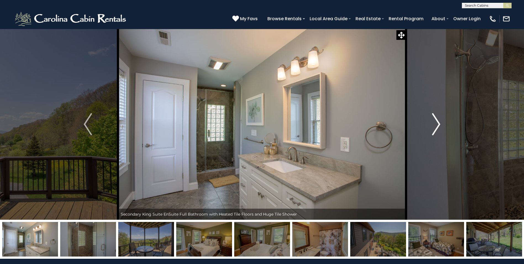
click at [436, 119] on img "Next" at bounding box center [436, 124] width 8 height 22
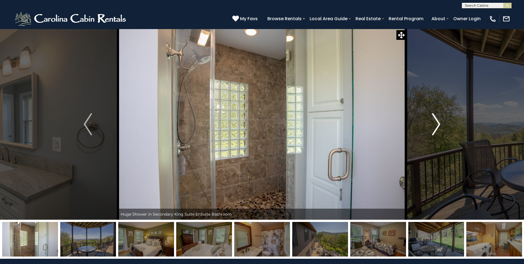
click at [436, 119] on img "Next" at bounding box center [436, 124] width 8 height 22
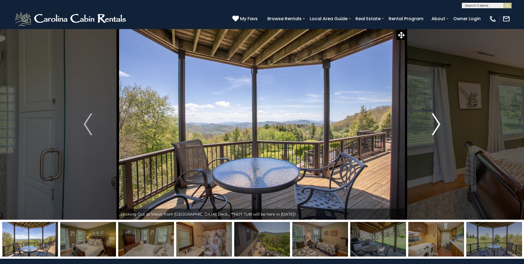
click at [436, 119] on img "Next" at bounding box center [436, 124] width 8 height 22
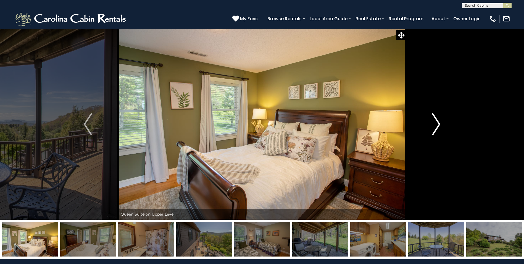
click at [436, 119] on img "Next" at bounding box center [436, 124] width 8 height 22
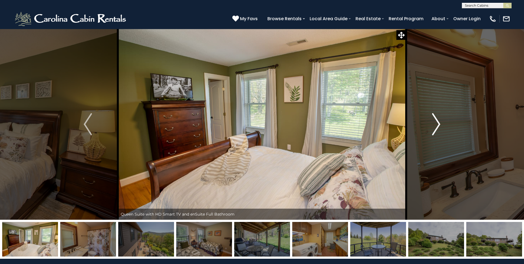
click at [436, 119] on img "Next" at bounding box center [436, 124] width 8 height 22
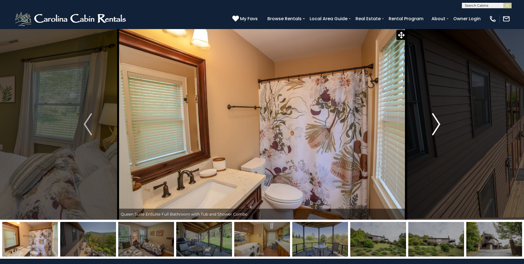
click at [436, 119] on img "Next" at bounding box center [436, 124] width 8 height 22
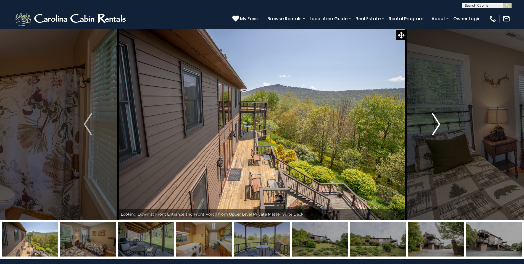
click at [436, 119] on img "Next" at bounding box center [436, 124] width 8 height 22
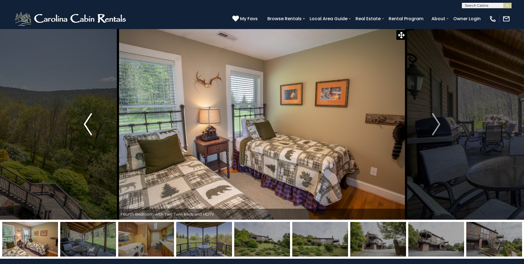
click at [96, 130] on button "Previous" at bounding box center [88, 124] width 60 height 191
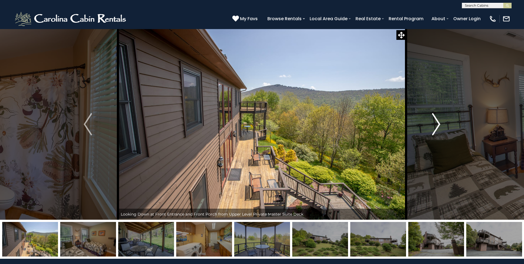
click at [437, 123] on img "Next" at bounding box center [436, 124] width 8 height 22
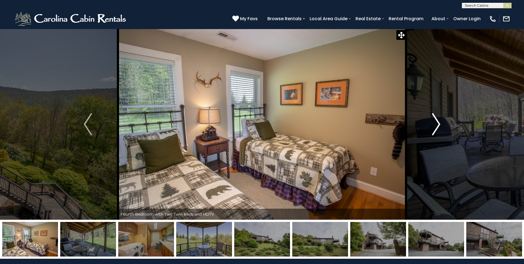
click at [437, 123] on img "Next" at bounding box center [436, 124] width 8 height 22
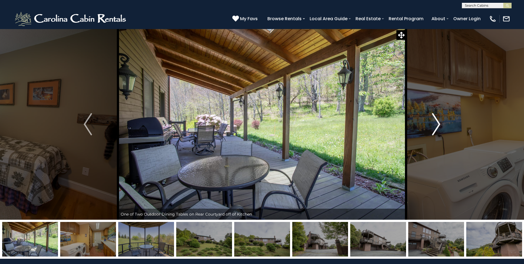
click at [437, 123] on img "Next" at bounding box center [436, 124] width 8 height 22
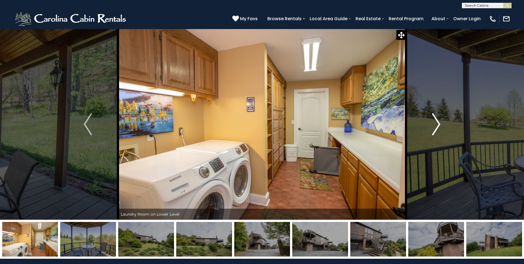
click at [437, 123] on img "Next" at bounding box center [436, 124] width 8 height 22
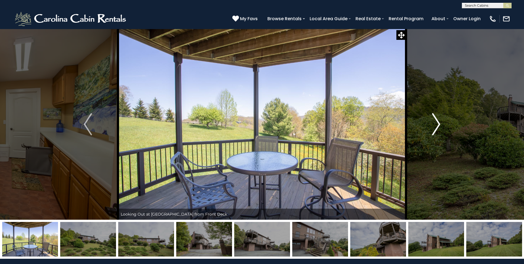
click at [437, 123] on img "Next" at bounding box center [436, 124] width 8 height 22
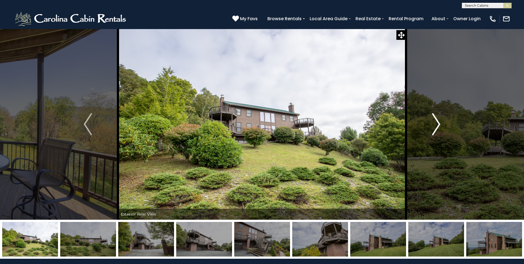
click at [437, 123] on img "Next" at bounding box center [436, 124] width 8 height 22
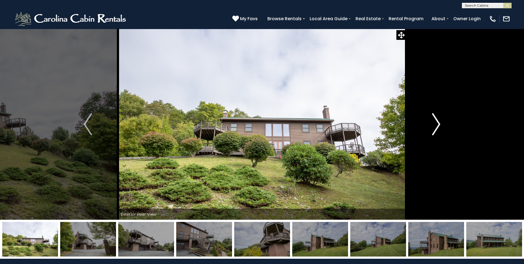
click at [437, 123] on img "Next" at bounding box center [436, 124] width 8 height 22
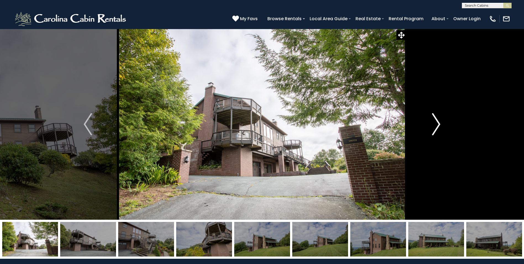
click at [436, 120] on img "Next" at bounding box center [436, 124] width 8 height 22
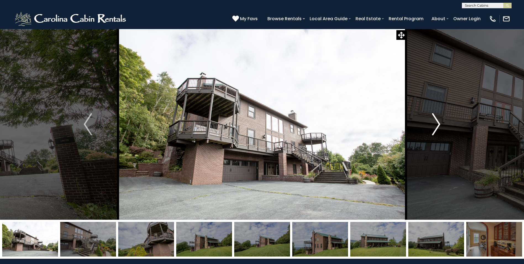
click at [436, 120] on img "Next" at bounding box center [436, 124] width 8 height 22
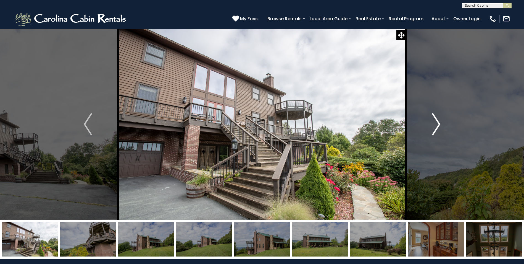
click at [436, 120] on img "Next" at bounding box center [436, 124] width 8 height 22
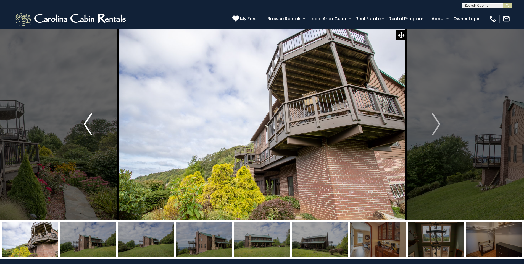
click at [88, 123] on img "Previous" at bounding box center [88, 124] width 8 height 22
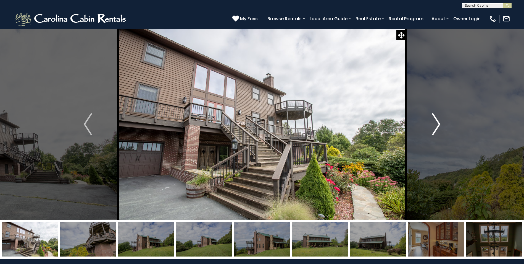
click at [434, 119] on img "Next" at bounding box center [436, 124] width 8 height 22
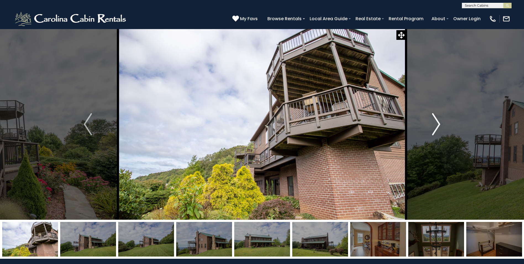
click at [434, 119] on img "Next" at bounding box center [436, 124] width 8 height 22
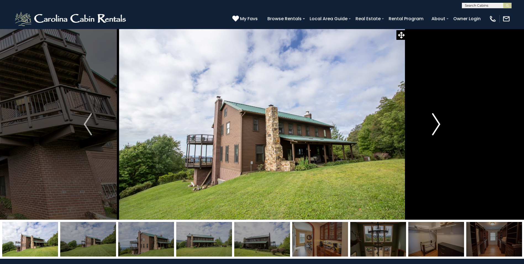
click at [434, 119] on img "Next" at bounding box center [436, 124] width 8 height 22
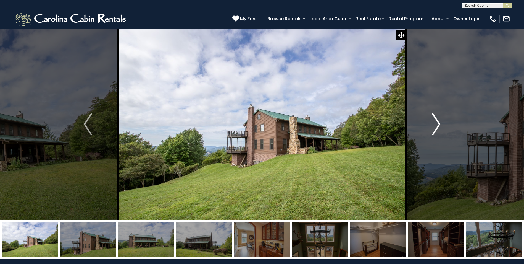
click at [434, 119] on img "Next" at bounding box center [436, 124] width 8 height 22
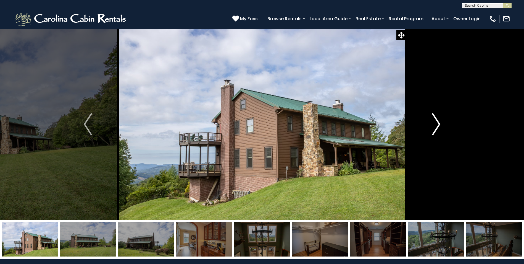
click at [434, 119] on img "Next" at bounding box center [436, 124] width 8 height 22
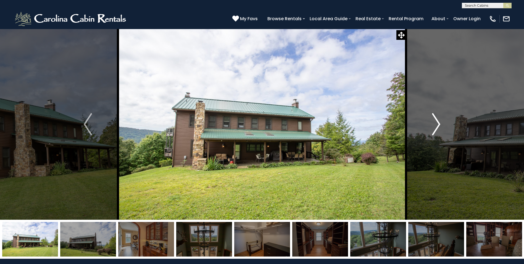
click at [434, 119] on img "Next" at bounding box center [436, 124] width 8 height 22
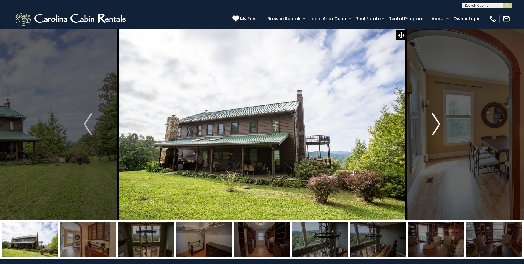
click at [434, 119] on img "Next" at bounding box center [436, 124] width 8 height 22
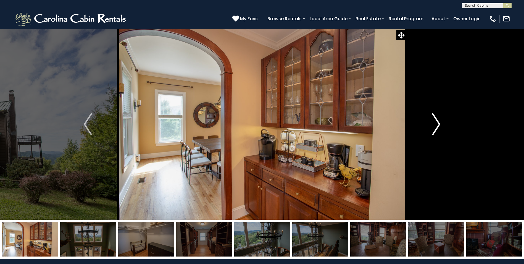
click at [434, 119] on img "Next" at bounding box center [436, 124] width 8 height 22
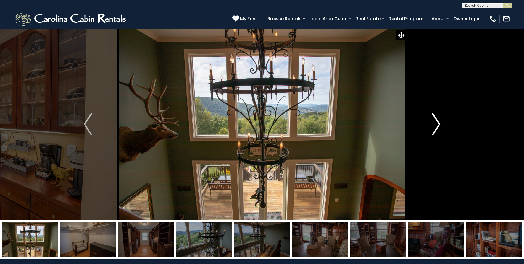
click at [434, 119] on img "Next" at bounding box center [436, 124] width 8 height 22
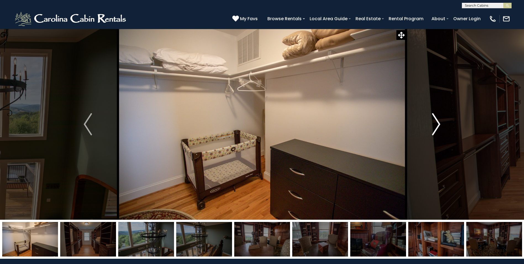
click at [434, 119] on img "Next" at bounding box center [436, 124] width 8 height 22
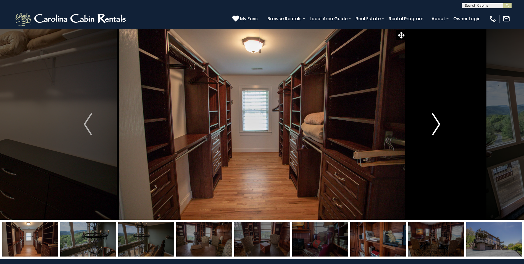
click at [434, 119] on img "Next" at bounding box center [436, 124] width 8 height 22
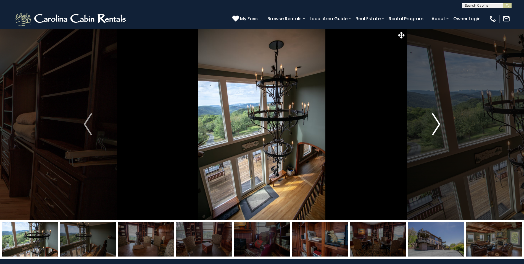
click at [434, 119] on img "Next" at bounding box center [436, 124] width 8 height 22
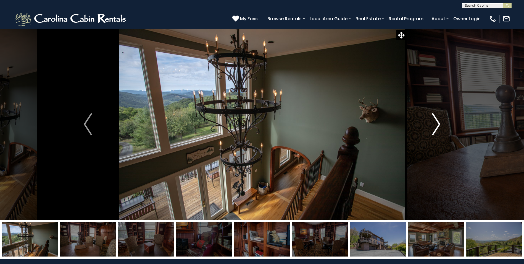
click at [434, 119] on img "Next" at bounding box center [436, 124] width 8 height 22
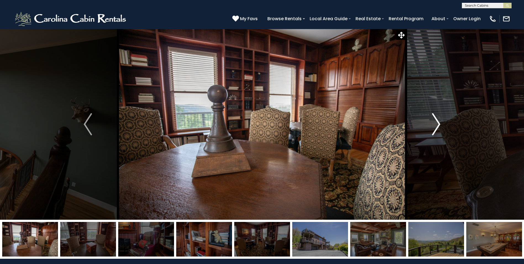
click at [434, 119] on img "Next" at bounding box center [436, 124] width 8 height 22
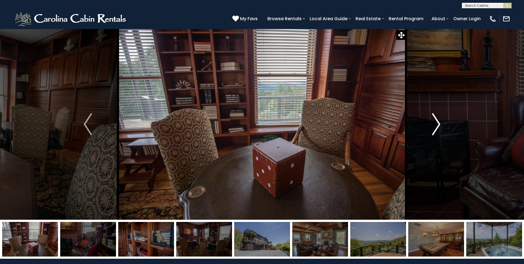
click at [434, 119] on img "Next" at bounding box center [436, 124] width 8 height 22
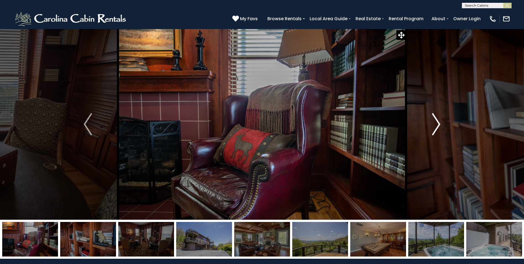
click at [434, 119] on img "Next" at bounding box center [436, 124] width 8 height 22
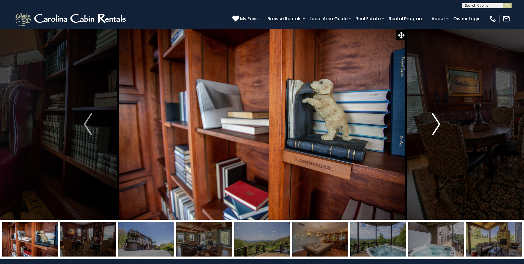
click at [434, 119] on img "Next" at bounding box center [436, 124] width 8 height 22
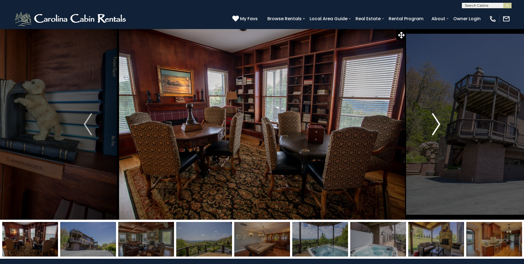
click at [433, 117] on img "Next" at bounding box center [436, 124] width 8 height 22
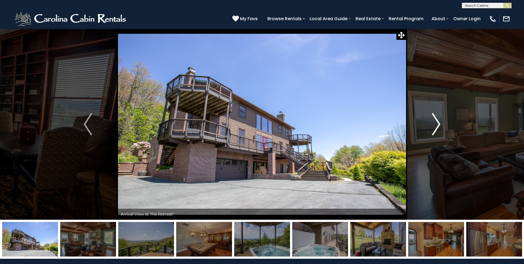
click at [433, 117] on img "Next" at bounding box center [436, 124] width 8 height 22
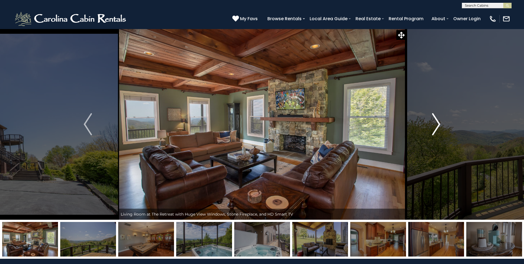
click at [441, 117] on button "Next" at bounding box center [436, 124] width 60 height 191
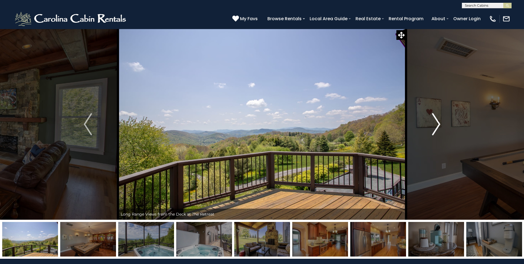
click at [441, 117] on button "Next" at bounding box center [436, 124] width 60 height 191
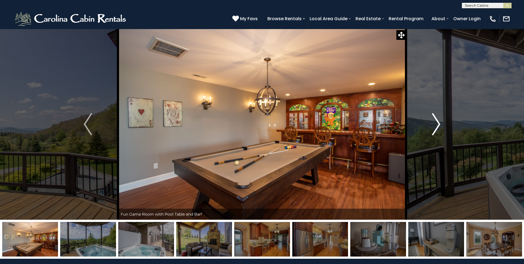
click at [441, 117] on button "Next" at bounding box center [436, 124] width 60 height 191
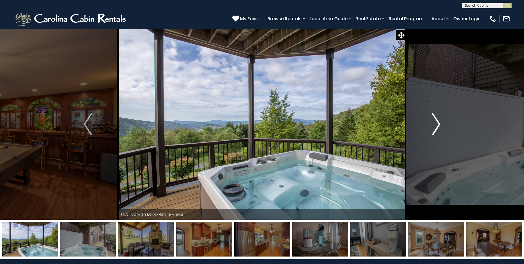
click at [441, 117] on button "Next" at bounding box center [436, 124] width 60 height 191
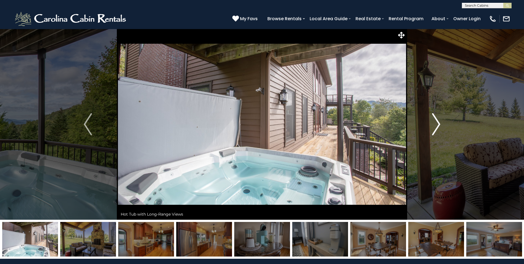
click at [441, 117] on button "Next" at bounding box center [436, 124] width 60 height 191
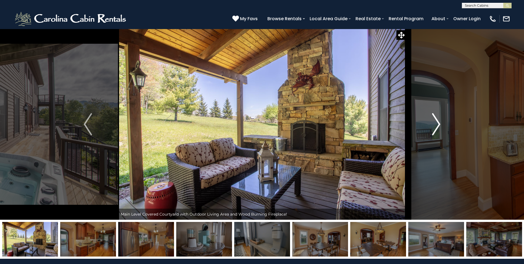
click at [441, 117] on button "Next" at bounding box center [436, 124] width 60 height 191
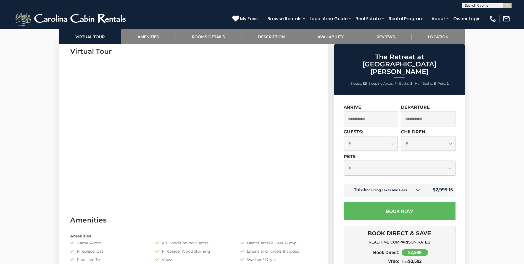
scroll to position [304, 0]
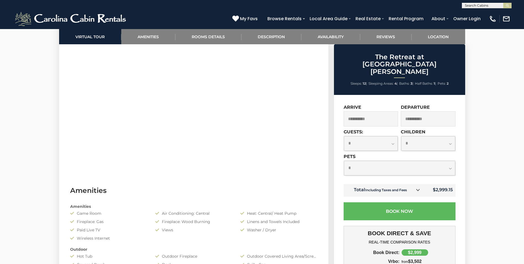
click at [383, 136] on select "**********" at bounding box center [371, 143] width 54 height 15
select select "*"
click at [344, 136] on select "**********" at bounding box center [371, 143] width 54 height 15
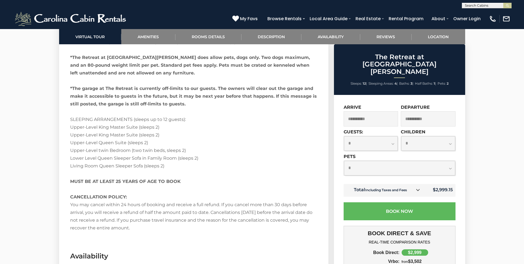
scroll to position [1520, 0]
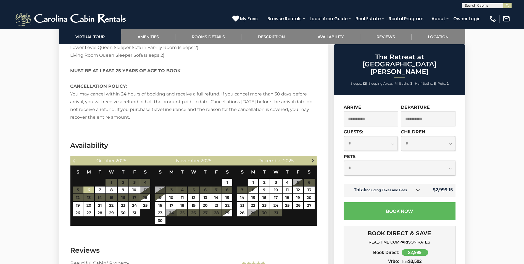
click at [314, 158] on span "Next" at bounding box center [313, 160] width 4 height 4
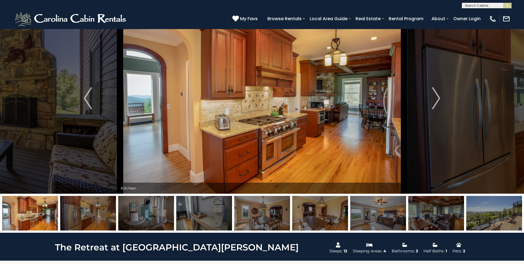
scroll to position [0, 0]
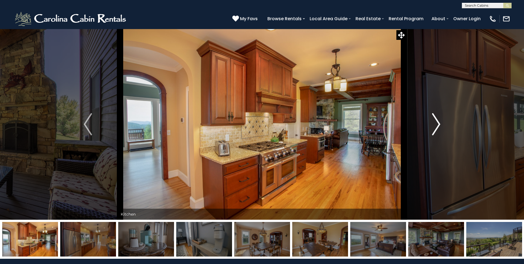
click at [432, 124] on img "Next" at bounding box center [436, 124] width 8 height 22
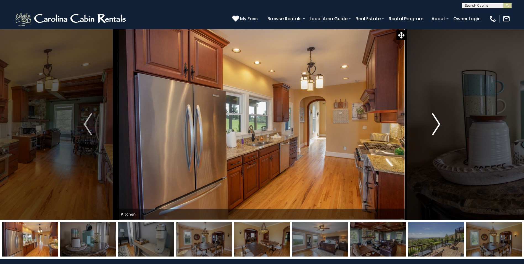
click at [432, 124] on img "Next" at bounding box center [436, 124] width 8 height 22
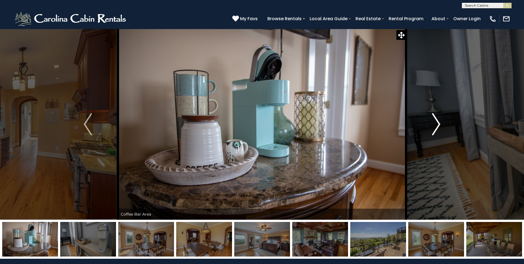
click at [432, 124] on img "Next" at bounding box center [436, 124] width 8 height 22
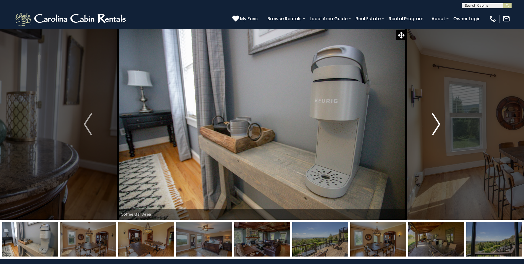
click at [432, 124] on img "Next" at bounding box center [436, 124] width 8 height 22
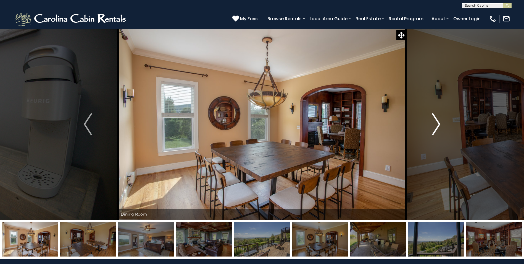
click at [432, 124] on img "Next" at bounding box center [436, 124] width 8 height 22
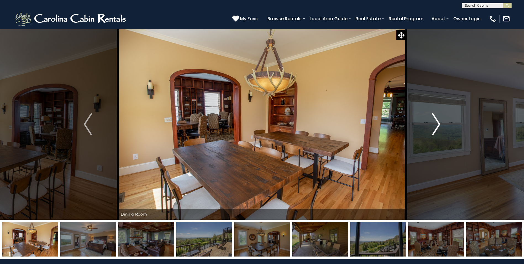
click at [432, 124] on img "Next" at bounding box center [436, 124] width 8 height 22
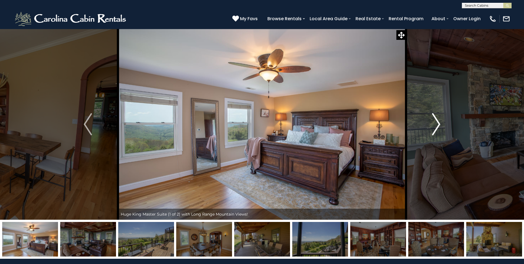
click at [432, 124] on img "Next" at bounding box center [436, 124] width 8 height 22
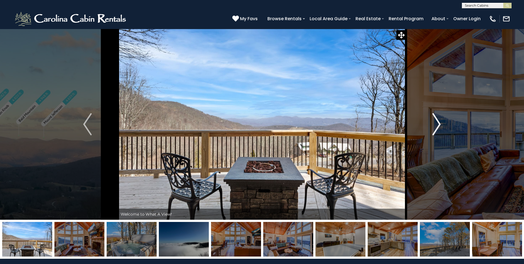
click at [439, 123] on img "Next" at bounding box center [436, 124] width 8 height 22
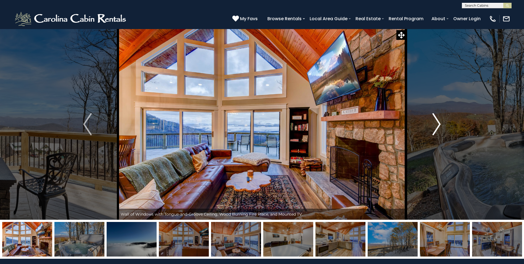
click at [438, 123] on img "Next" at bounding box center [436, 124] width 8 height 22
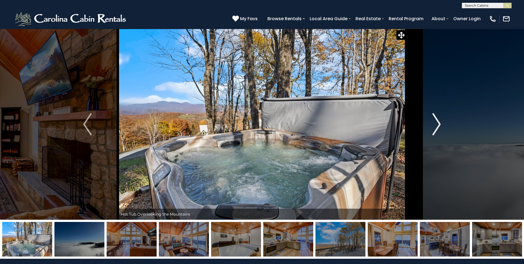
click at [438, 123] on img "Next" at bounding box center [436, 124] width 8 height 22
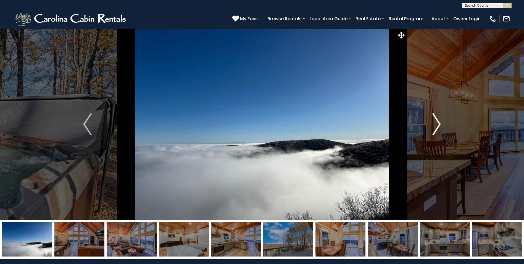
click at [438, 123] on img "Next" at bounding box center [436, 124] width 8 height 22
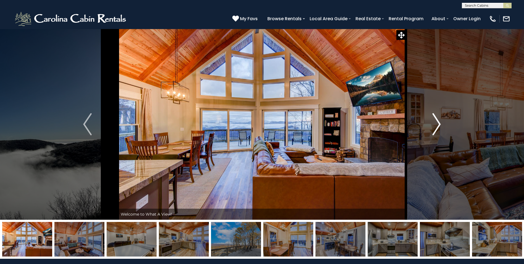
click at [438, 123] on img "Next" at bounding box center [436, 124] width 8 height 22
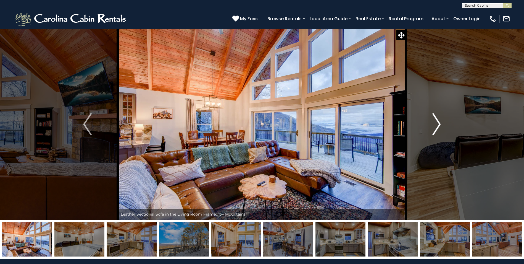
click at [438, 123] on img "Next" at bounding box center [436, 124] width 8 height 22
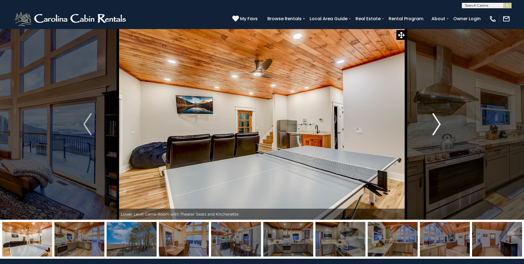
click at [438, 128] on img "Next" at bounding box center [436, 124] width 8 height 22
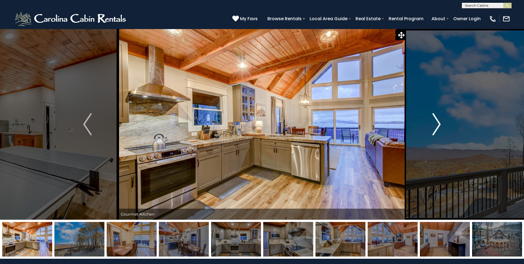
click at [438, 127] on img "Next" at bounding box center [436, 124] width 8 height 22
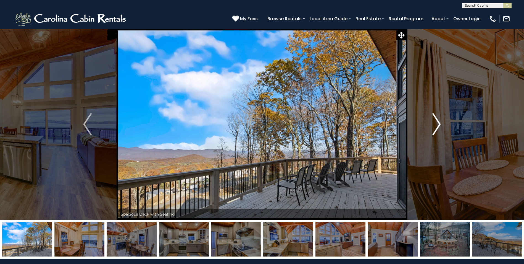
click at [438, 127] on img "Next" at bounding box center [436, 124] width 8 height 22
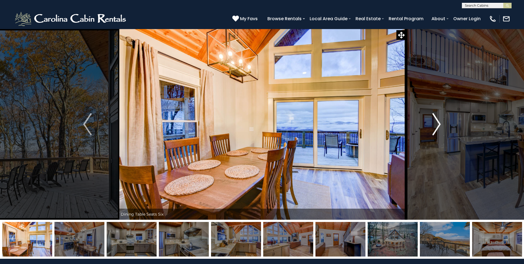
click at [438, 127] on img "Next" at bounding box center [436, 124] width 8 height 22
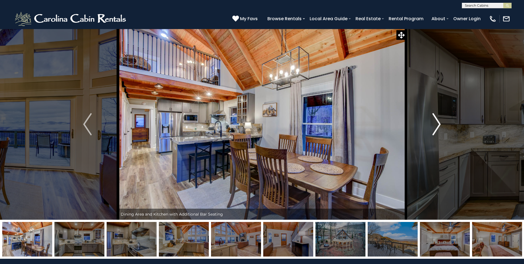
click at [438, 127] on img "Next" at bounding box center [436, 124] width 8 height 22
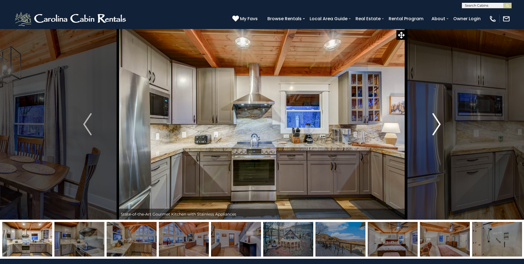
click at [438, 127] on img "Next" at bounding box center [436, 124] width 8 height 22
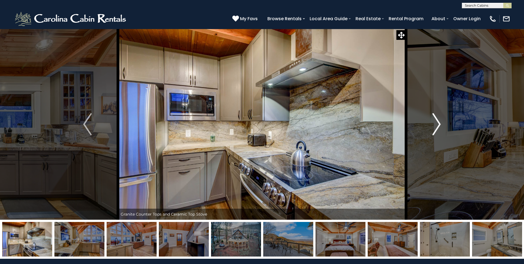
click at [438, 127] on img "Next" at bounding box center [436, 124] width 8 height 22
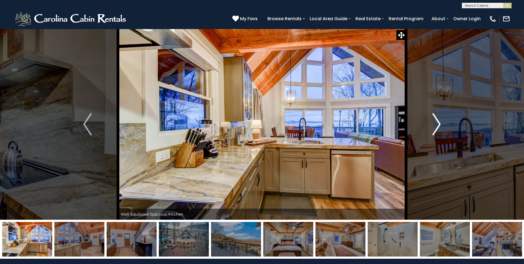
click at [438, 127] on img "Next" at bounding box center [436, 124] width 8 height 22
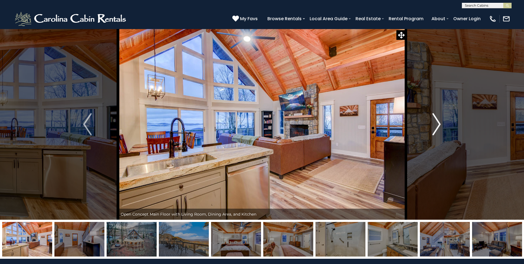
click at [438, 127] on img "Next" at bounding box center [436, 124] width 8 height 22
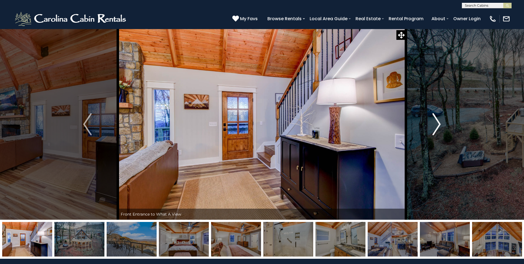
click at [438, 127] on img "Next" at bounding box center [436, 124] width 8 height 22
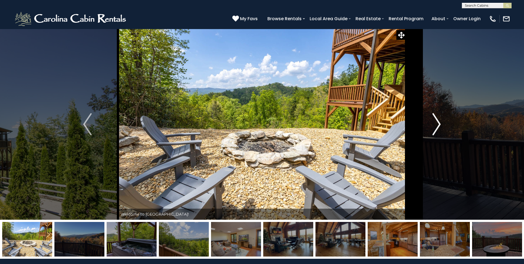
click at [440, 127] on img "Next" at bounding box center [436, 124] width 8 height 22
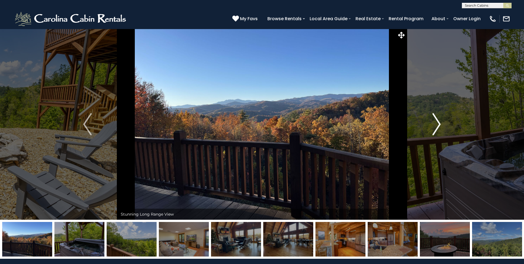
click at [440, 127] on img "Next" at bounding box center [436, 124] width 8 height 22
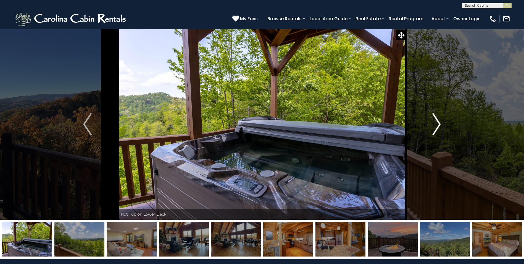
click at [440, 127] on img "Next" at bounding box center [436, 124] width 8 height 22
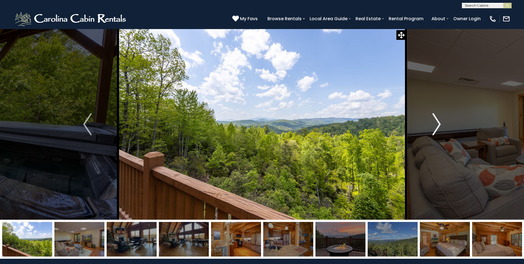
click at [440, 127] on img "Next" at bounding box center [436, 124] width 8 height 22
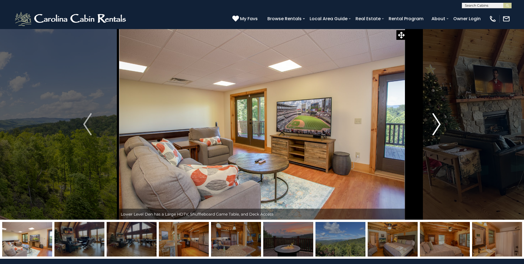
click at [440, 127] on img "Next" at bounding box center [436, 124] width 8 height 22
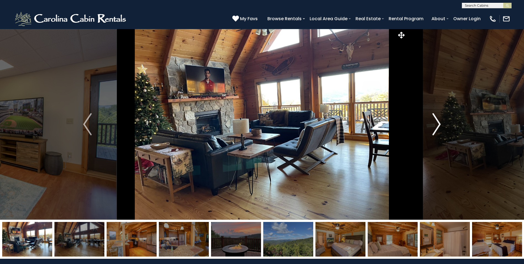
click at [435, 126] on img "Next" at bounding box center [436, 124] width 8 height 22
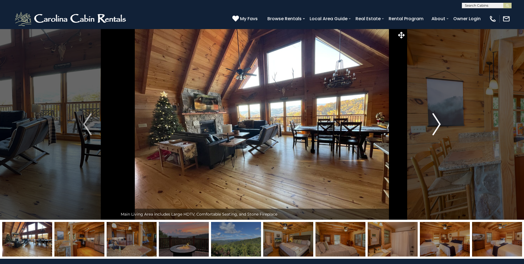
click at [435, 126] on img "Next" at bounding box center [436, 124] width 8 height 22
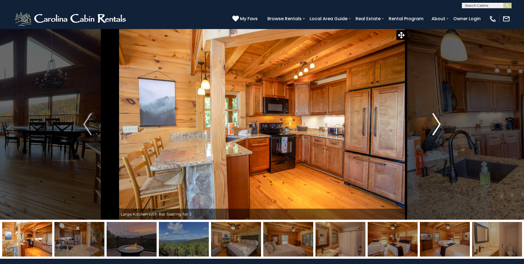
click at [435, 126] on img "Next" at bounding box center [436, 124] width 8 height 22
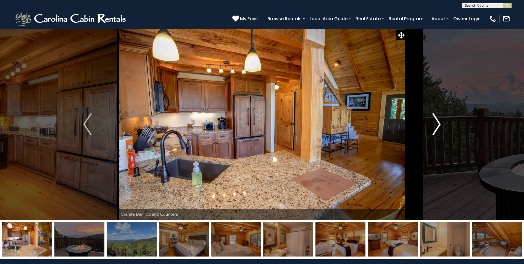
click at [435, 126] on img "Next" at bounding box center [436, 124] width 8 height 22
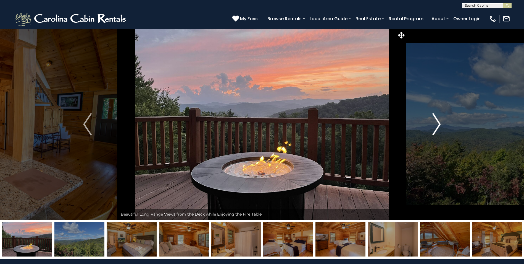
click at [435, 126] on img "Next" at bounding box center [436, 124] width 8 height 22
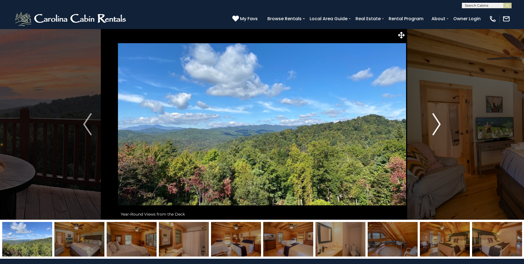
click at [435, 126] on img "Next" at bounding box center [436, 124] width 8 height 22
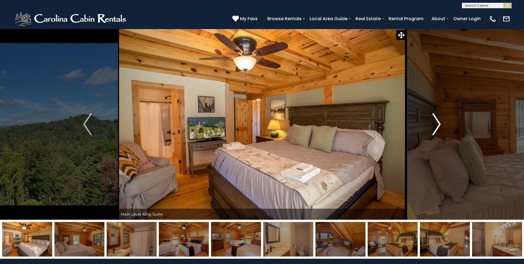
click at [435, 126] on img "Next" at bounding box center [436, 124] width 8 height 22
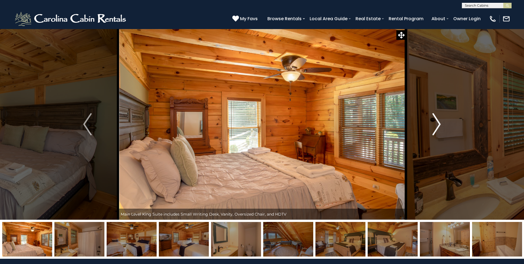
click at [435, 126] on img "Next" at bounding box center [436, 124] width 8 height 22
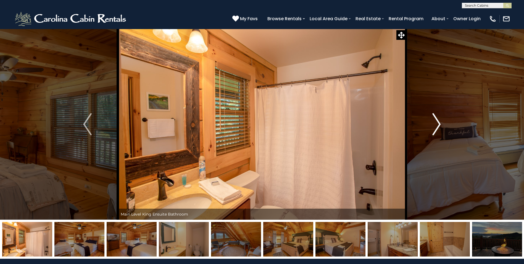
click at [435, 126] on img "Next" at bounding box center [436, 124] width 8 height 22
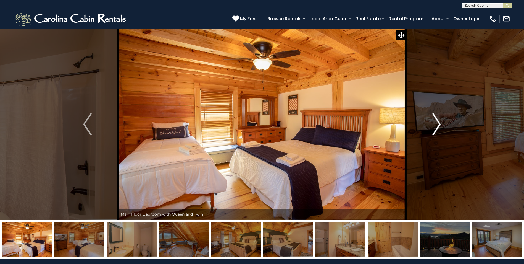
click at [435, 126] on img "Next" at bounding box center [436, 124] width 8 height 22
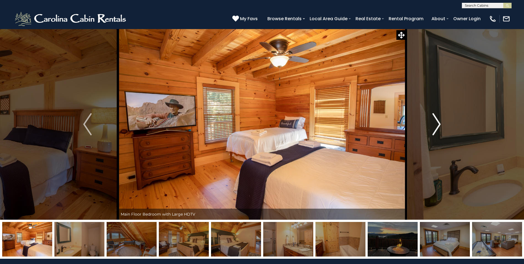
click at [435, 126] on img "Next" at bounding box center [436, 124] width 8 height 22
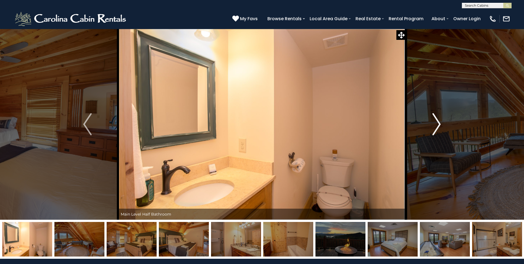
click at [435, 126] on img "Next" at bounding box center [436, 124] width 8 height 22
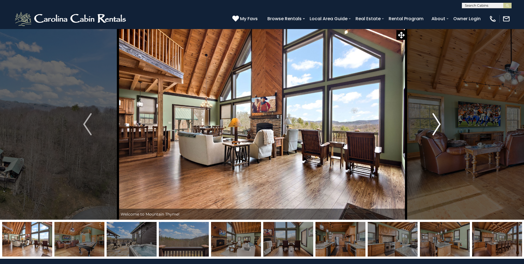
click at [440, 126] on img "Next" at bounding box center [436, 124] width 8 height 22
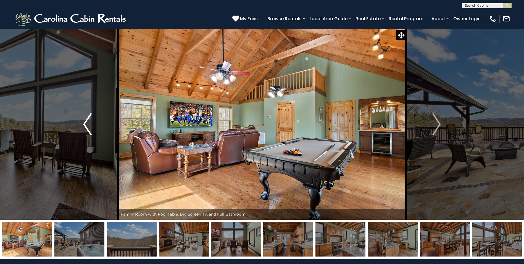
click at [87, 121] on img "Previous" at bounding box center [87, 124] width 8 height 22
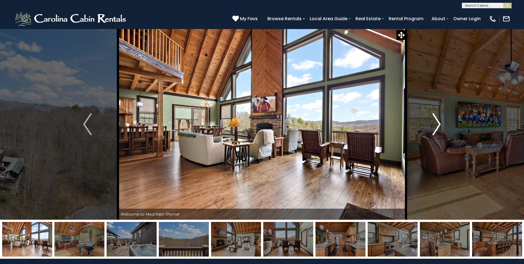
click at [436, 120] on img "Next" at bounding box center [436, 124] width 8 height 22
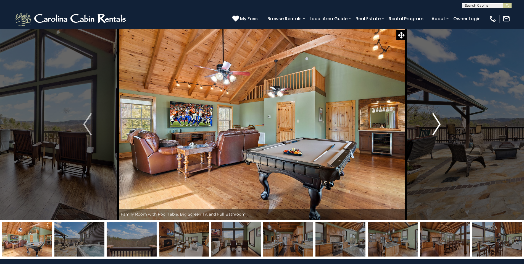
click at [436, 120] on img "Next" at bounding box center [436, 124] width 8 height 22
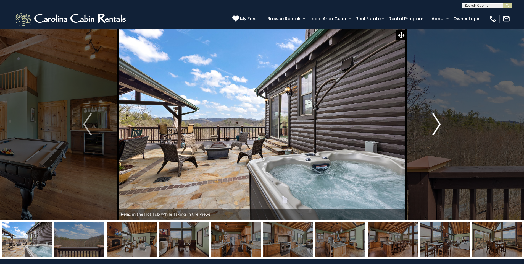
click at [436, 120] on img "Next" at bounding box center [436, 124] width 8 height 22
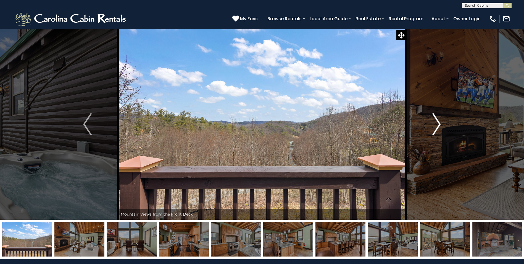
click at [436, 120] on img "Next" at bounding box center [436, 124] width 8 height 22
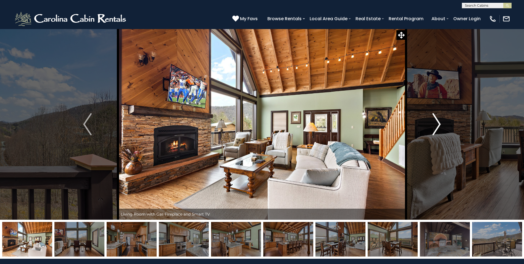
click at [436, 120] on img "Next" at bounding box center [436, 124] width 8 height 22
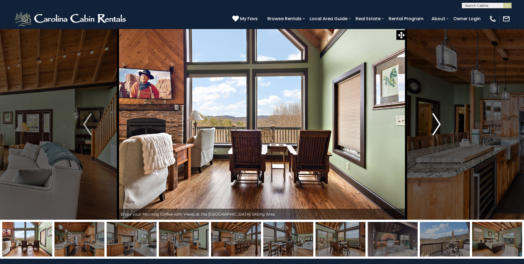
click at [436, 120] on img "Next" at bounding box center [436, 124] width 8 height 22
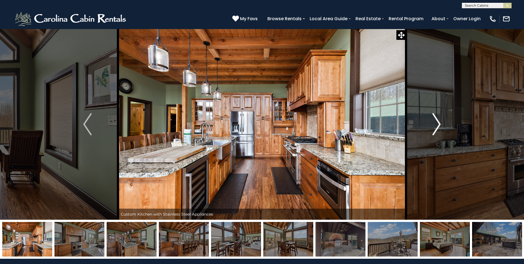
click at [436, 120] on img "Next" at bounding box center [436, 124] width 8 height 22
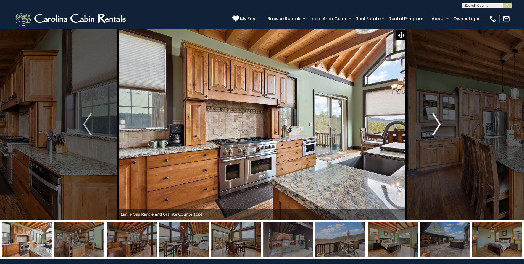
click at [436, 120] on img "Next" at bounding box center [436, 124] width 8 height 22
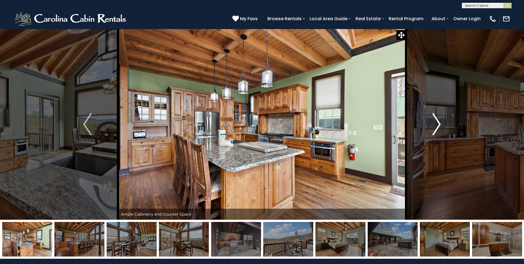
click at [436, 120] on img "Next" at bounding box center [436, 124] width 8 height 22
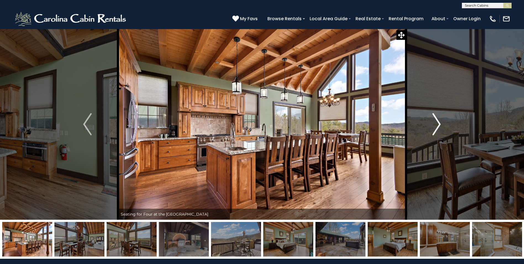
click at [436, 120] on img "Next" at bounding box center [436, 124] width 8 height 22
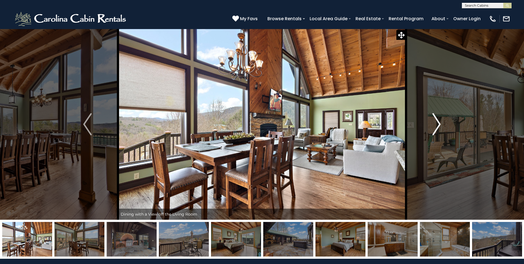
click at [436, 120] on img "Next" at bounding box center [436, 124] width 8 height 22
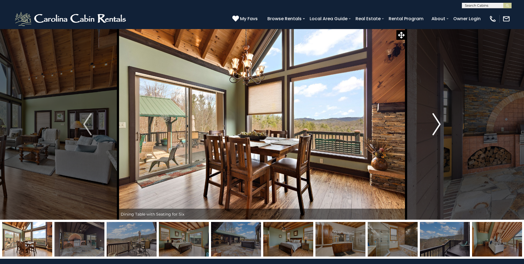
click at [436, 120] on img "Next" at bounding box center [436, 124] width 8 height 22
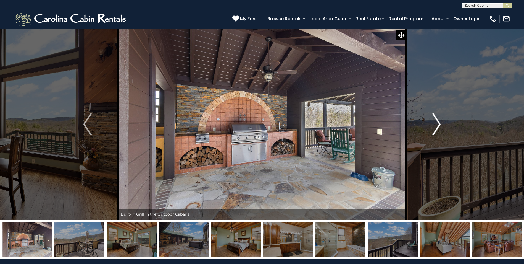
click at [436, 120] on img "Next" at bounding box center [436, 124] width 8 height 22
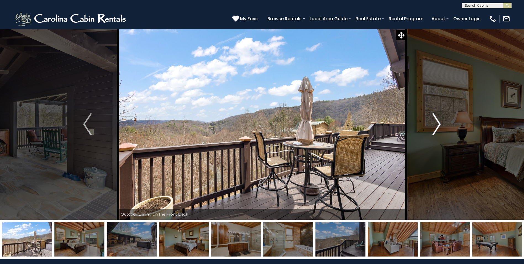
click at [436, 120] on img "Next" at bounding box center [436, 124] width 8 height 22
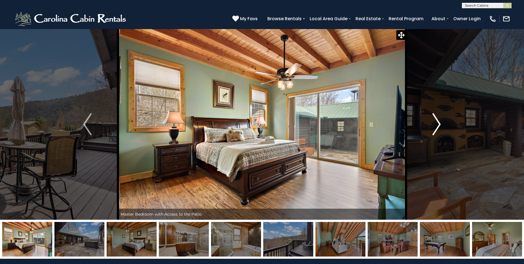
click at [436, 120] on img "Next" at bounding box center [436, 124] width 8 height 22
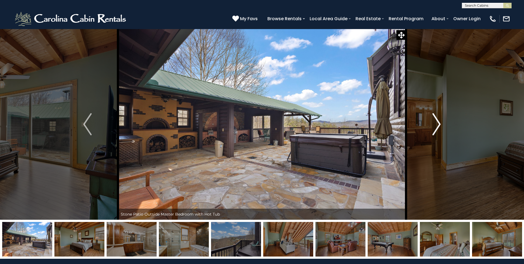
click at [436, 120] on img "Next" at bounding box center [436, 124] width 8 height 22
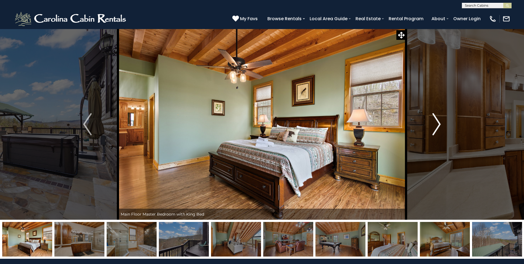
click at [436, 120] on img "Next" at bounding box center [436, 124] width 8 height 22
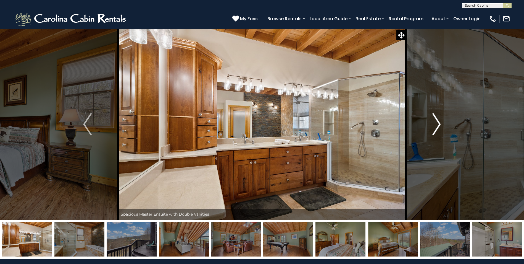
click at [436, 120] on img "Next" at bounding box center [436, 124] width 8 height 22
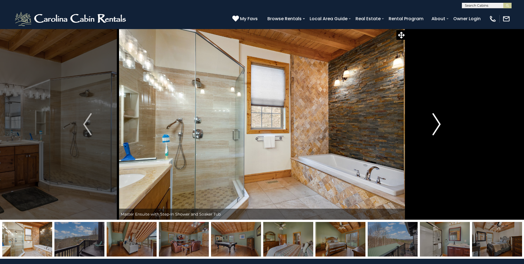
click at [436, 120] on img "Next" at bounding box center [436, 124] width 8 height 22
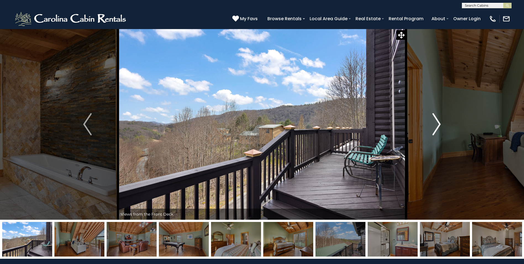
click at [436, 120] on img "Next" at bounding box center [436, 124] width 8 height 22
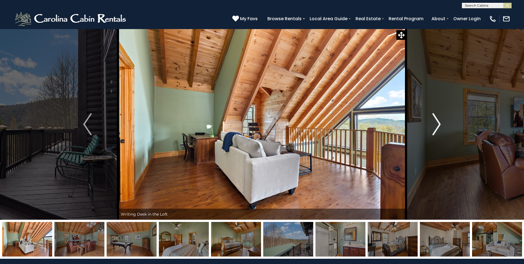
click at [436, 120] on img "Next" at bounding box center [436, 124] width 8 height 22
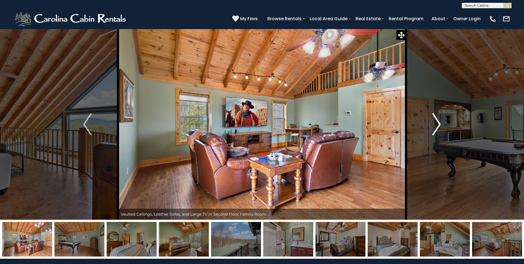
click at [436, 120] on img "Next" at bounding box center [436, 124] width 8 height 22
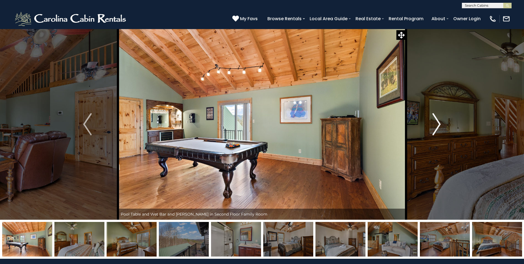
click at [436, 120] on img "Next" at bounding box center [436, 124] width 8 height 22
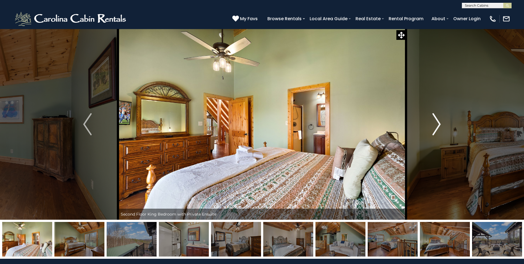
click at [436, 120] on img "Next" at bounding box center [436, 124] width 8 height 22
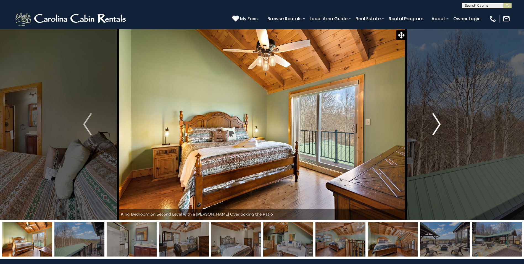
click at [436, 120] on img "Next" at bounding box center [436, 124] width 8 height 22
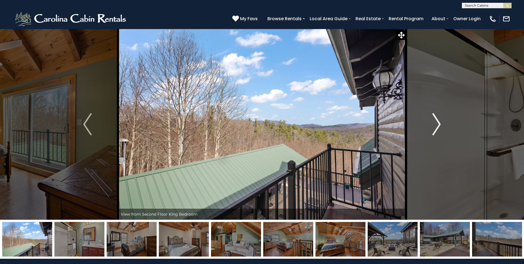
click at [436, 120] on img "Next" at bounding box center [436, 124] width 8 height 22
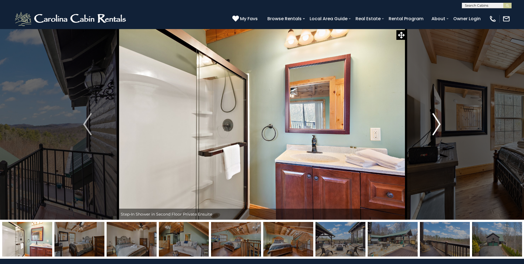
click at [436, 120] on img "Next" at bounding box center [436, 124] width 8 height 22
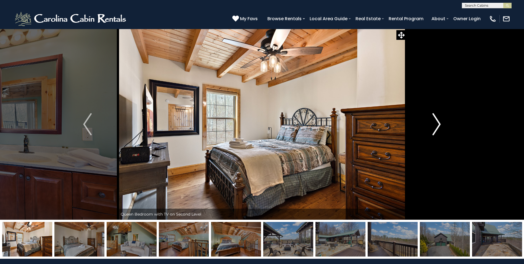
click at [436, 120] on img "Next" at bounding box center [436, 124] width 8 height 22
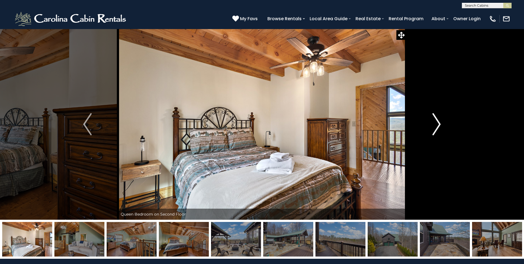
click at [436, 120] on img "Next" at bounding box center [436, 124] width 8 height 22
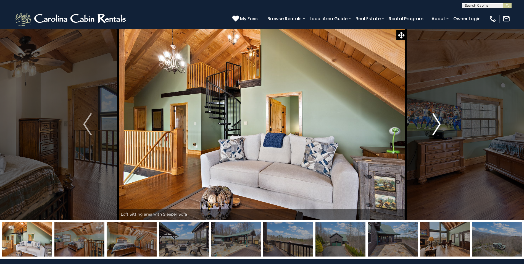
click at [436, 120] on img "Next" at bounding box center [436, 124] width 8 height 22
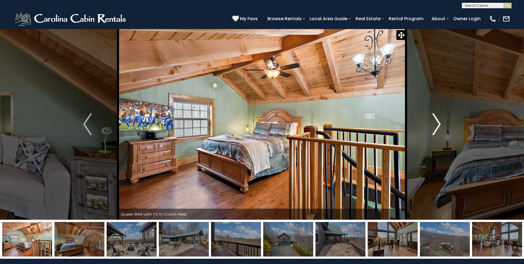
click at [436, 120] on img "Next" at bounding box center [436, 124] width 8 height 22
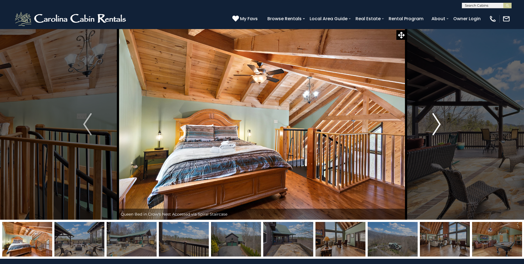
click at [436, 120] on img "Next" at bounding box center [436, 124] width 8 height 22
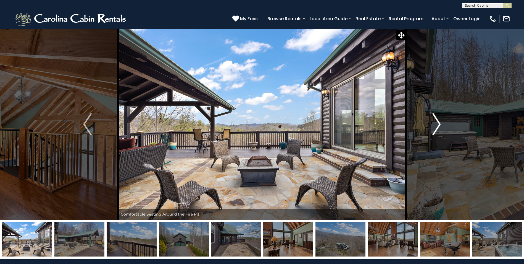
click at [436, 120] on img "Next" at bounding box center [436, 124] width 8 height 22
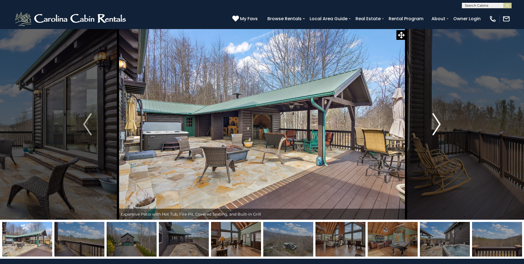
click at [436, 120] on img "Next" at bounding box center [436, 124] width 8 height 22
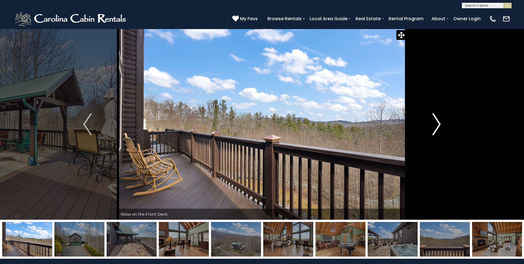
click at [436, 120] on img "Next" at bounding box center [436, 124] width 8 height 22
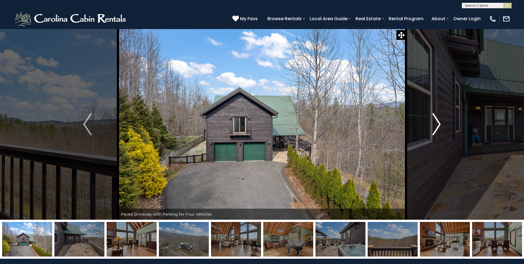
click at [436, 120] on img "Next" at bounding box center [436, 124] width 8 height 22
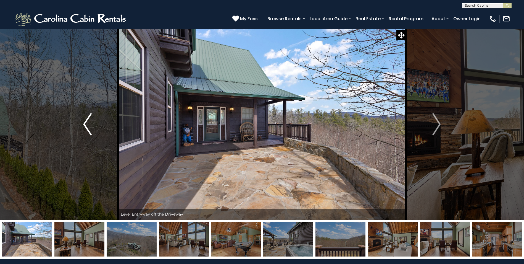
click at [91, 126] on img "Previous" at bounding box center [87, 124] width 8 height 22
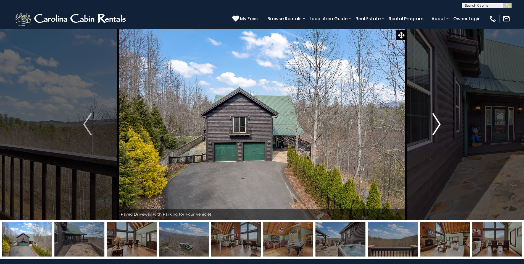
click at [436, 123] on img "Next" at bounding box center [436, 124] width 8 height 22
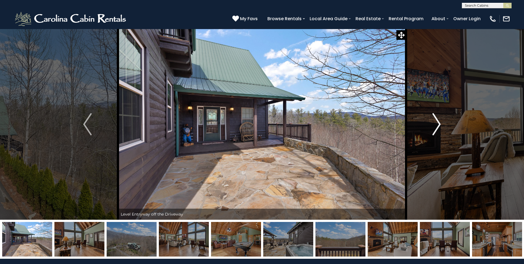
click at [436, 123] on img "Next" at bounding box center [436, 124] width 8 height 22
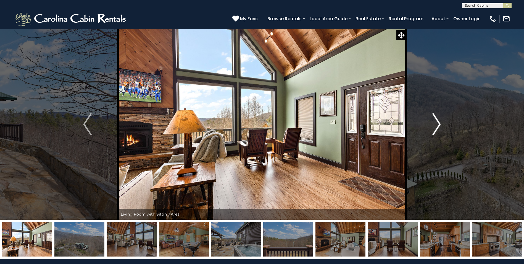
click at [436, 123] on img "Next" at bounding box center [436, 124] width 8 height 22
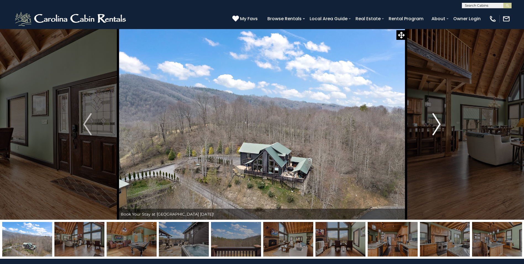
click at [440, 122] on img "Next" at bounding box center [436, 124] width 8 height 22
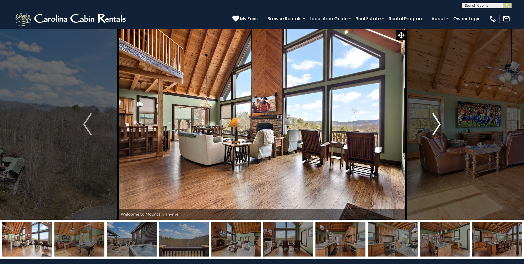
click at [439, 123] on img "Next" at bounding box center [436, 124] width 8 height 22
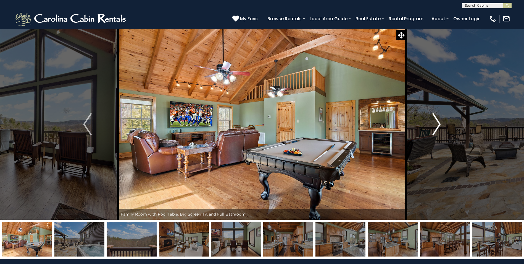
click at [439, 123] on img "Next" at bounding box center [436, 124] width 8 height 22
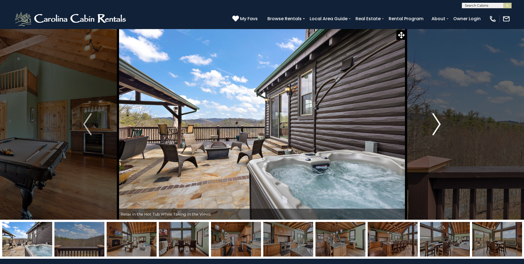
click at [439, 123] on img "Next" at bounding box center [436, 124] width 8 height 22
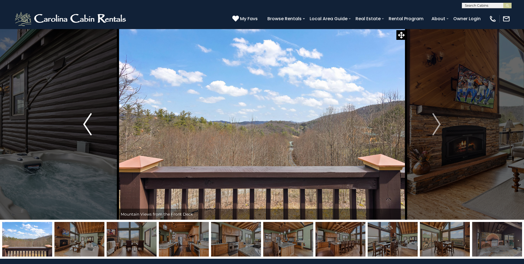
click at [88, 127] on img "Previous" at bounding box center [87, 124] width 8 height 22
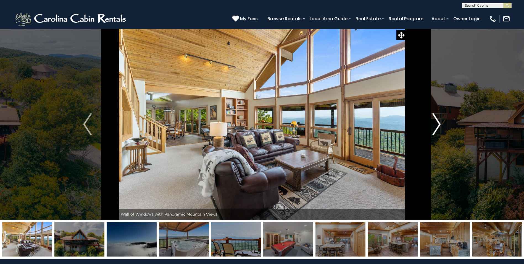
click at [435, 122] on img "Next" at bounding box center [436, 124] width 8 height 22
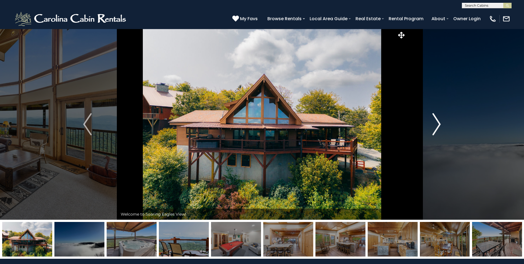
click at [435, 122] on img "Next" at bounding box center [436, 124] width 8 height 22
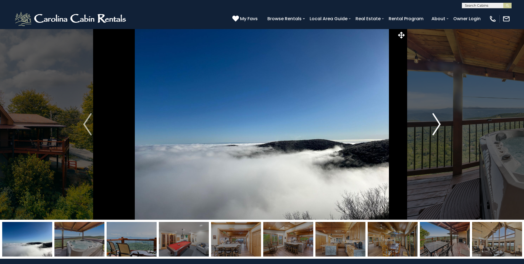
click at [435, 122] on img "Next" at bounding box center [436, 124] width 8 height 22
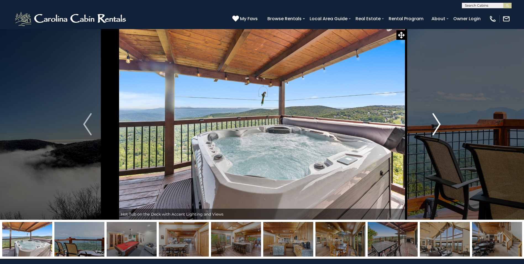
click at [435, 122] on img "Next" at bounding box center [436, 124] width 8 height 22
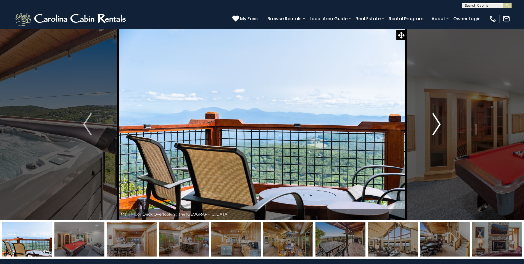
click at [435, 122] on img "Next" at bounding box center [436, 124] width 8 height 22
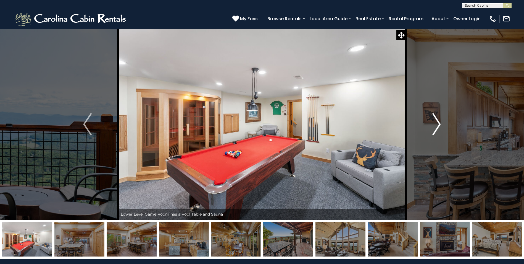
click at [435, 122] on img "Next" at bounding box center [436, 124] width 8 height 22
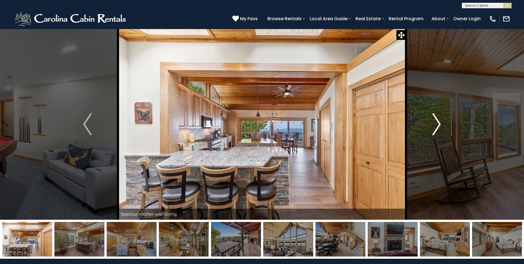
click at [435, 122] on img "Next" at bounding box center [436, 124] width 8 height 22
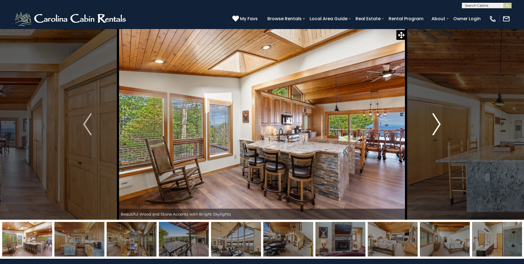
click at [435, 122] on img "Next" at bounding box center [436, 124] width 8 height 22
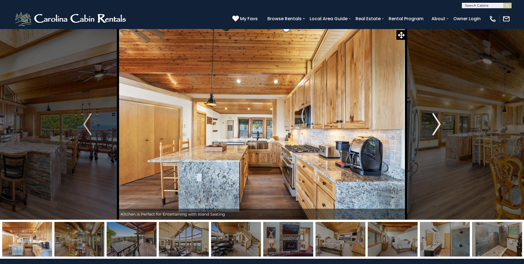
click at [435, 122] on img "Next" at bounding box center [436, 124] width 8 height 22
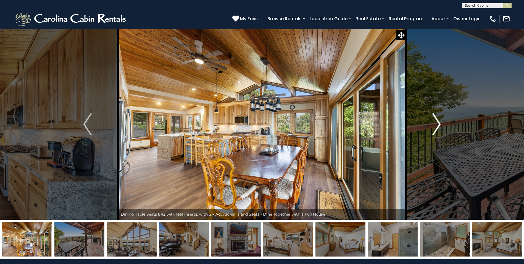
click at [435, 122] on img "Next" at bounding box center [436, 124] width 8 height 22
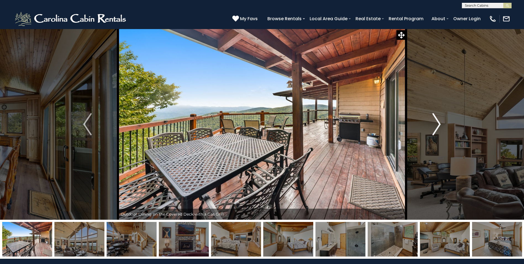
click at [435, 122] on img "Next" at bounding box center [436, 124] width 8 height 22
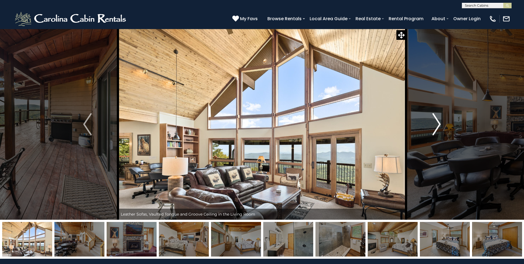
click at [435, 122] on img "Next" at bounding box center [436, 124] width 8 height 22
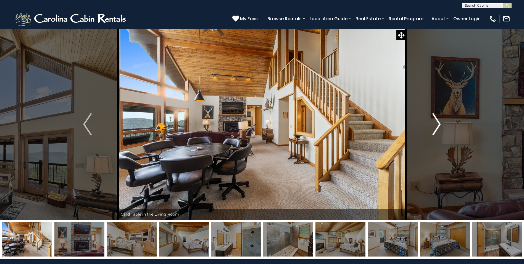
click at [435, 122] on img "Next" at bounding box center [436, 124] width 8 height 22
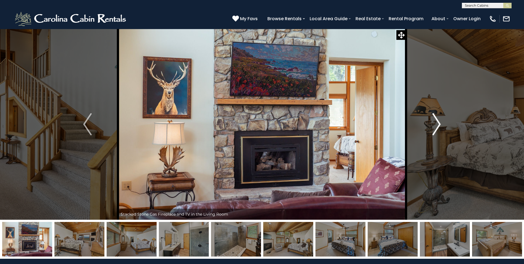
click at [435, 122] on img "Next" at bounding box center [436, 124] width 8 height 22
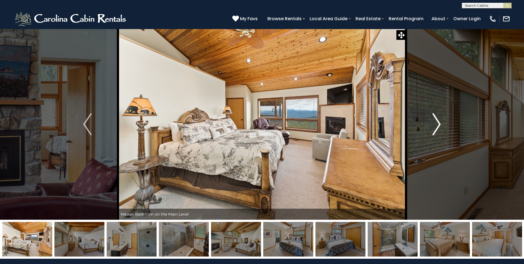
click at [435, 122] on img "Next" at bounding box center [436, 124] width 8 height 22
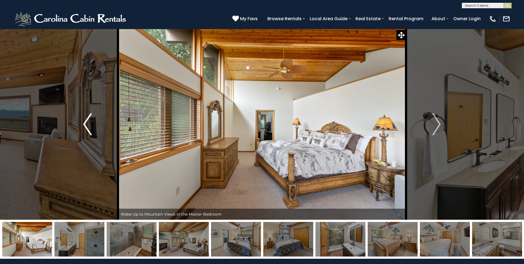
click at [84, 127] on img "Previous" at bounding box center [87, 124] width 8 height 22
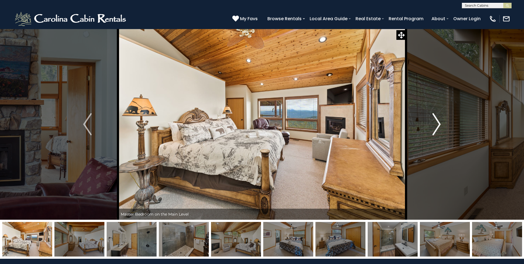
click at [438, 122] on img "Next" at bounding box center [436, 124] width 8 height 22
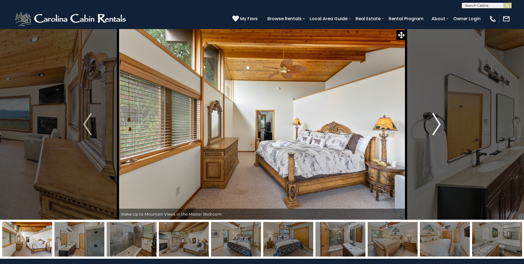
click at [438, 122] on img "Next" at bounding box center [436, 124] width 8 height 22
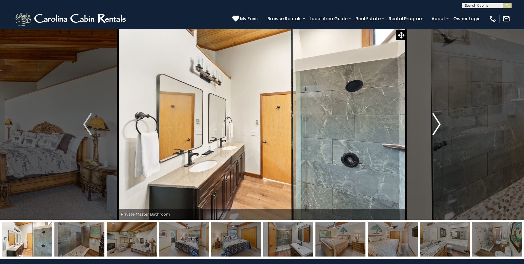
click at [438, 122] on img "Next" at bounding box center [436, 124] width 8 height 22
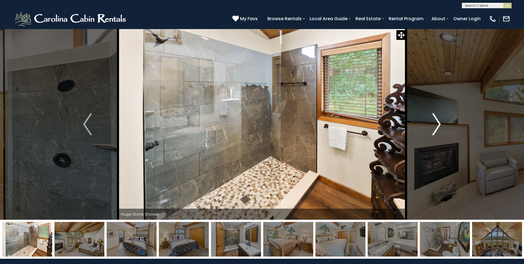
click at [438, 122] on img "Next" at bounding box center [436, 124] width 8 height 22
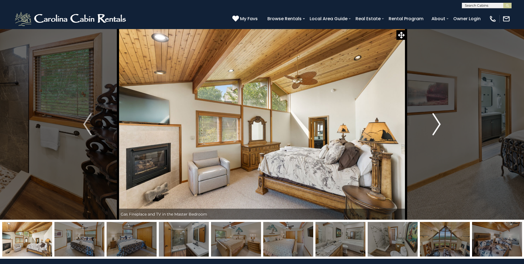
click at [436, 122] on img "Next" at bounding box center [436, 124] width 8 height 22
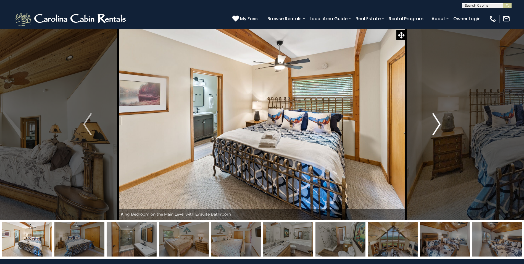
click at [436, 122] on img "Next" at bounding box center [436, 124] width 8 height 22
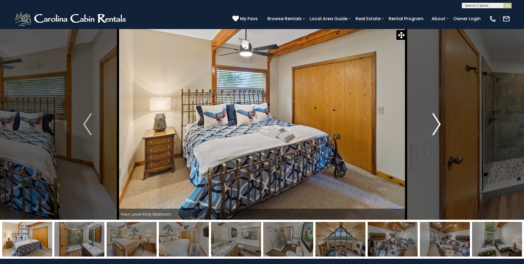
click at [436, 122] on img "Next" at bounding box center [436, 124] width 8 height 22
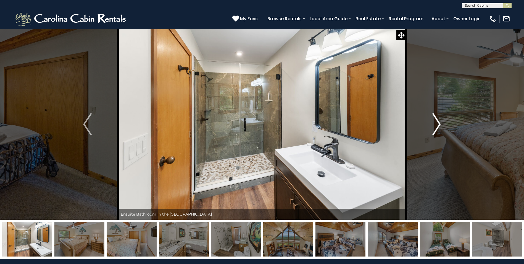
click at [436, 122] on img "Next" at bounding box center [436, 124] width 8 height 22
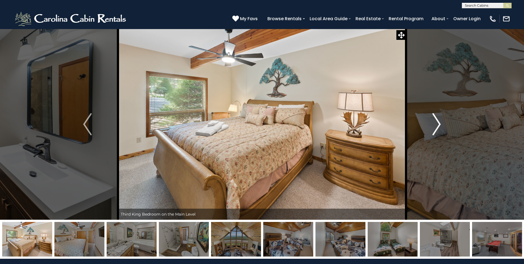
click at [436, 122] on img "Next" at bounding box center [436, 124] width 8 height 22
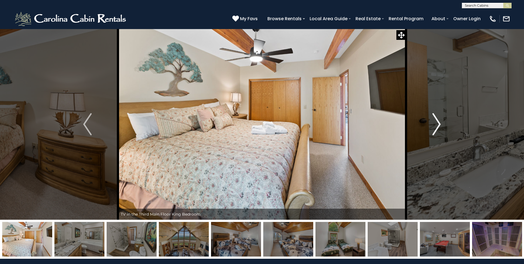
click at [436, 122] on img "Next" at bounding box center [436, 124] width 8 height 22
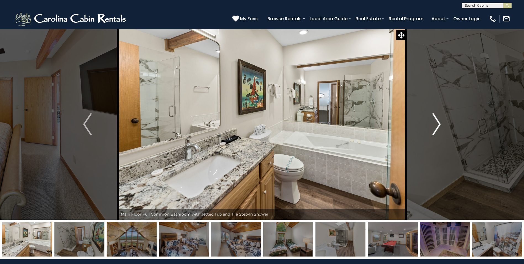
click at [436, 122] on img "Next" at bounding box center [436, 124] width 8 height 22
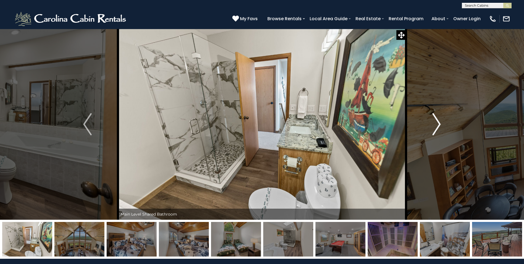
click at [436, 122] on img "Next" at bounding box center [436, 124] width 8 height 22
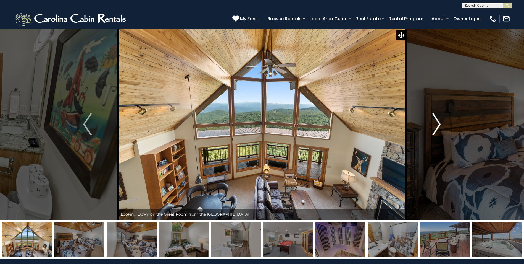
click at [436, 122] on img "Next" at bounding box center [436, 124] width 8 height 22
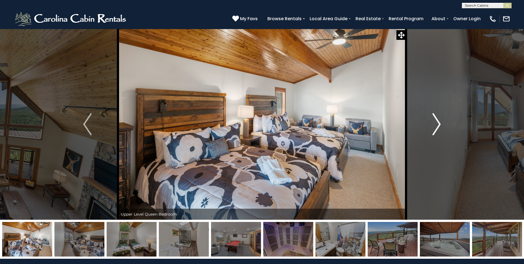
click at [436, 122] on img "Next" at bounding box center [436, 124] width 8 height 22
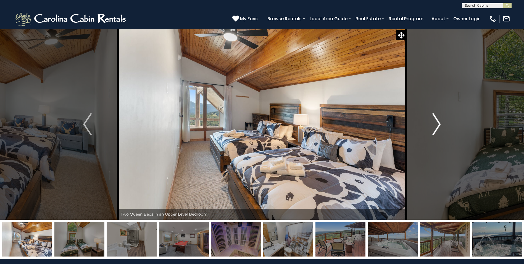
click at [436, 122] on img "Next" at bounding box center [436, 124] width 8 height 22
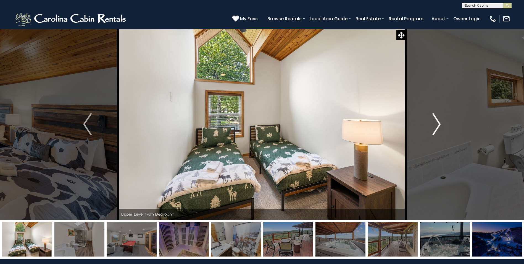
click at [436, 122] on img "Next" at bounding box center [436, 124] width 8 height 22
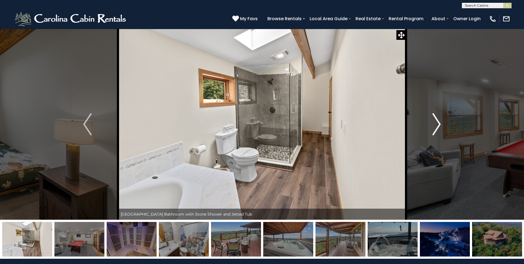
click at [436, 122] on img "Next" at bounding box center [436, 124] width 8 height 22
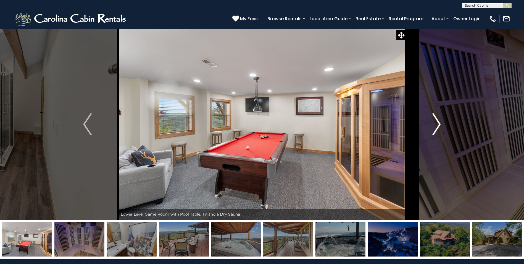
click at [436, 122] on img "Next" at bounding box center [436, 124] width 8 height 22
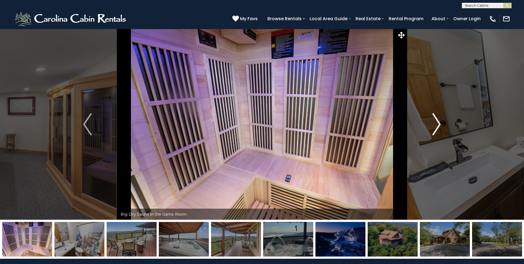
click at [436, 122] on img "Next" at bounding box center [436, 124] width 8 height 22
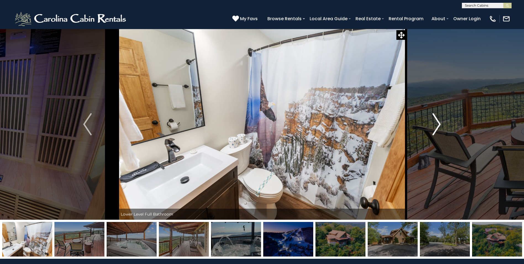
click at [436, 122] on img "Next" at bounding box center [436, 124] width 8 height 22
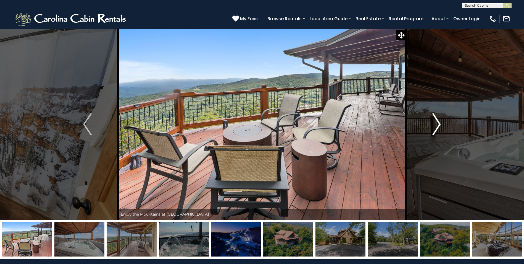
click at [436, 122] on img "Next" at bounding box center [436, 124] width 8 height 22
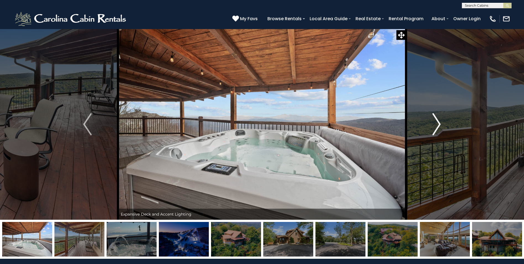
click at [436, 122] on img "Next" at bounding box center [436, 124] width 8 height 22
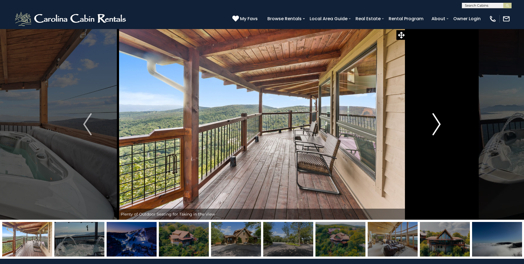
click at [436, 122] on img "Next" at bounding box center [436, 124] width 8 height 22
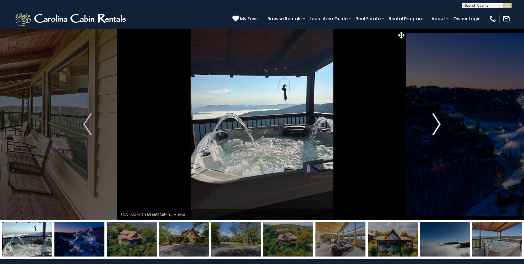
click at [436, 122] on img "Next" at bounding box center [436, 124] width 8 height 22
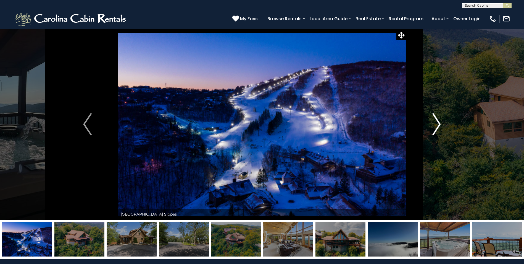
click at [436, 122] on img "Next" at bounding box center [436, 124] width 8 height 22
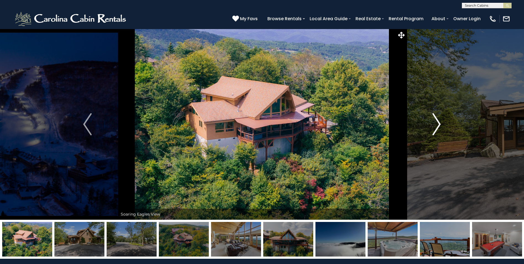
click at [436, 122] on img "Next" at bounding box center [436, 124] width 8 height 22
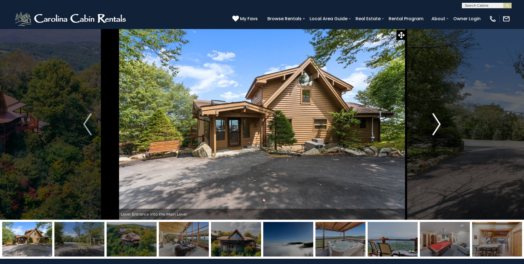
click at [436, 122] on img "Next" at bounding box center [436, 124] width 8 height 22
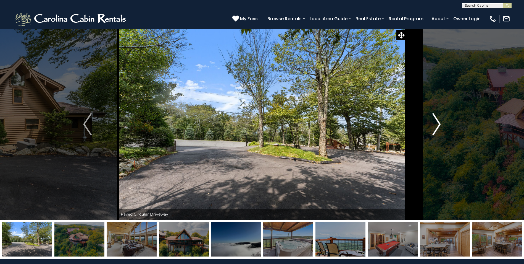
click at [436, 122] on img "Next" at bounding box center [436, 124] width 8 height 22
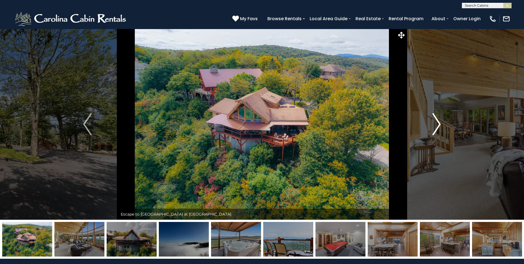
click at [436, 122] on img "Next" at bounding box center [436, 124] width 8 height 22
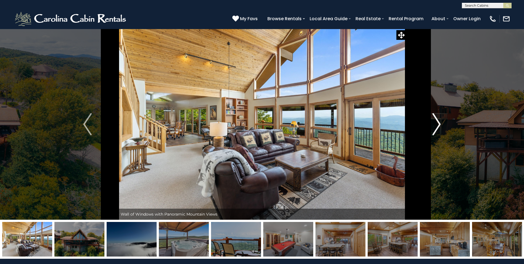
click at [436, 122] on img "Next" at bounding box center [436, 124] width 8 height 22
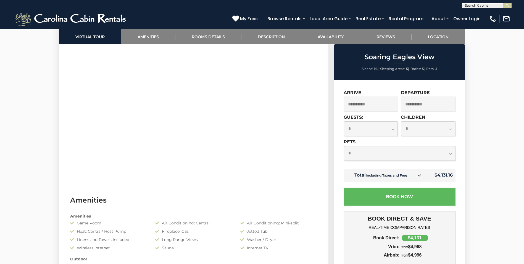
scroll to position [304, 0]
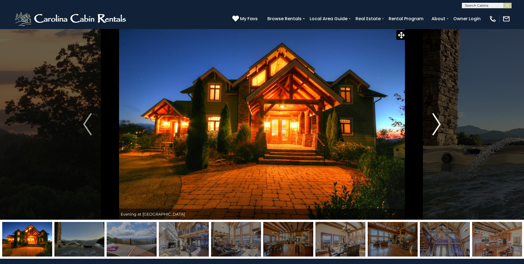
click at [433, 122] on img "Next" at bounding box center [436, 124] width 8 height 22
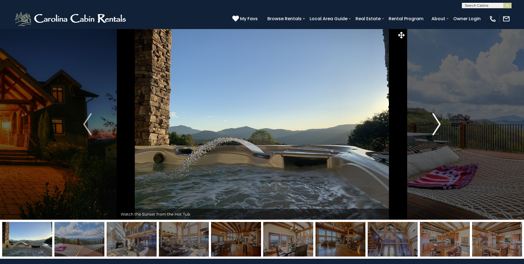
click at [433, 122] on img "Next" at bounding box center [436, 124] width 8 height 22
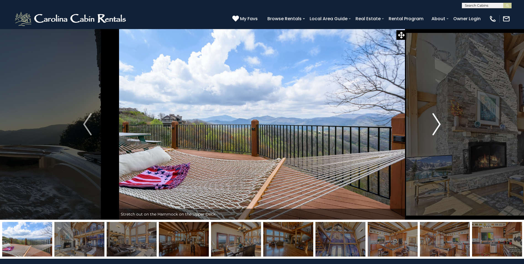
click at [433, 122] on img "Next" at bounding box center [436, 124] width 8 height 22
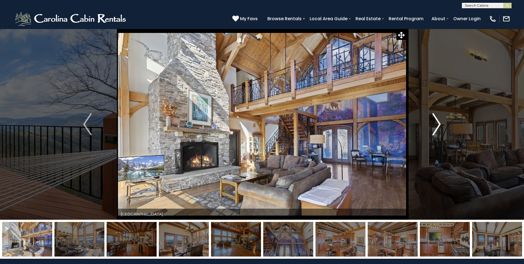
click at [433, 122] on img "Next" at bounding box center [436, 124] width 8 height 22
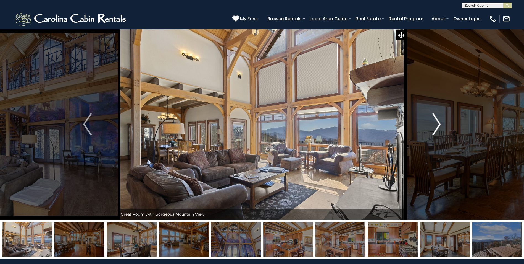
click at [433, 122] on img "Next" at bounding box center [436, 124] width 8 height 22
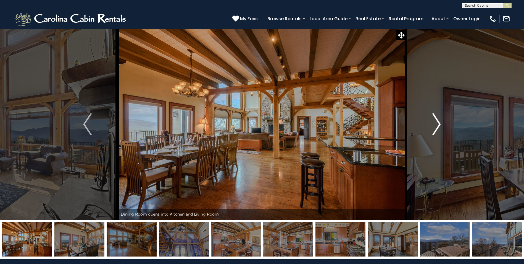
click at [436, 122] on img "Next" at bounding box center [436, 124] width 8 height 22
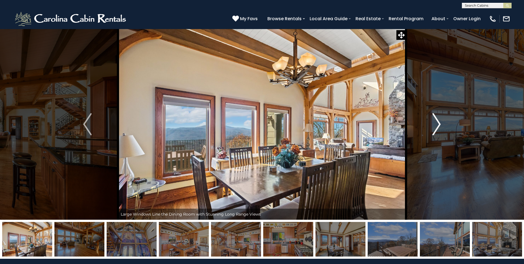
click at [436, 122] on img "Next" at bounding box center [436, 124] width 8 height 22
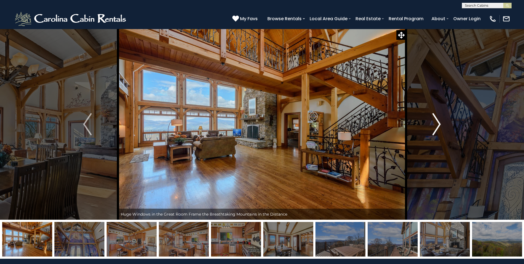
click at [436, 122] on img "Next" at bounding box center [436, 124] width 8 height 22
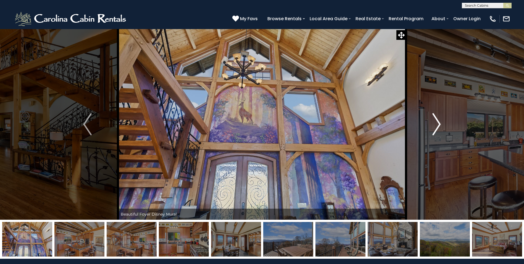
click at [436, 122] on img "Next" at bounding box center [436, 124] width 8 height 22
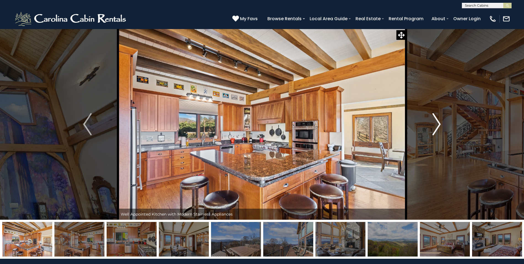
click at [436, 122] on img "Next" at bounding box center [436, 124] width 8 height 22
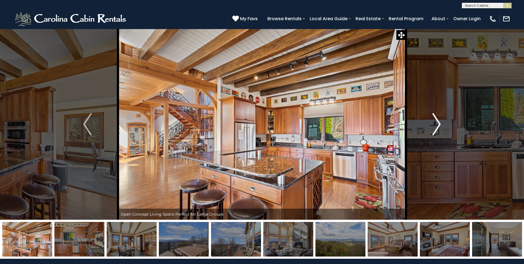
click at [436, 122] on img "Next" at bounding box center [436, 124] width 8 height 22
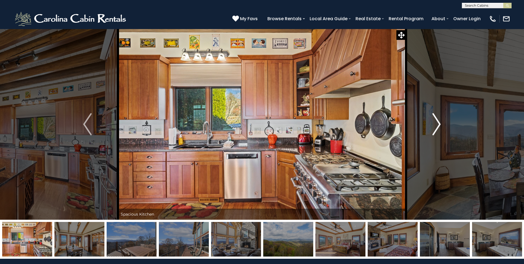
click at [436, 122] on img "Next" at bounding box center [436, 124] width 8 height 22
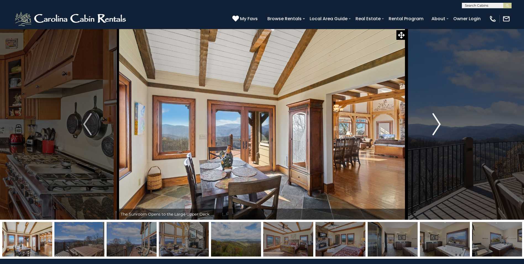
click at [436, 122] on img "Next" at bounding box center [436, 124] width 8 height 22
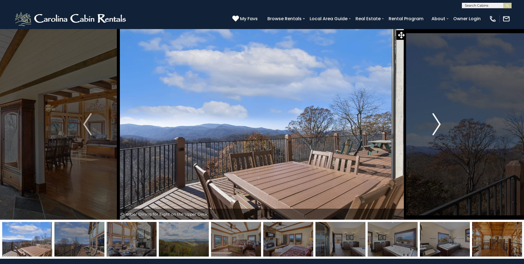
click at [436, 122] on img "Next" at bounding box center [436, 124] width 8 height 22
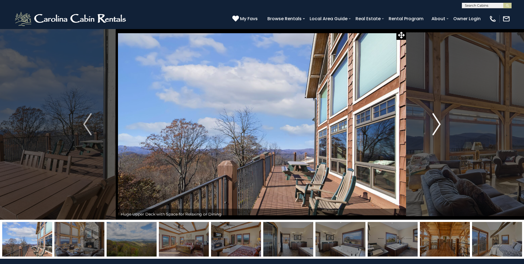
click at [436, 122] on img "Next" at bounding box center [436, 124] width 8 height 22
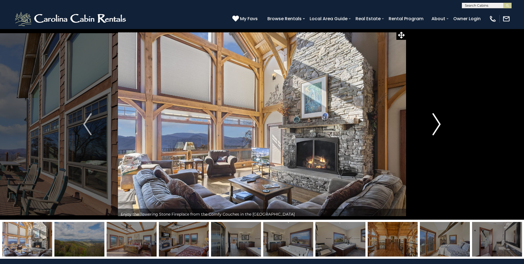
click at [436, 122] on img "Next" at bounding box center [436, 124] width 8 height 22
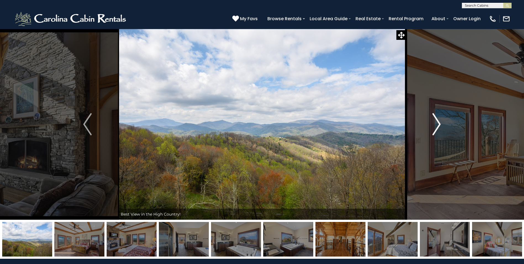
click at [436, 122] on img "Next" at bounding box center [436, 124] width 8 height 22
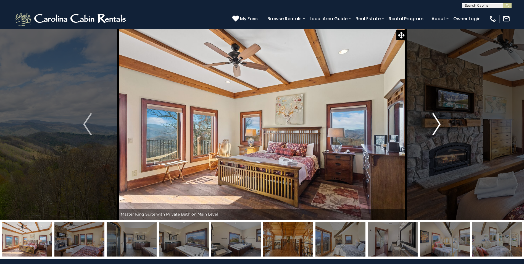
click at [436, 122] on img "Next" at bounding box center [436, 124] width 8 height 22
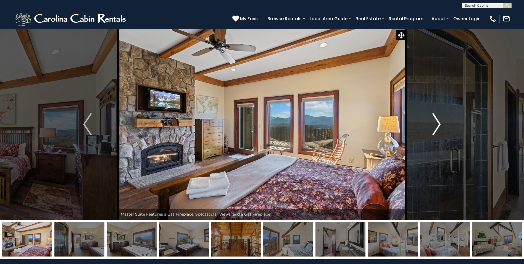
click at [436, 122] on img "Next" at bounding box center [436, 124] width 8 height 22
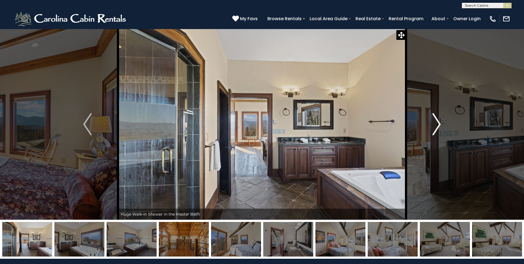
click at [436, 122] on img "Next" at bounding box center [436, 124] width 8 height 22
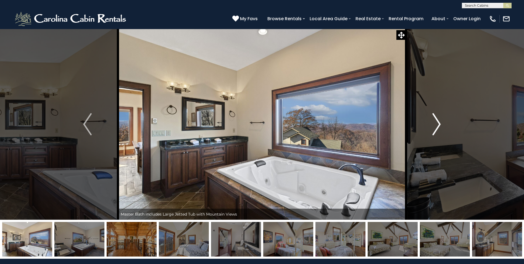
click at [436, 122] on img "Next" at bounding box center [436, 124] width 8 height 22
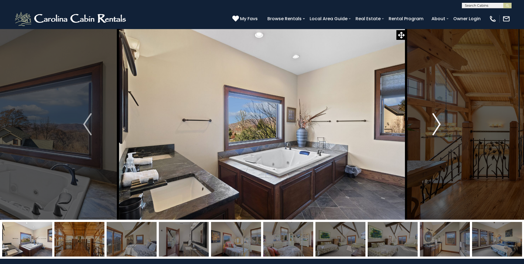
click at [436, 122] on img "Next" at bounding box center [436, 124] width 8 height 22
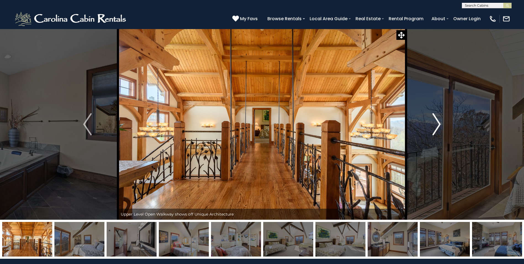
click at [436, 122] on img "Next" at bounding box center [436, 124] width 8 height 22
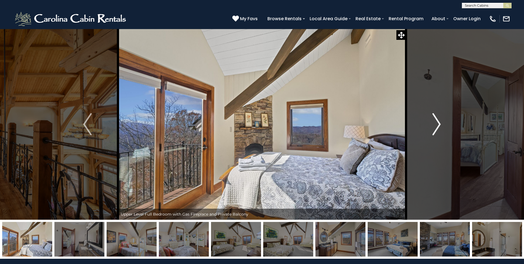
click at [436, 122] on img "Next" at bounding box center [436, 124] width 8 height 22
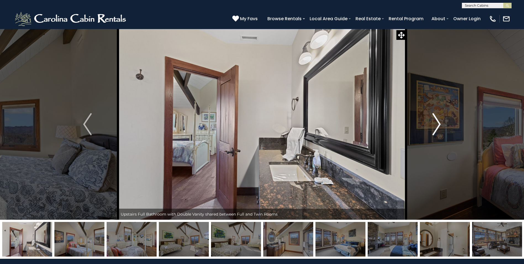
click at [436, 122] on img "Next" at bounding box center [436, 124] width 8 height 22
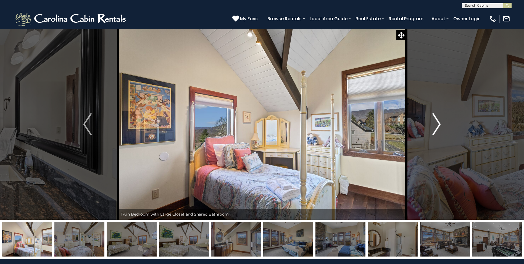
click at [436, 122] on img "Next" at bounding box center [436, 124] width 8 height 22
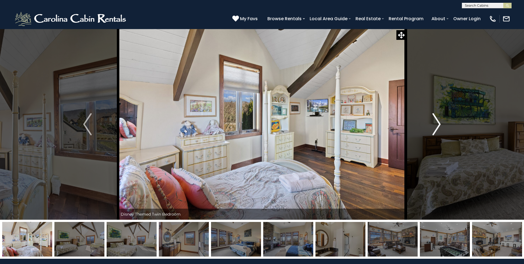
click at [436, 122] on img "Next" at bounding box center [436, 124] width 8 height 22
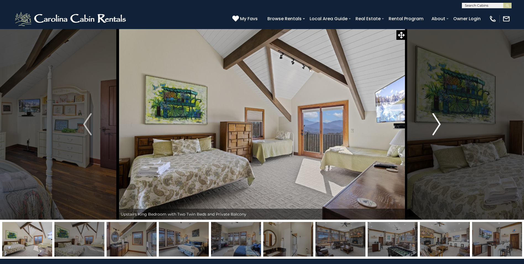
click at [436, 122] on img "Next" at bounding box center [436, 124] width 8 height 22
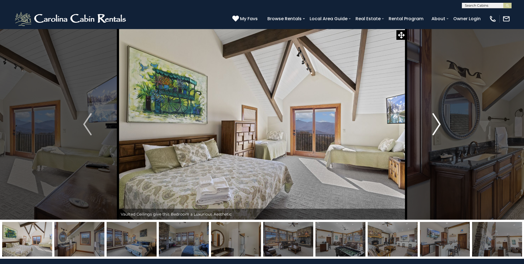
click at [436, 122] on img "Next" at bounding box center [436, 124] width 8 height 22
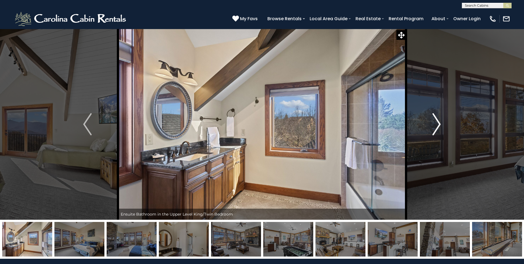
click at [436, 122] on img "Next" at bounding box center [436, 124] width 8 height 22
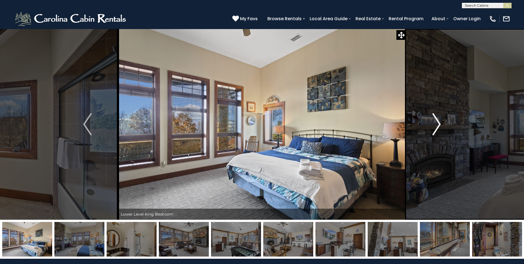
click at [436, 122] on img "Next" at bounding box center [436, 124] width 8 height 22
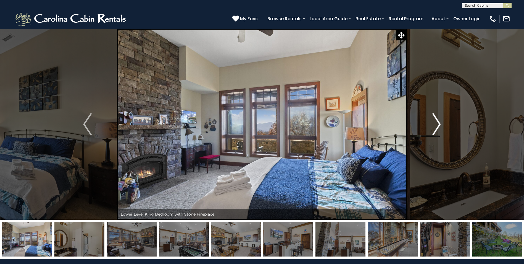
click at [436, 122] on img "Next" at bounding box center [436, 124] width 8 height 22
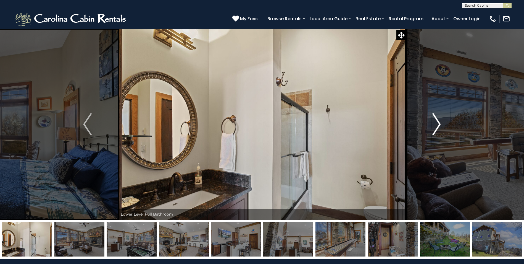
click at [436, 122] on img "Next" at bounding box center [436, 124] width 8 height 22
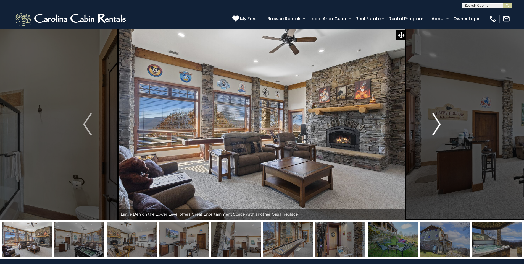
click at [436, 122] on img "Next" at bounding box center [436, 124] width 8 height 22
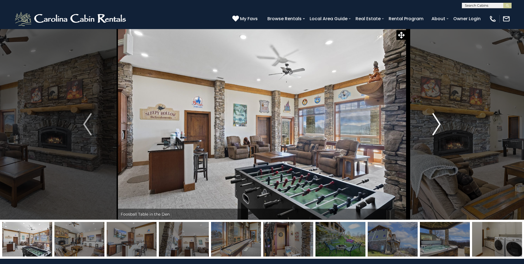
click at [436, 122] on img "Next" at bounding box center [436, 124] width 8 height 22
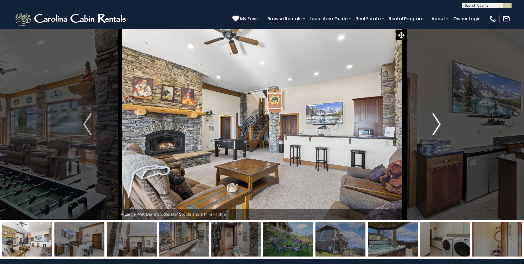
click at [436, 122] on img "Next" at bounding box center [436, 124] width 8 height 22
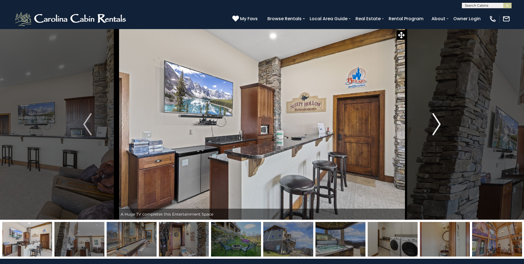
click at [436, 122] on img "Next" at bounding box center [436, 124] width 8 height 22
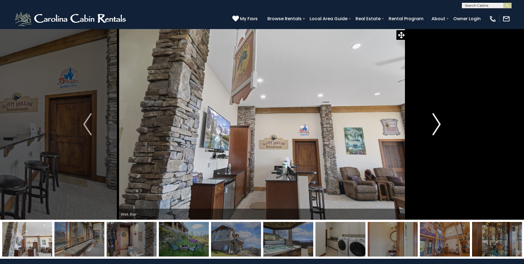
click at [436, 122] on img "Next" at bounding box center [436, 124] width 8 height 22
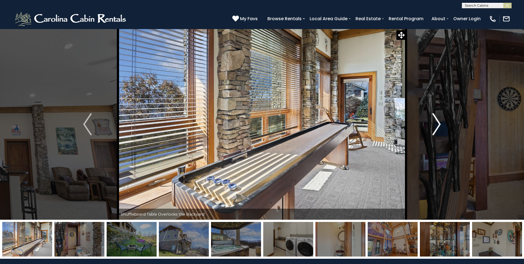
click at [436, 122] on img "Next" at bounding box center [436, 124] width 8 height 22
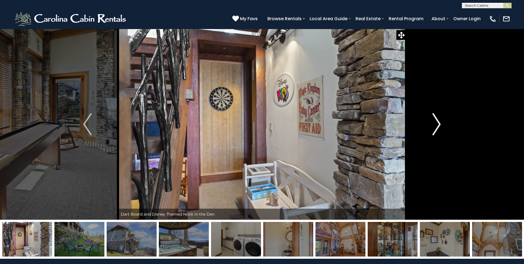
click at [436, 122] on img "Next" at bounding box center [436, 124] width 8 height 22
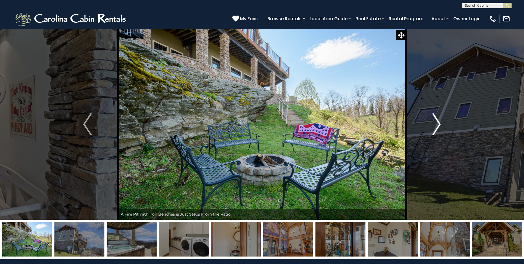
click at [436, 122] on img "Next" at bounding box center [436, 124] width 8 height 22
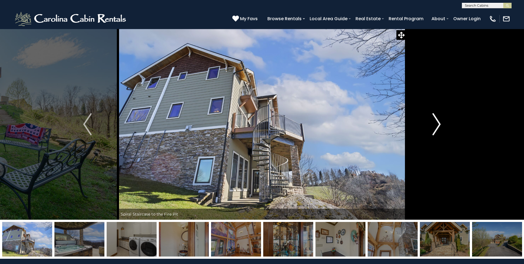
click at [436, 122] on img "Next" at bounding box center [436, 124] width 8 height 22
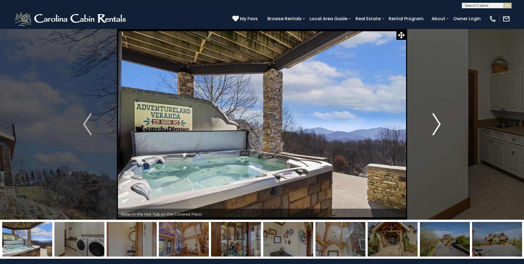
click at [436, 122] on img "Next" at bounding box center [436, 124] width 8 height 22
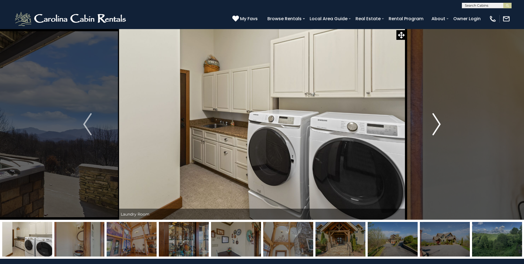
click at [436, 122] on img "Next" at bounding box center [436, 124] width 8 height 22
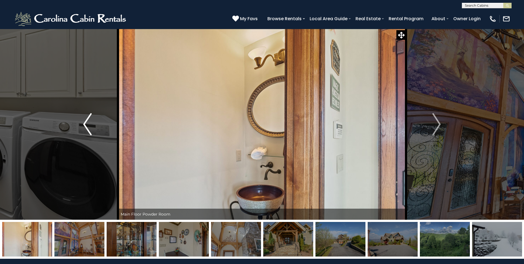
click at [90, 126] on img "Previous" at bounding box center [87, 124] width 8 height 22
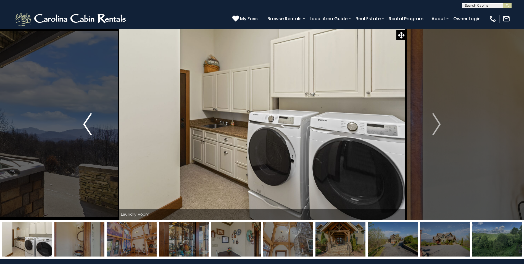
click at [90, 126] on img "Previous" at bounding box center [87, 124] width 8 height 22
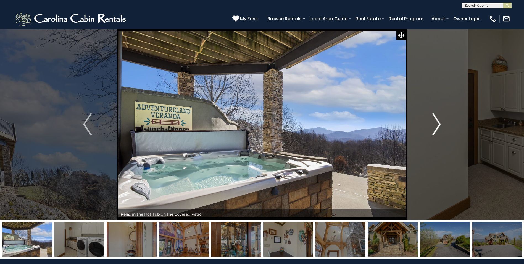
click at [433, 124] on img "Next" at bounding box center [436, 124] width 8 height 22
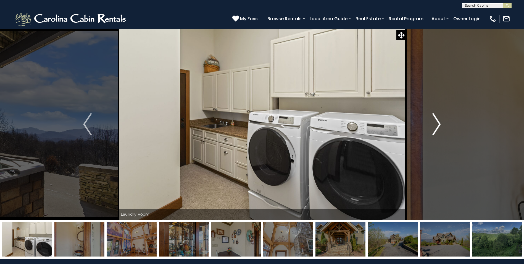
click at [433, 124] on img "Next" at bounding box center [436, 124] width 8 height 22
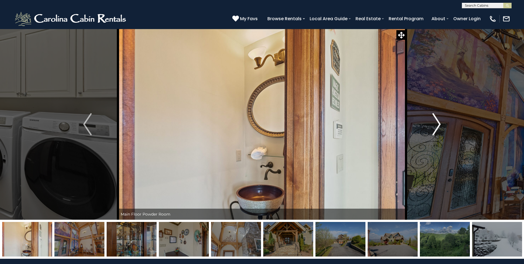
click at [433, 124] on img "Next" at bounding box center [436, 124] width 8 height 22
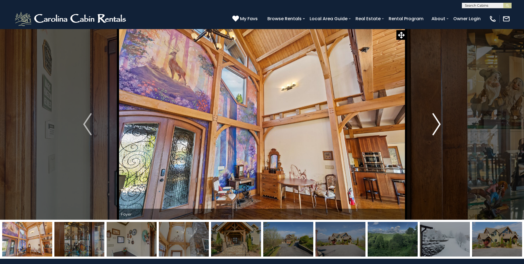
click at [433, 124] on img "Next" at bounding box center [436, 124] width 8 height 22
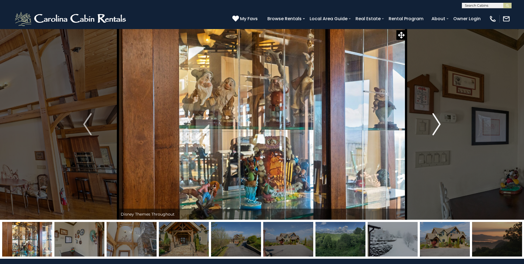
click at [433, 124] on img "Next" at bounding box center [436, 124] width 8 height 22
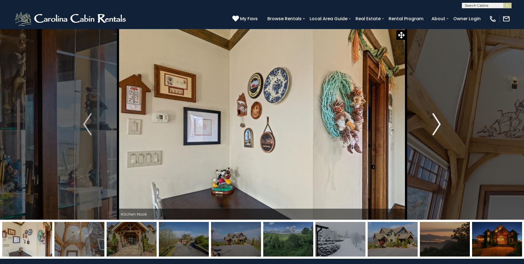
click at [433, 124] on img "Next" at bounding box center [436, 124] width 8 height 22
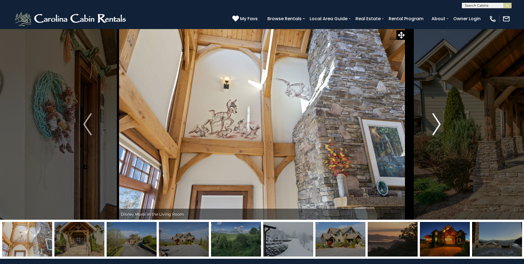
click at [433, 124] on img "Next" at bounding box center [436, 124] width 8 height 22
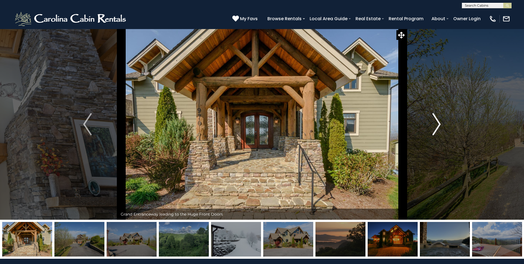
click at [433, 124] on img "Next" at bounding box center [436, 124] width 8 height 22
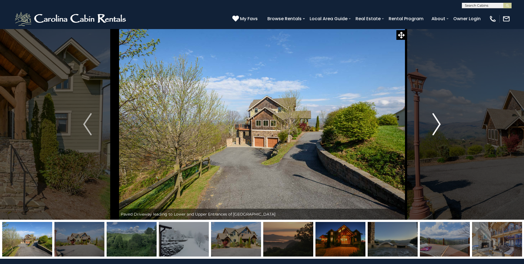
click at [433, 124] on img "Next" at bounding box center [436, 124] width 8 height 22
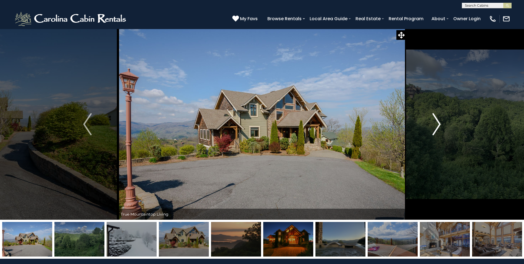
click at [433, 124] on img "Next" at bounding box center [436, 124] width 8 height 22
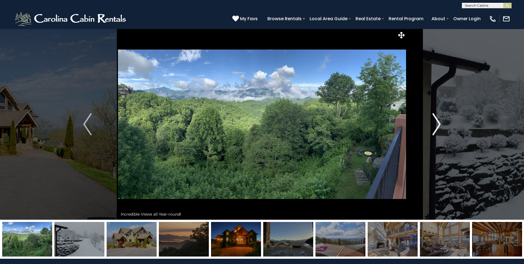
click at [433, 124] on img "Next" at bounding box center [436, 124] width 8 height 22
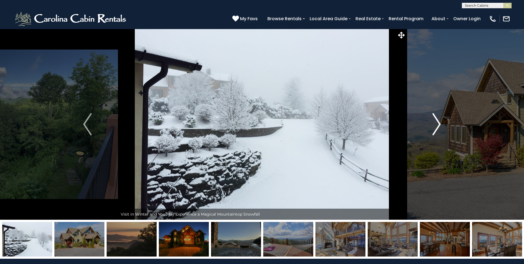
click at [433, 124] on img "Next" at bounding box center [436, 124] width 8 height 22
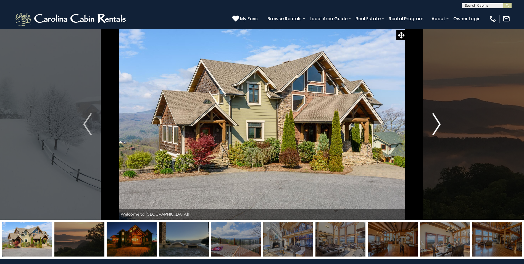
click at [433, 124] on img "Next" at bounding box center [436, 124] width 8 height 22
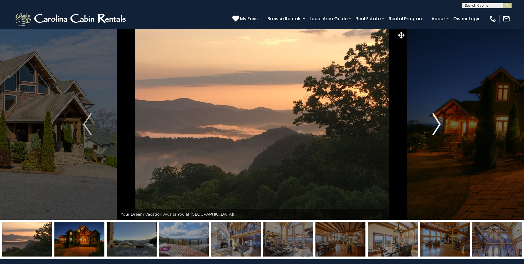
click at [433, 124] on img "Next" at bounding box center [436, 124] width 8 height 22
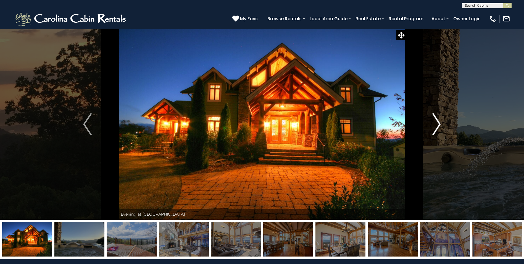
click at [433, 124] on img "Next" at bounding box center [436, 124] width 8 height 22
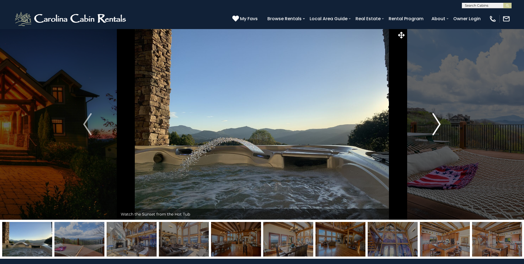
click at [433, 124] on img "Next" at bounding box center [436, 124] width 8 height 22
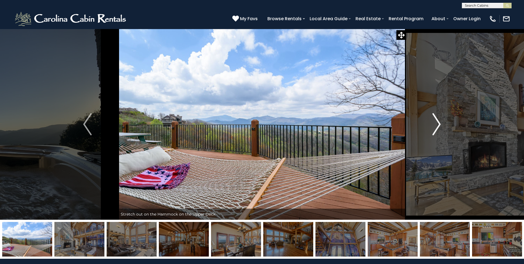
click at [433, 124] on img "Next" at bounding box center [436, 124] width 8 height 22
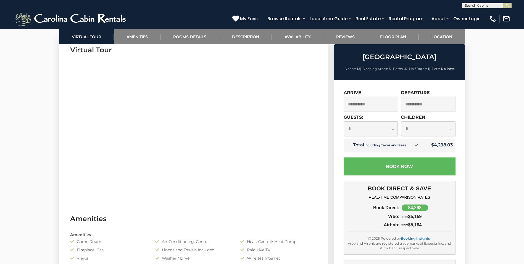
scroll to position [276, 0]
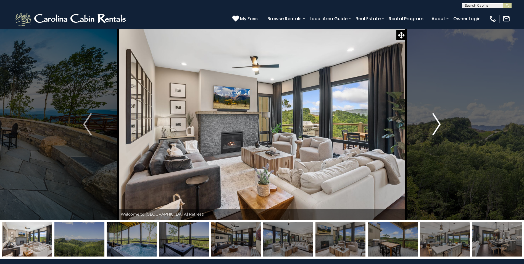
click at [434, 118] on img "Next" at bounding box center [436, 124] width 8 height 22
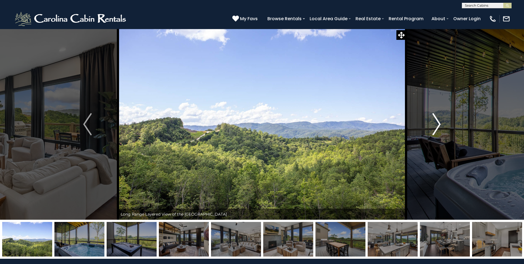
click at [434, 118] on img "Next" at bounding box center [436, 124] width 8 height 22
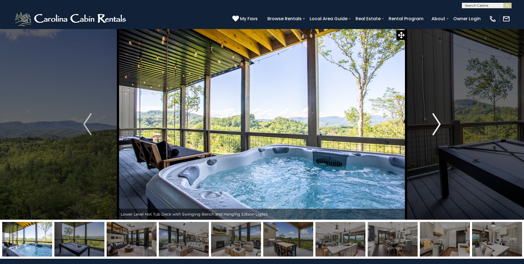
click at [434, 118] on img "Next" at bounding box center [436, 124] width 8 height 22
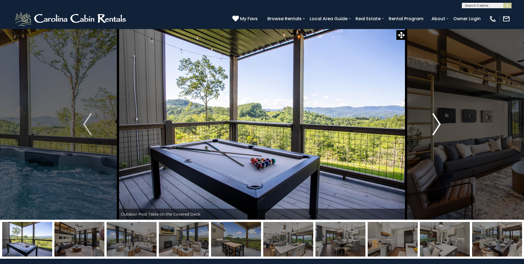
click at [434, 118] on img "Next" at bounding box center [436, 124] width 8 height 22
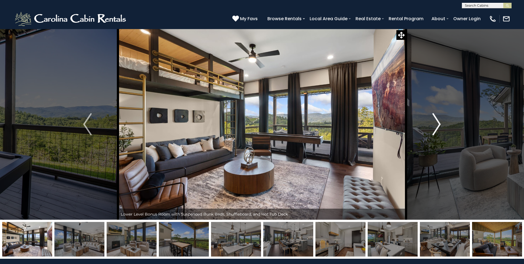
click at [434, 119] on img "Next" at bounding box center [436, 124] width 8 height 22
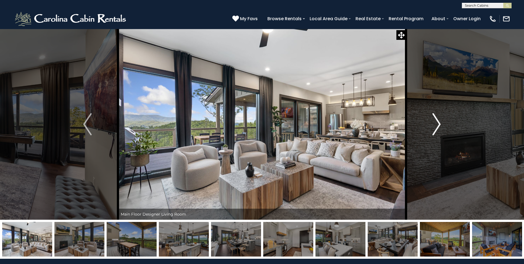
click at [434, 119] on img "Next" at bounding box center [436, 124] width 8 height 22
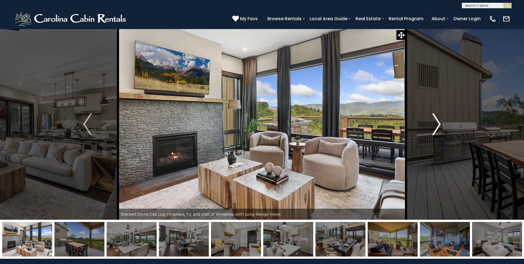
click at [434, 119] on img "Next" at bounding box center [436, 124] width 8 height 22
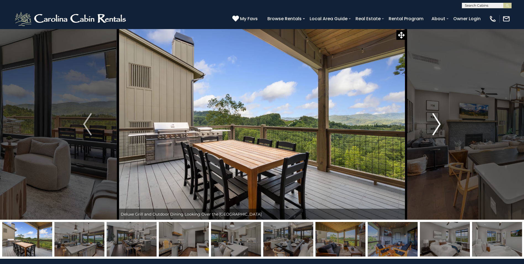
click at [434, 119] on img "Next" at bounding box center [436, 124] width 8 height 22
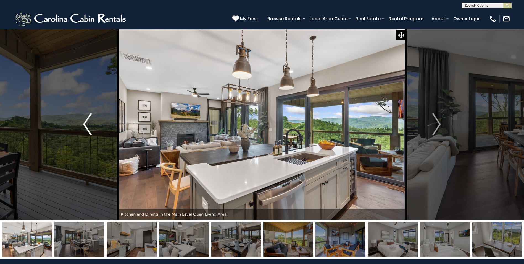
click at [89, 128] on img "Previous" at bounding box center [87, 124] width 8 height 22
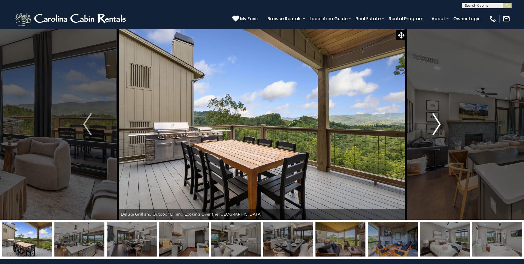
click at [438, 117] on img "Next" at bounding box center [436, 124] width 8 height 22
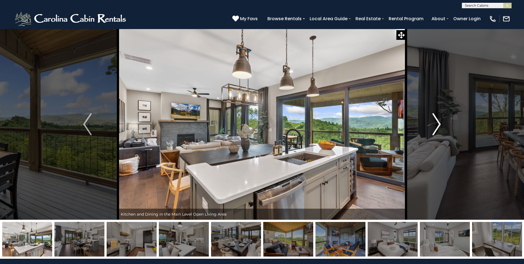
click at [438, 117] on img "Next" at bounding box center [436, 124] width 8 height 22
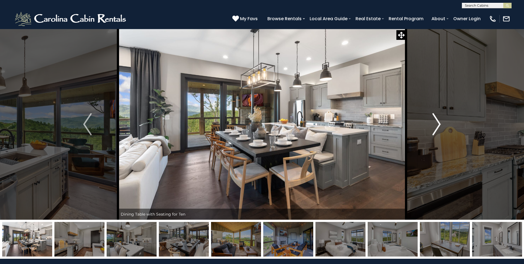
click at [438, 117] on img "Next" at bounding box center [436, 124] width 8 height 22
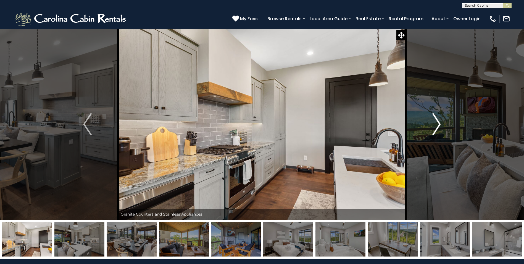
click at [438, 117] on img "Next" at bounding box center [436, 124] width 8 height 22
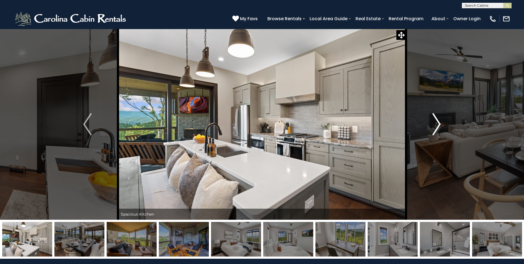
click at [438, 117] on img "Next" at bounding box center [436, 124] width 8 height 22
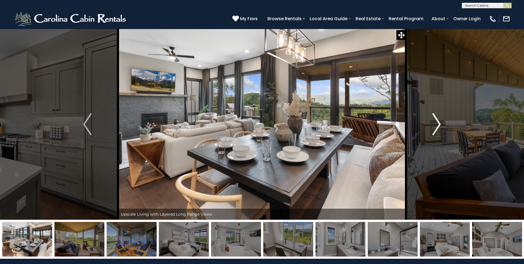
click at [438, 117] on img "Next" at bounding box center [436, 124] width 8 height 22
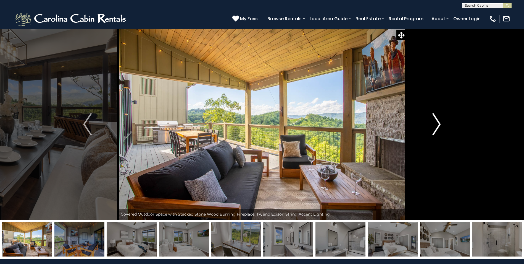
click at [438, 117] on img "Next" at bounding box center [436, 124] width 8 height 22
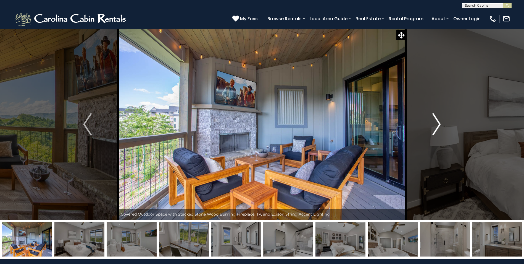
click at [438, 117] on img "Next" at bounding box center [436, 124] width 8 height 22
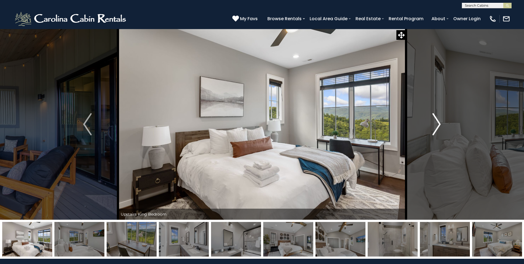
click at [438, 117] on img "Next" at bounding box center [436, 124] width 8 height 22
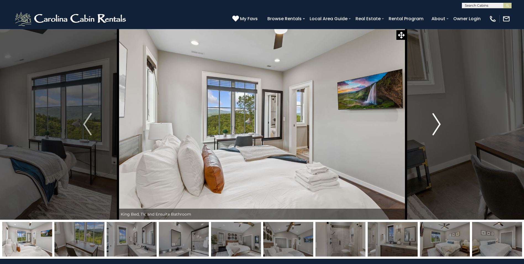
click at [438, 117] on img "Next" at bounding box center [436, 124] width 8 height 22
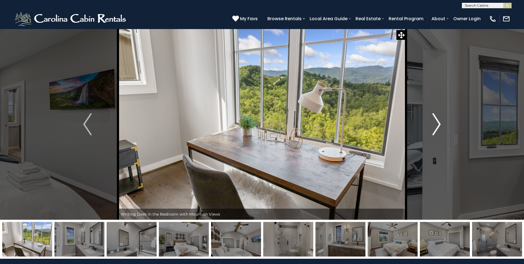
click at [438, 117] on img "Next" at bounding box center [436, 124] width 8 height 22
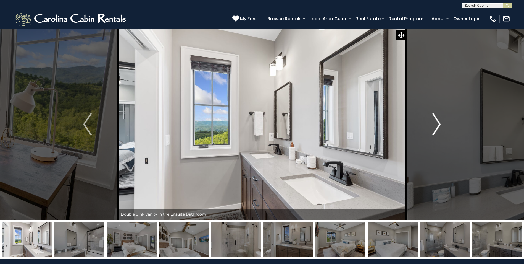
click at [438, 117] on img "Next" at bounding box center [436, 124] width 8 height 22
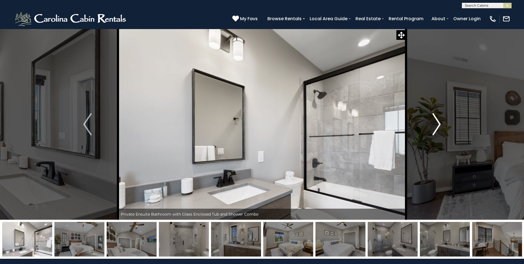
click at [438, 117] on img "Next" at bounding box center [436, 124] width 8 height 22
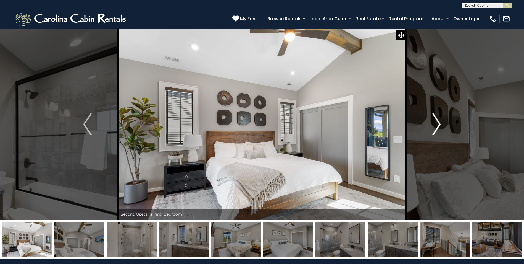
click at [438, 117] on img "Next" at bounding box center [436, 124] width 8 height 22
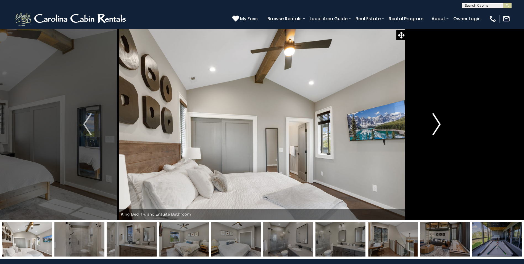
click at [438, 117] on img "Next" at bounding box center [436, 124] width 8 height 22
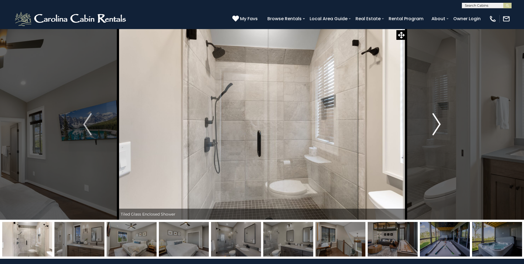
click at [438, 117] on img "Next" at bounding box center [436, 124] width 8 height 22
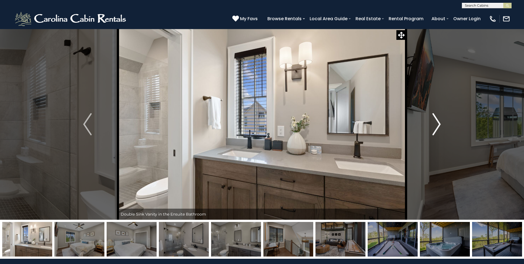
click at [438, 117] on img "Next" at bounding box center [436, 124] width 8 height 22
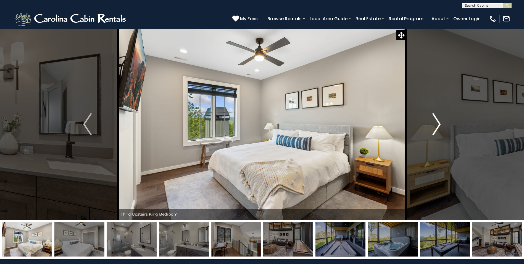
click at [438, 117] on img "Next" at bounding box center [436, 124] width 8 height 22
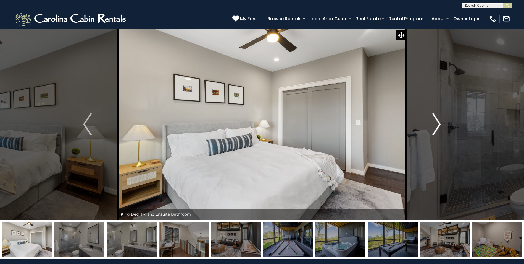
click at [438, 117] on img "Next" at bounding box center [436, 124] width 8 height 22
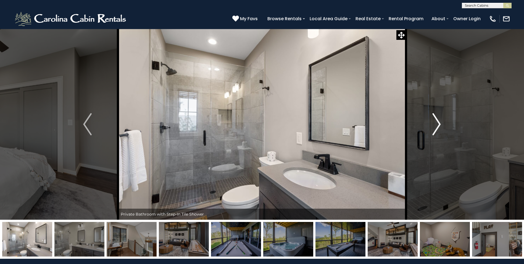
click at [438, 117] on img "Next" at bounding box center [436, 124] width 8 height 22
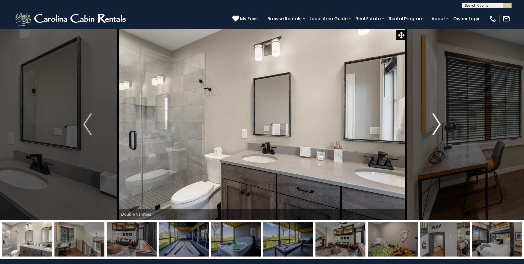
click at [438, 117] on img "Next" at bounding box center [436, 124] width 8 height 22
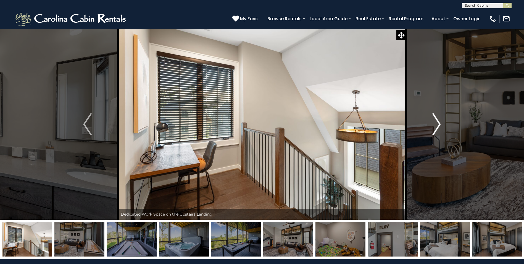
click at [438, 117] on img "Next" at bounding box center [436, 124] width 8 height 22
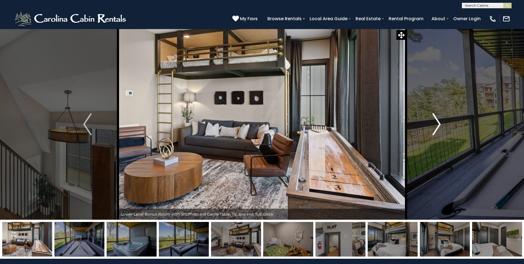
click at [438, 120] on img "Next" at bounding box center [436, 124] width 8 height 22
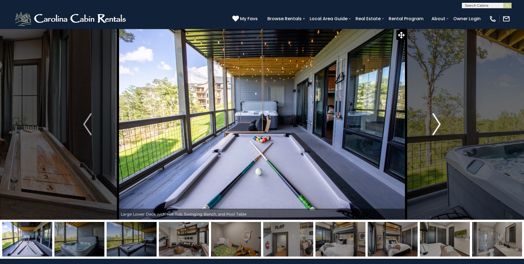
click at [438, 120] on img "Next" at bounding box center [436, 124] width 8 height 22
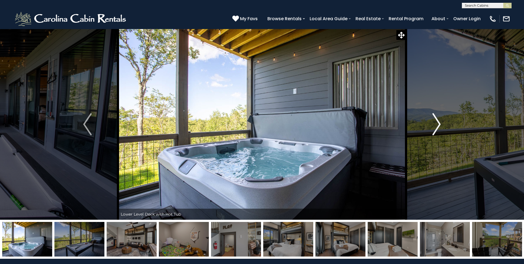
click at [438, 120] on img "Next" at bounding box center [436, 124] width 8 height 22
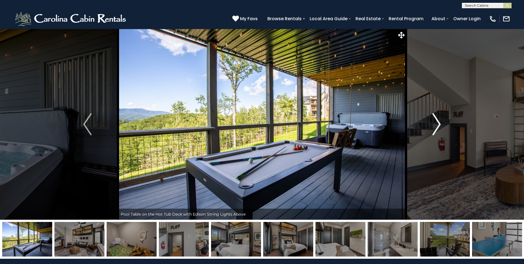
click at [438, 120] on img "Next" at bounding box center [436, 124] width 8 height 22
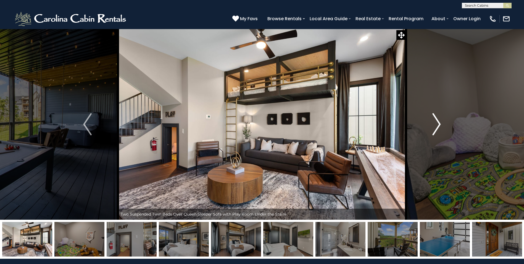
click at [438, 120] on img "Next" at bounding box center [436, 124] width 8 height 22
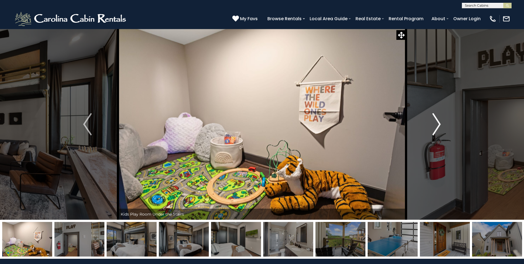
click at [438, 120] on img "Next" at bounding box center [436, 124] width 8 height 22
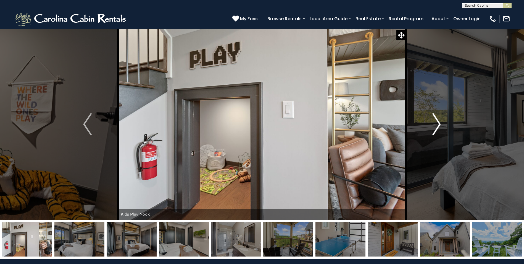
click at [438, 120] on img "Next" at bounding box center [436, 124] width 8 height 22
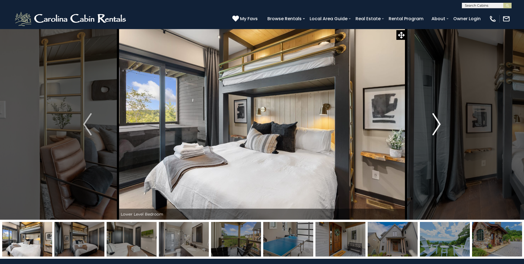
click at [438, 120] on img "Next" at bounding box center [436, 124] width 8 height 22
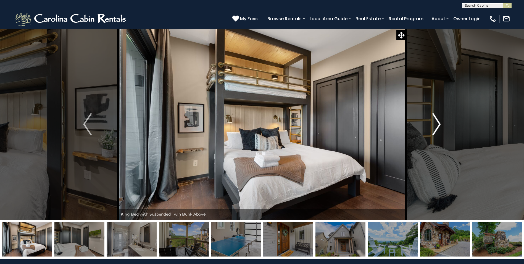
click at [438, 120] on img "Next" at bounding box center [436, 124] width 8 height 22
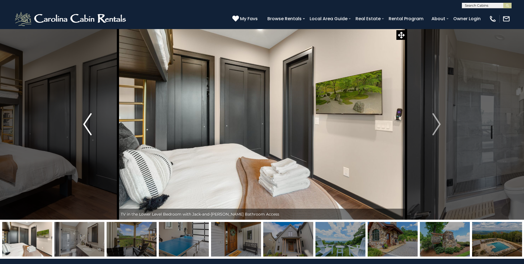
click at [94, 130] on button "Previous" at bounding box center [87, 124] width 61 height 191
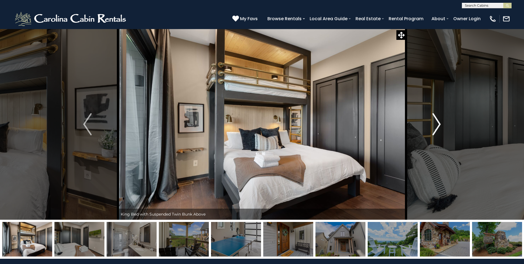
click at [437, 122] on img "Next" at bounding box center [436, 124] width 8 height 22
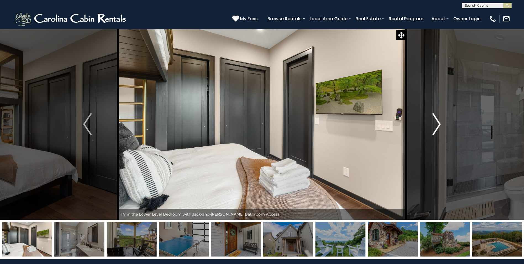
click at [437, 122] on img "Next" at bounding box center [436, 124] width 8 height 22
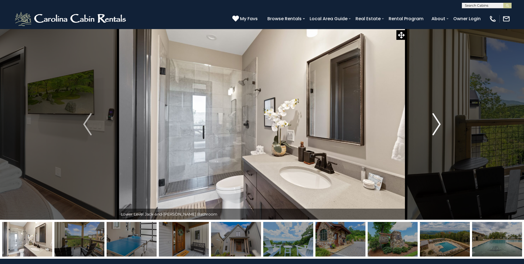
click at [437, 122] on img "Next" at bounding box center [436, 124] width 8 height 22
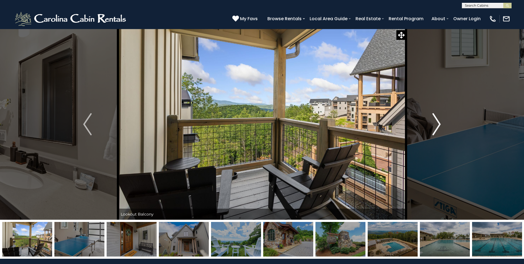
click at [437, 122] on img "Next" at bounding box center [436, 124] width 8 height 22
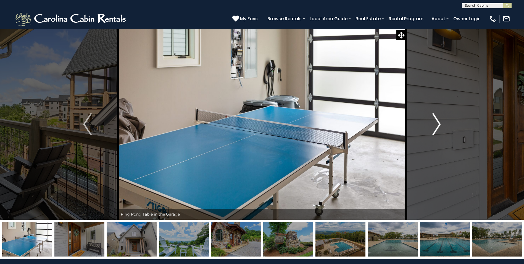
click at [437, 122] on img "Next" at bounding box center [436, 124] width 8 height 22
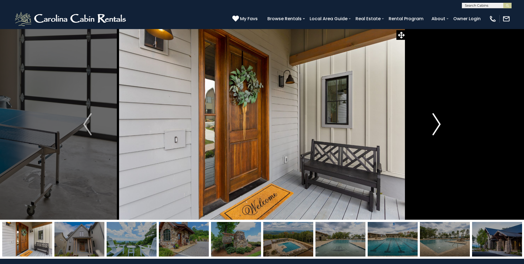
click at [437, 122] on img "Next" at bounding box center [436, 124] width 8 height 22
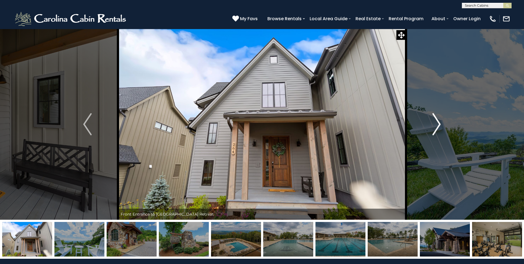
click at [437, 122] on img "Next" at bounding box center [436, 124] width 8 height 22
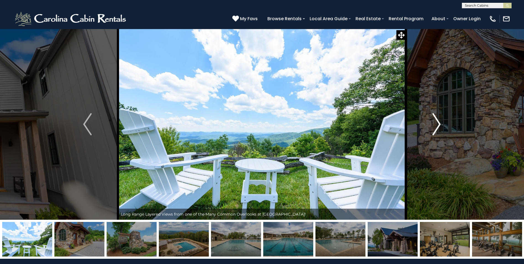
click at [437, 122] on img "Next" at bounding box center [436, 124] width 8 height 22
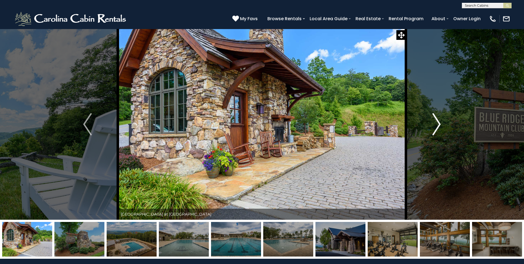
click at [437, 122] on img "Next" at bounding box center [436, 124] width 8 height 22
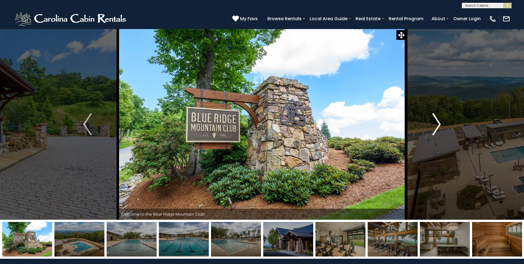
click at [437, 122] on img "Next" at bounding box center [436, 124] width 8 height 22
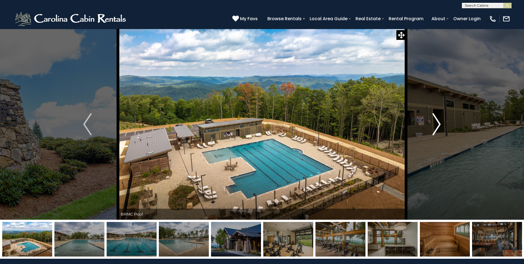
click at [437, 122] on img "Next" at bounding box center [436, 124] width 8 height 22
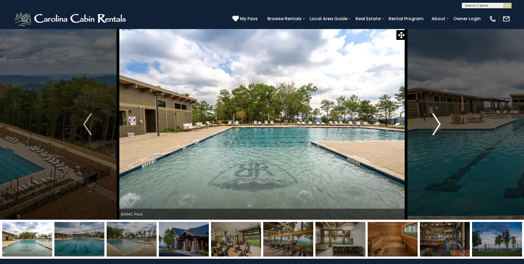
click at [437, 122] on img "Next" at bounding box center [436, 124] width 8 height 22
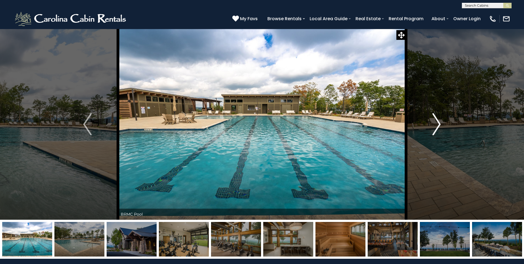
click at [437, 122] on img "Next" at bounding box center [436, 124] width 8 height 22
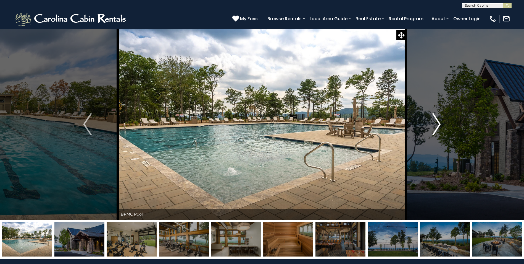
click at [437, 122] on img "Next" at bounding box center [436, 124] width 8 height 22
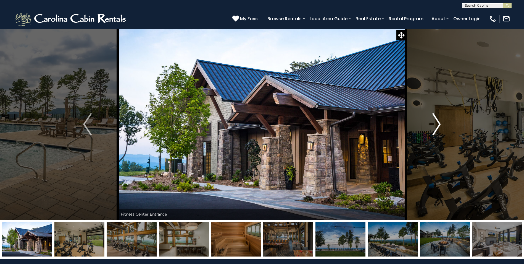
click at [437, 122] on img "Next" at bounding box center [436, 124] width 8 height 22
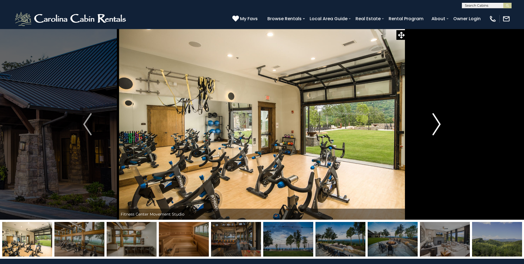
click at [437, 122] on img "Next" at bounding box center [436, 124] width 8 height 22
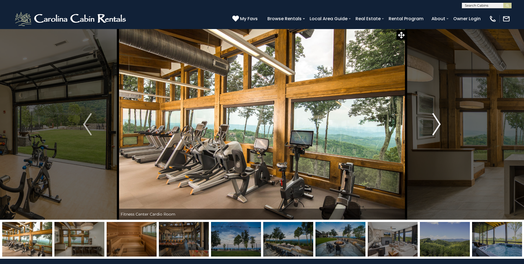
click at [437, 122] on img "Next" at bounding box center [436, 124] width 8 height 22
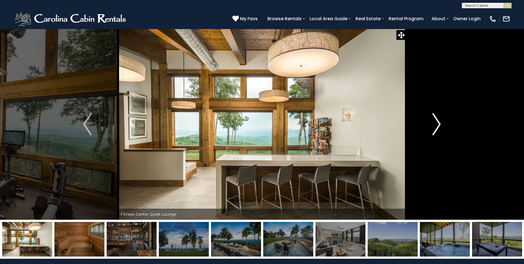
click at [437, 122] on img "Next" at bounding box center [436, 124] width 8 height 22
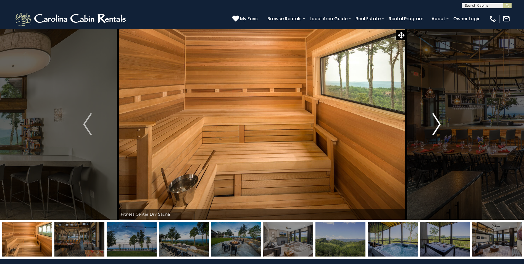
click at [437, 122] on img "Next" at bounding box center [436, 124] width 8 height 22
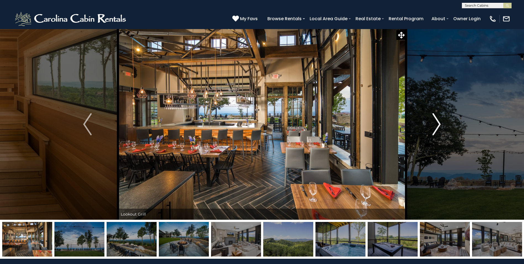
click at [437, 122] on img "Next" at bounding box center [436, 124] width 8 height 22
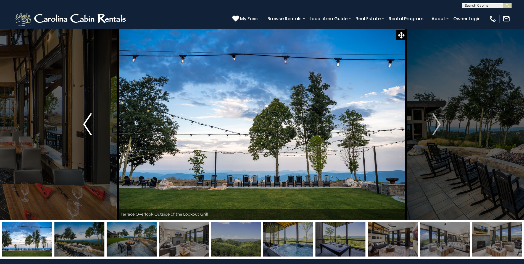
click at [93, 120] on button "Previous" at bounding box center [87, 124] width 61 height 191
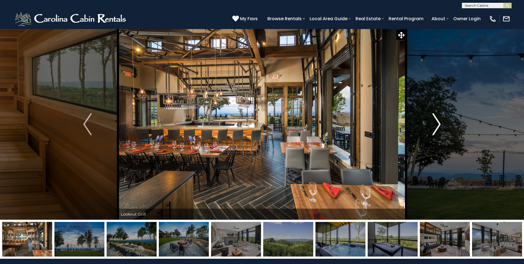
click at [435, 123] on img "Next" at bounding box center [436, 124] width 8 height 22
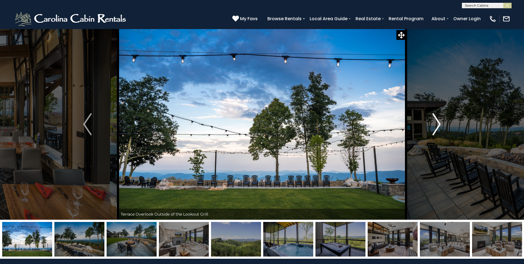
click at [435, 123] on img "Next" at bounding box center [436, 124] width 8 height 22
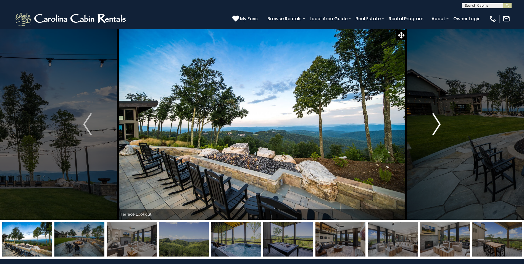
click at [435, 123] on img "Next" at bounding box center [436, 124] width 8 height 22
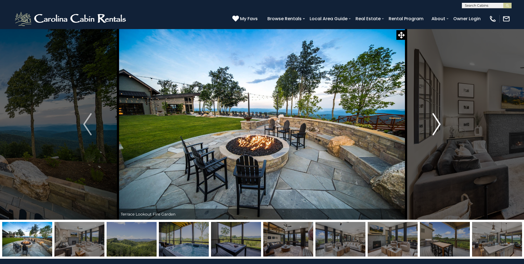
click at [435, 123] on img "Next" at bounding box center [436, 124] width 8 height 22
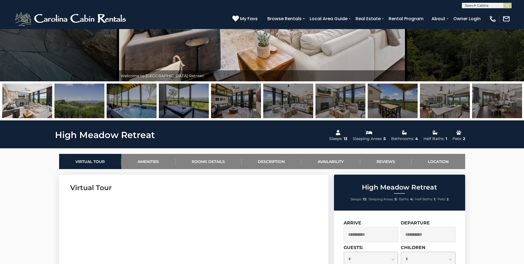
scroll to position [276, 0]
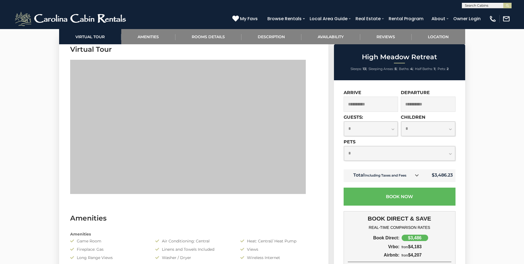
drag, startPoint x: 311, startPoint y: 144, endPoint x: 62, endPoint y: 122, distance: 249.4
click at [62, 122] on section "Virtual Tour" at bounding box center [193, 120] width 269 height 169
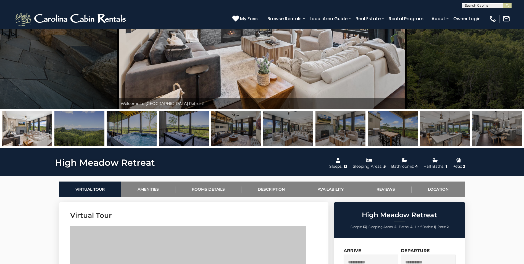
scroll to position [0, 0]
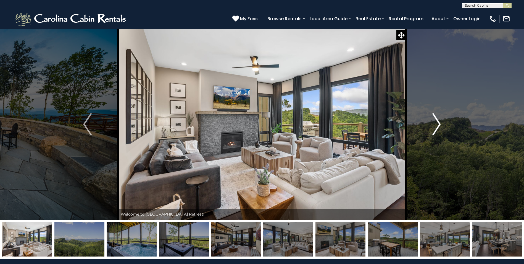
click at [438, 125] on img "Next" at bounding box center [436, 124] width 8 height 22
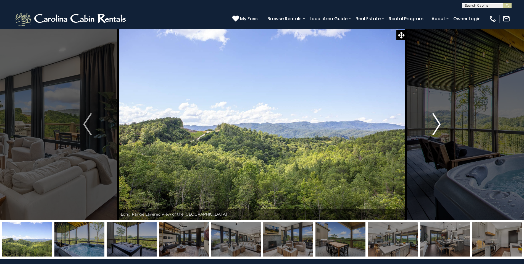
click at [438, 125] on img "Next" at bounding box center [436, 124] width 8 height 22
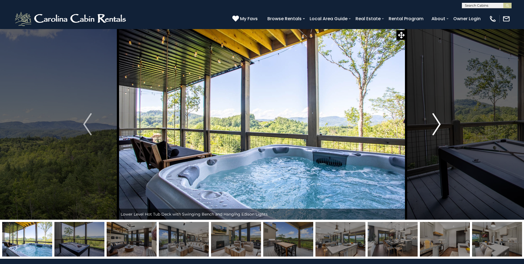
click at [438, 125] on img "Next" at bounding box center [436, 124] width 8 height 22
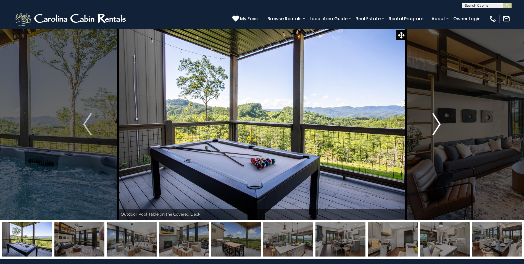
click at [438, 125] on img "Next" at bounding box center [436, 124] width 8 height 22
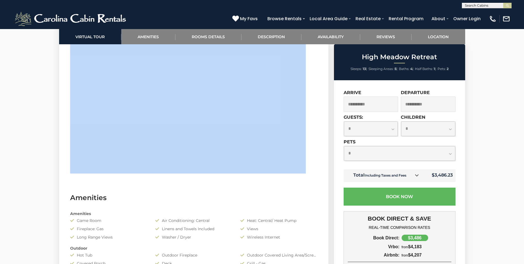
scroll to position [332, 0]
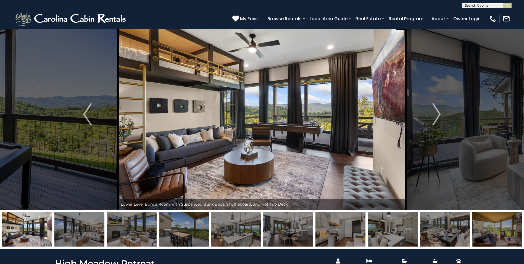
scroll to position [0, 0]
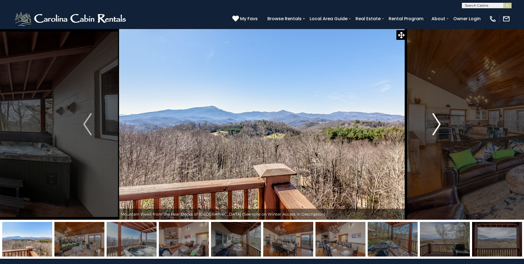
click at [435, 122] on img "Next" at bounding box center [436, 124] width 8 height 22
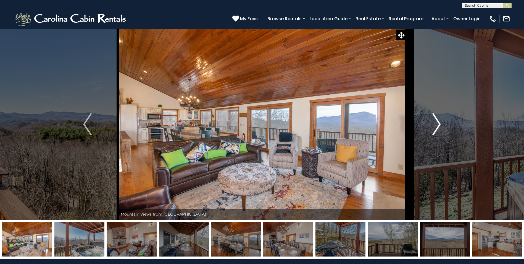
click at [435, 122] on img "Next" at bounding box center [436, 124] width 8 height 22
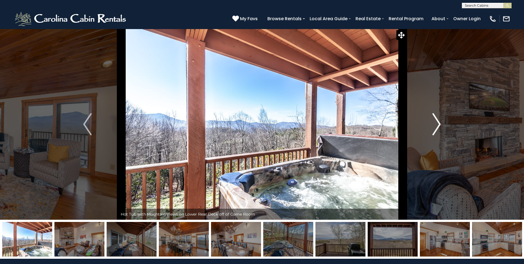
click at [435, 122] on img "Next" at bounding box center [436, 124] width 8 height 22
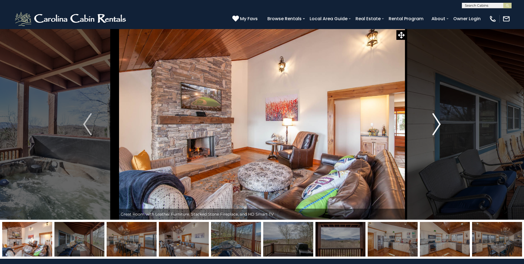
click at [435, 122] on img "Next" at bounding box center [436, 124] width 8 height 22
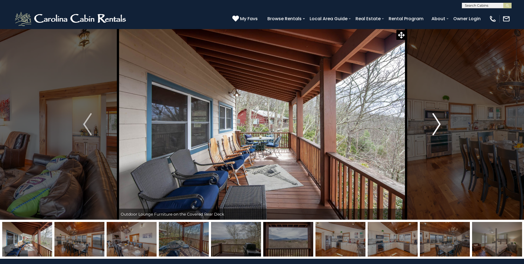
click at [435, 122] on img "Next" at bounding box center [436, 124] width 8 height 22
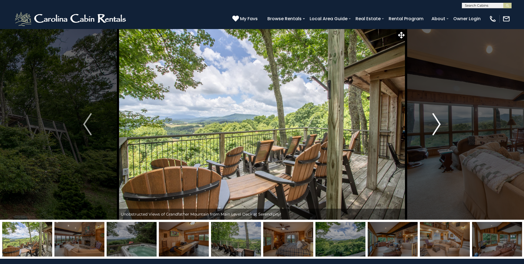
click at [437, 124] on img "Next" at bounding box center [436, 124] width 8 height 22
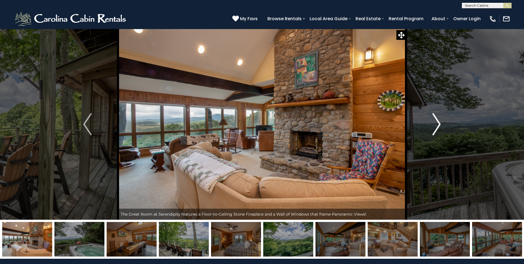
click at [437, 124] on img "Next" at bounding box center [436, 124] width 8 height 22
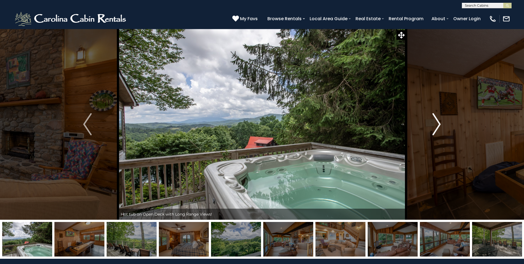
click at [437, 124] on img "Next" at bounding box center [436, 124] width 8 height 22
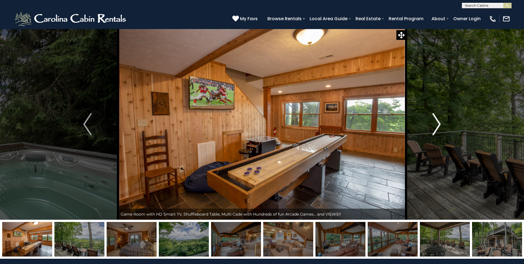
click at [437, 124] on img "Next" at bounding box center [436, 124] width 8 height 22
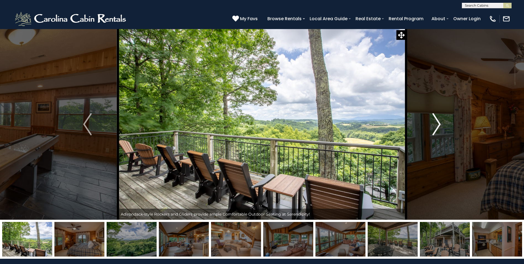
click at [437, 124] on img "Next" at bounding box center [436, 124] width 8 height 22
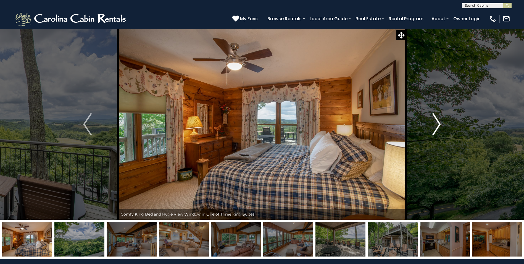
click at [437, 124] on img "Next" at bounding box center [436, 124] width 8 height 22
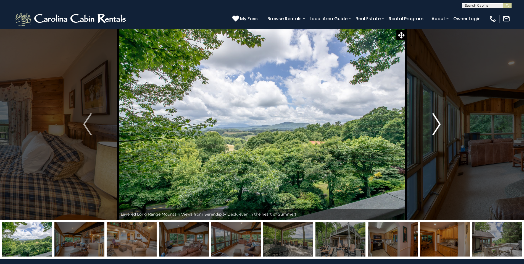
click at [437, 124] on img "Next" at bounding box center [436, 124] width 8 height 22
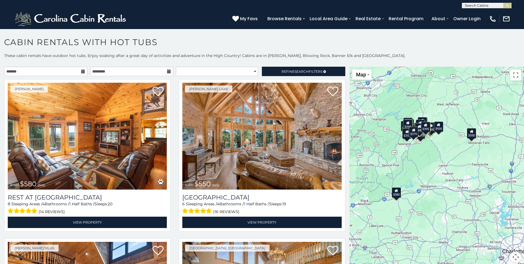
drag, startPoint x: 437, startPoint y: 193, endPoint x: 415, endPoint y: 177, distance: 27.2
click at [415, 177] on div "$580 $550 $349 $535 $375 $480 $400 $451 $460 $1,095 $315 $310 $315 $230 $400 $4…" at bounding box center [437, 168] width 175 height 202
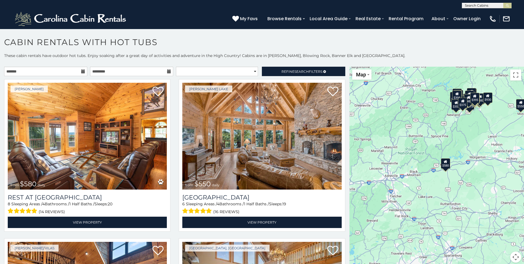
drag, startPoint x: 415, startPoint y: 177, endPoint x: 465, endPoint y: 148, distance: 57.7
click at [465, 148] on div "$580 $550 $349 $535 $375 $480 $400 $451 $460 $1,095 $315 $310 $315 $230 $400 $4…" at bounding box center [437, 168] width 175 height 202
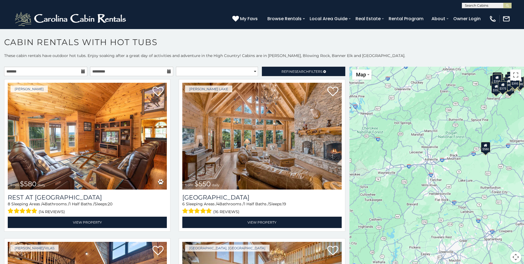
drag, startPoint x: 465, startPoint y: 148, endPoint x: 506, endPoint y: 131, distance: 44.6
click at [506, 131] on div "$580 $550 $349 $535 $375 $480 $400 $451 $460 $1,095 $315 $310 $315 $230 $400 $4…" at bounding box center [437, 168] width 175 height 202
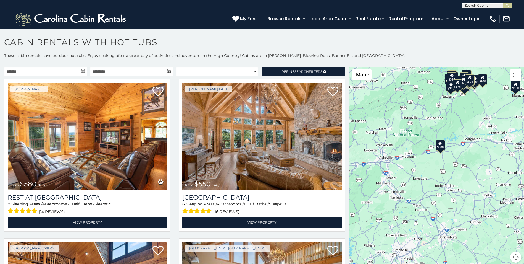
drag, startPoint x: 489, startPoint y: 125, endPoint x: 455, endPoint y: 123, distance: 34.9
click at [455, 123] on div "$580 $550 $349 $535 $375 $480 $400 $451 $460 $1,095 $315 $310 $315 $230 $400 $4…" at bounding box center [437, 168] width 175 height 202
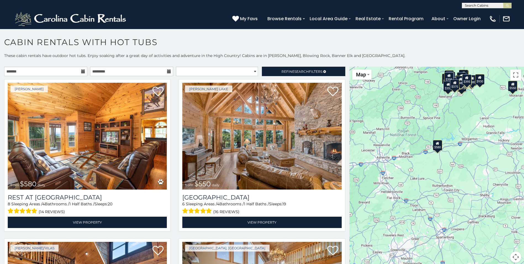
click at [512, 257] on button "Map camera controls" at bounding box center [515, 256] width 11 height 11
click at [499, 230] on button "Zoom in" at bounding box center [502, 229] width 11 height 11
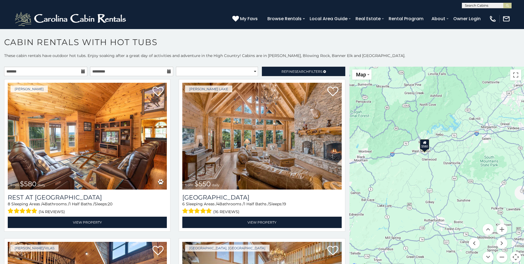
drag, startPoint x: 494, startPoint y: 155, endPoint x: 475, endPoint y: 177, distance: 28.8
click at [475, 177] on div "$580 $550 $349 $535 $375 $480 $400 $451 $460 $1,095 $315 $310 $315 $230 $400 $4…" at bounding box center [437, 168] width 175 height 202
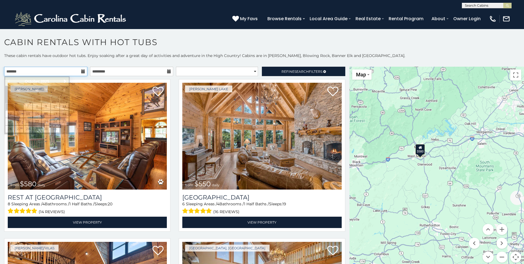
click at [66, 69] on input "text" at bounding box center [45, 71] width 83 height 9
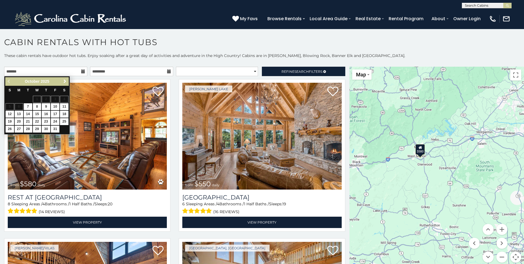
click at [67, 82] on span "Next" at bounding box center [65, 81] width 4 height 4
click at [12, 108] on link "4" at bounding box center [10, 106] width 9 height 7
type input "**********"
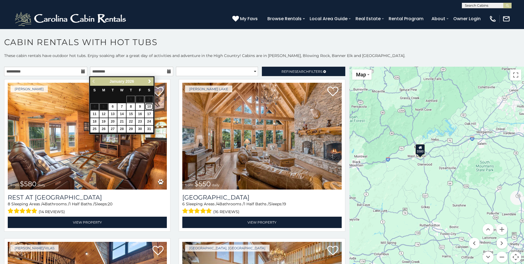
click at [149, 108] on link "10" at bounding box center [149, 106] width 9 height 7
type input "**********"
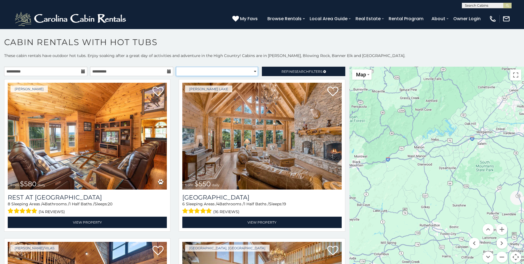
click at [210, 72] on select "**********" at bounding box center [217, 71] width 82 height 9
click at [209, 74] on select "**********" at bounding box center [217, 71] width 82 height 9
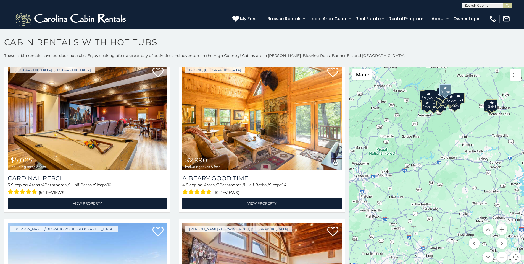
scroll to position [1713, 0]
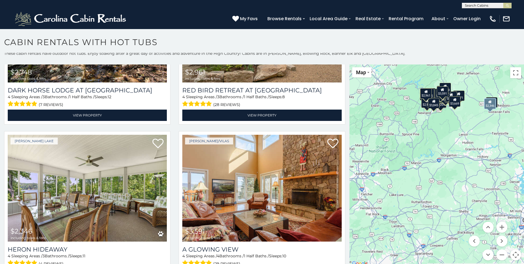
scroll to position [3, 0]
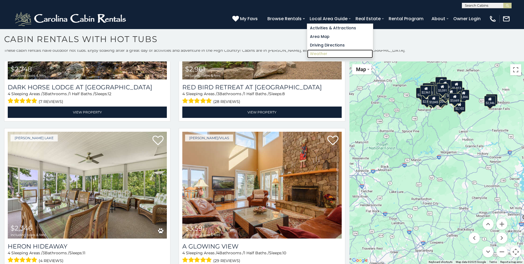
click at [324, 52] on link "Weather" at bounding box center [340, 53] width 66 height 9
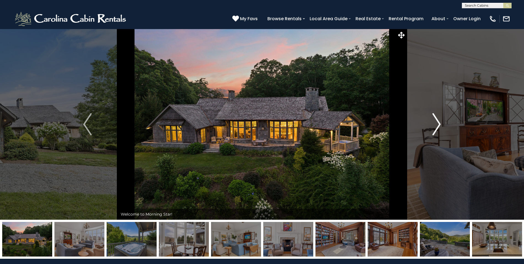
click at [439, 126] on img "Next" at bounding box center [436, 124] width 8 height 22
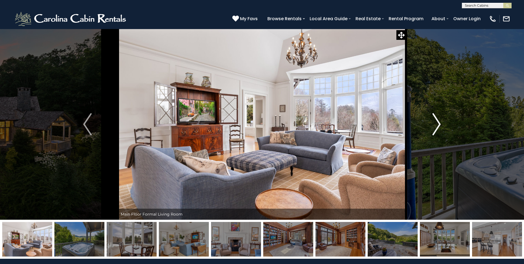
click at [439, 126] on img "Next" at bounding box center [436, 124] width 8 height 22
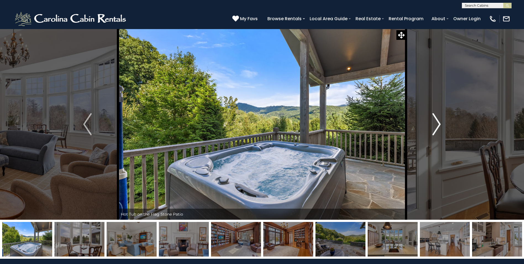
click at [439, 126] on img "Next" at bounding box center [436, 124] width 8 height 22
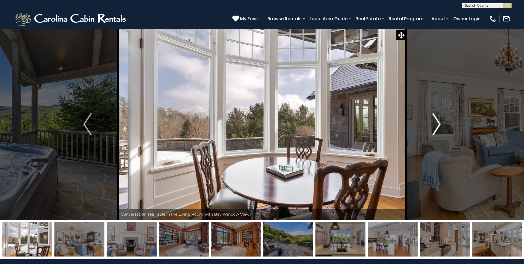
click at [439, 126] on img "Next" at bounding box center [436, 124] width 8 height 22
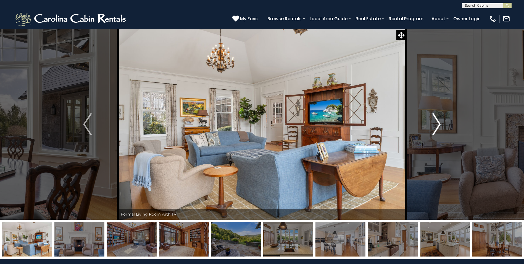
click at [439, 126] on img "Next" at bounding box center [436, 124] width 8 height 22
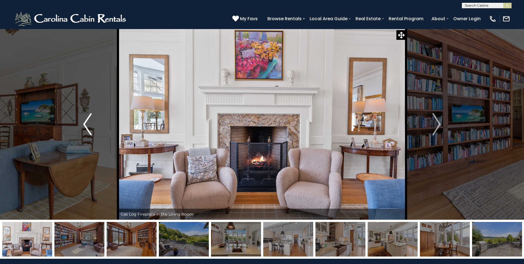
click at [86, 128] on img "Previous" at bounding box center [87, 124] width 8 height 22
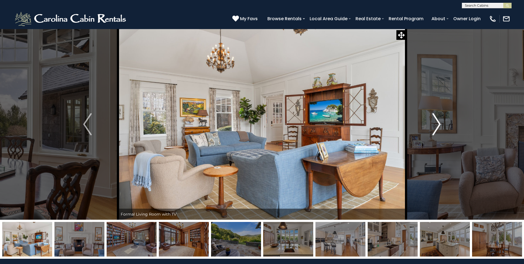
click at [437, 124] on img "Next" at bounding box center [436, 124] width 8 height 22
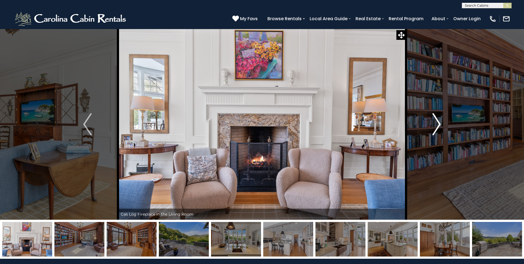
click at [437, 124] on img "Next" at bounding box center [436, 124] width 8 height 22
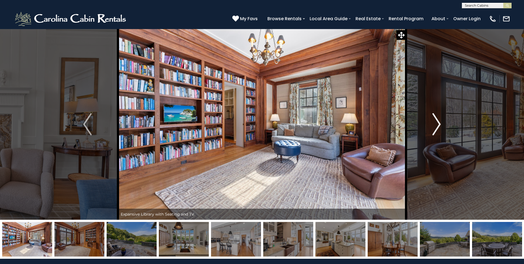
click at [437, 124] on img "Next" at bounding box center [436, 124] width 8 height 22
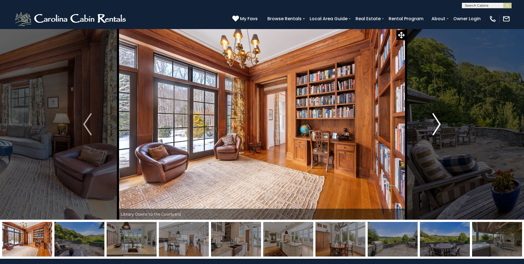
click at [437, 124] on img "Next" at bounding box center [436, 124] width 8 height 22
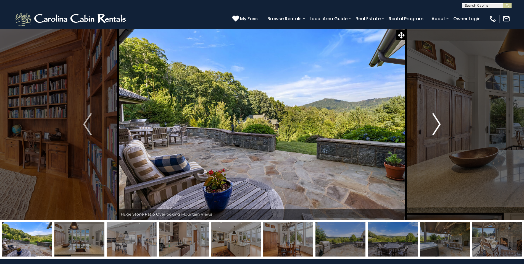
click at [437, 124] on img "Next" at bounding box center [436, 124] width 8 height 22
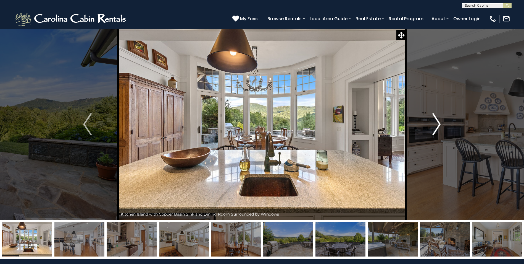
click at [437, 124] on img "Next" at bounding box center [436, 124] width 8 height 22
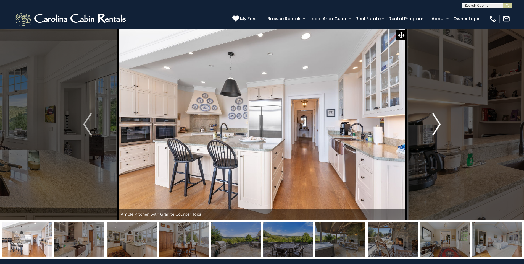
click at [437, 124] on img "Next" at bounding box center [436, 124] width 8 height 22
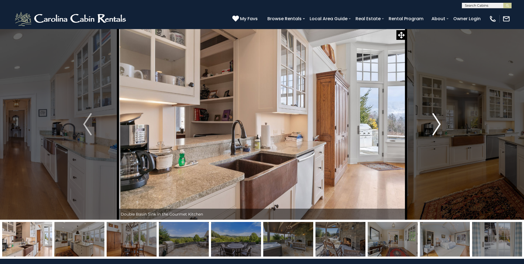
click at [437, 124] on img "Next" at bounding box center [436, 124] width 8 height 22
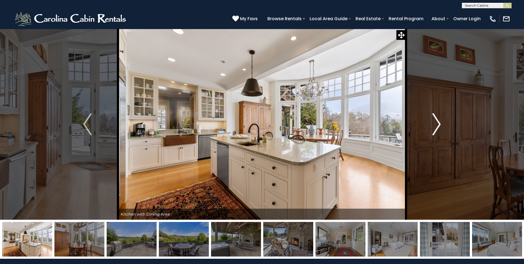
click at [437, 124] on img "Next" at bounding box center [436, 124] width 8 height 22
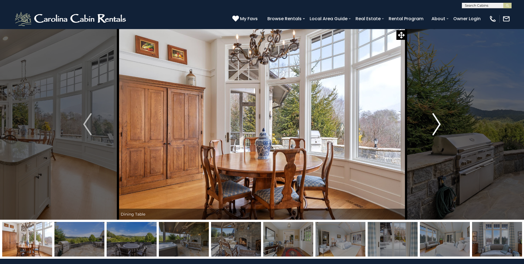
click at [437, 124] on img "Next" at bounding box center [436, 124] width 8 height 22
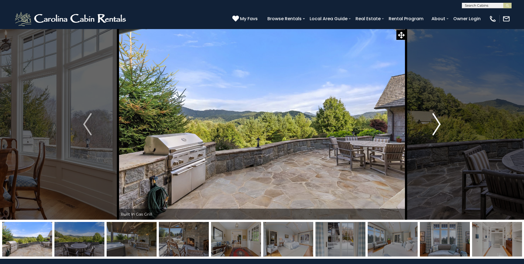
click at [437, 124] on img "Next" at bounding box center [436, 124] width 8 height 22
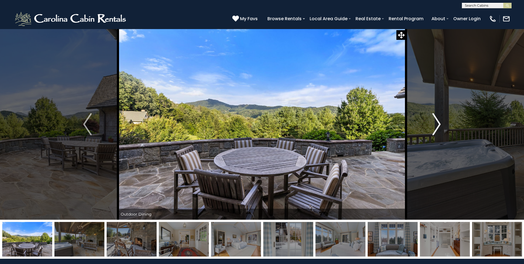
click at [437, 124] on img "Next" at bounding box center [436, 124] width 8 height 22
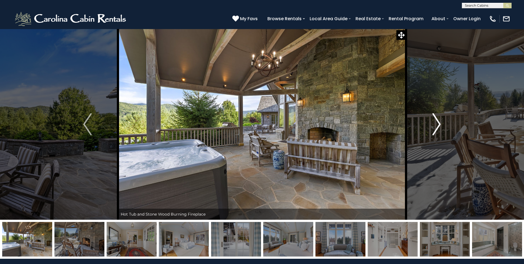
click at [437, 124] on img "Next" at bounding box center [436, 124] width 8 height 22
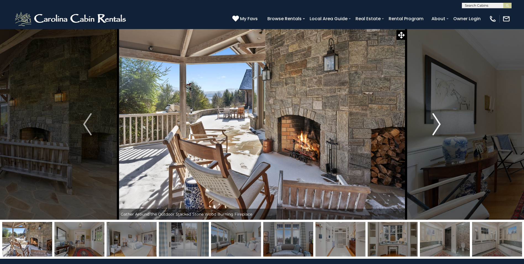
click at [441, 122] on img "Next" at bounding box center [436, 124] width 8 height 22
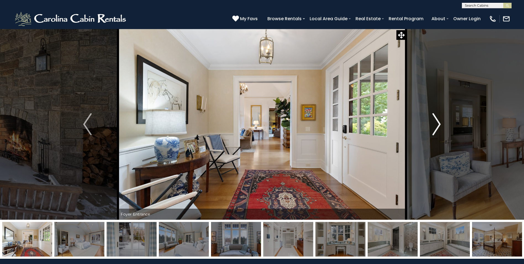
click at [439, 122] on img "Next" at bounding box center [436, 124] width 8 height 22
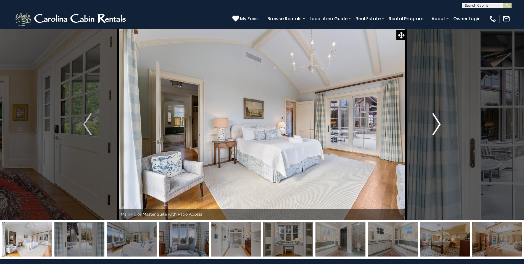
click at [439, 122] on img "Next" at bounding box center [436, 124] width 8 height 22
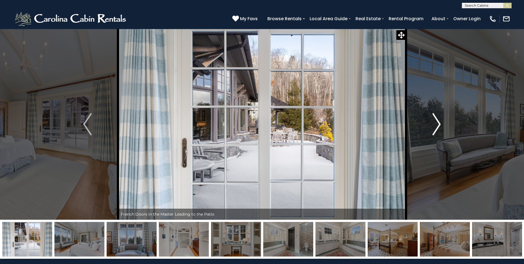
click at [439, 122] on img "Next" at bounding box center [436, 124] width 8 height 22
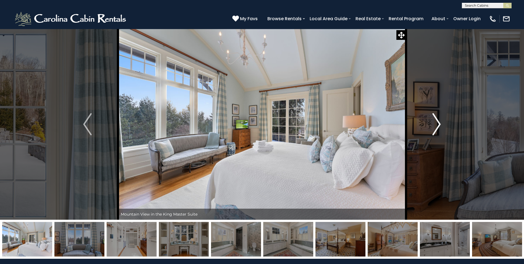
click at [439, 122] on img "Next" at bounding box center [436, 124] width 8 height 22
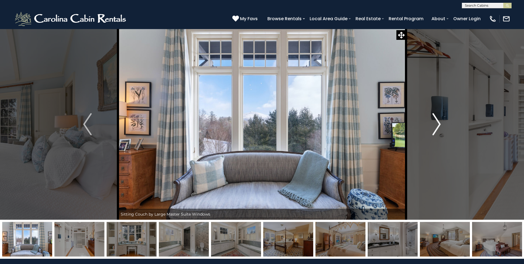
click at [439, 122] on img "Next" at bounding box center [436, 124] width 8 height 22
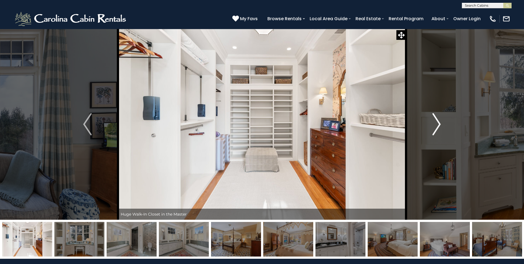
click at [439, 122] on img "Next" at bounding box center [436, 124] width 8 height 22
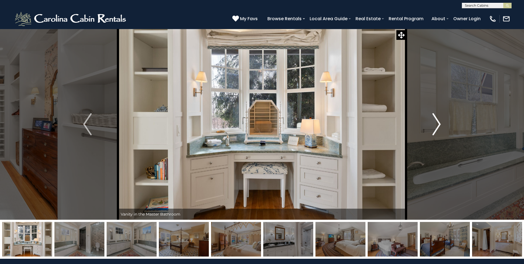
click at [439, 122] on img "Next" at bounding box center [436, 124] width 8 height 22
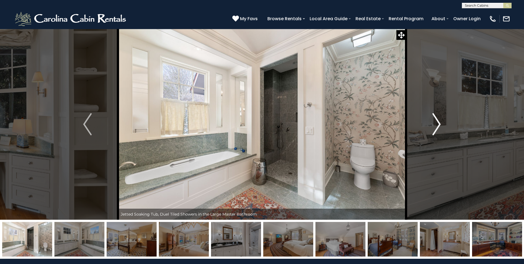
click at [439, 122] on img "Next" at bounding box center [436, 124] width 8 height 22
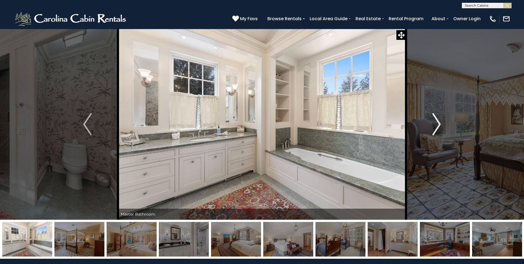
click at [439, 122] on img "Next" at bounding box center [436, 124] width 8 height 22
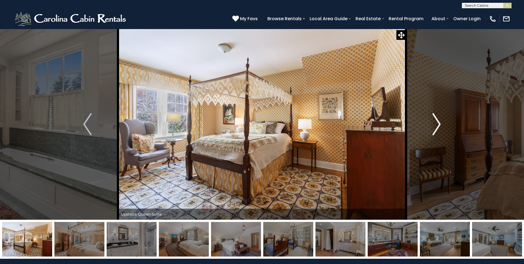
click at [439, 122] on img "Next" at bounding box center [436, 124] width 8 height 22
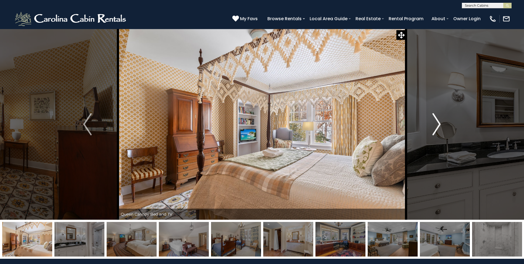
click at [439, 122] on img "Next" at bounding box center [436, 124] width 8 height 22
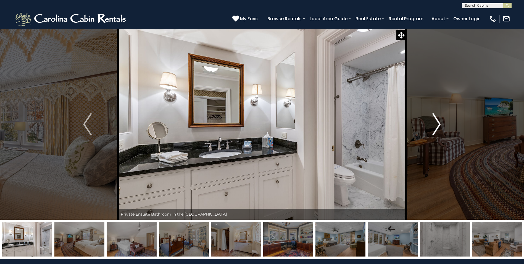
click at [439, 122] on img "Next" at bounding box center [436, 124] width 8 height 22
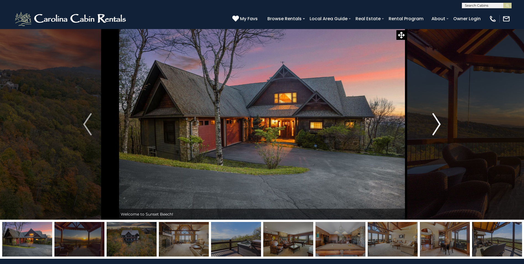
click at [439, 124] on img "Next" at bounding box center [436, 124] width 8 height 22
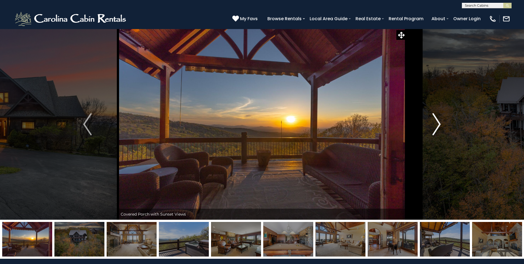
click at [439, 124] on img "Next" at bounding box center [436, 124] width 8 height 22
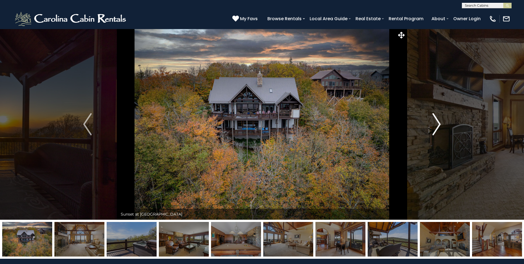
click at [439, 124] on img "Next" at bounding box center [436, 124] width 8 height 22
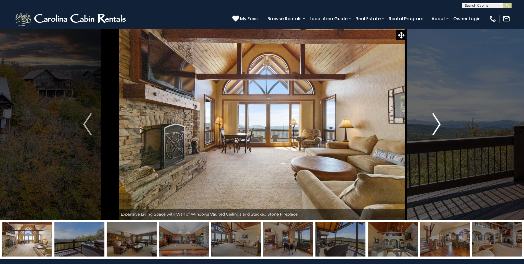
click at [439, 124] on img "Next" at bounding box center [436, 124] width 8 height 22
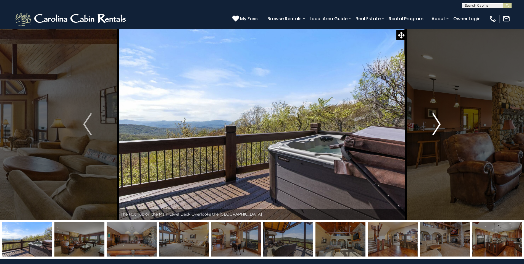
click at [439, 124] on img "Next" at bounding box center [436, 124] width 8 height 22
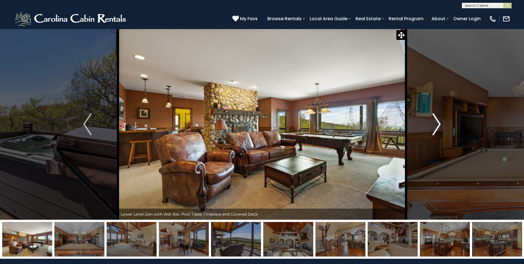
click at [439, 124] on img "Next" at bounding box center [436, 124] width 8 height 22
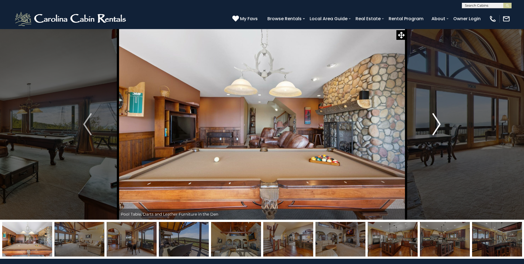
click at [439, 124] on img "Next" at bounding box center [436, 124] width 8 height 22
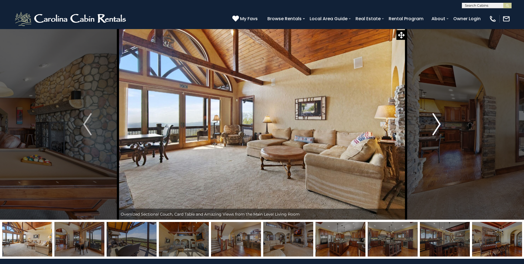
click at [438, 124] on img "Next" at bounding box center [436, 124] width 8 height 22
